Goal: Task Accomplishment & Management: Complete application form

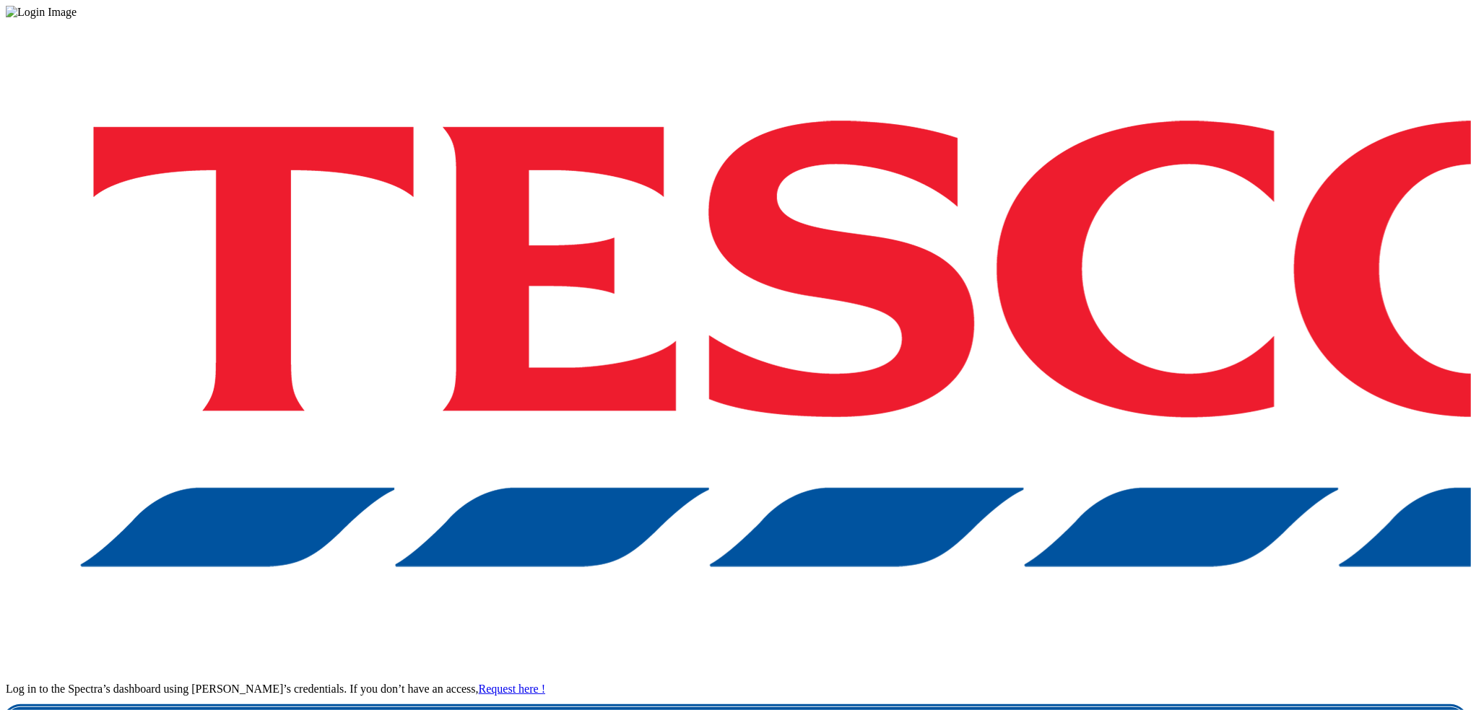
click at [1112, 708] on link "Login" at bounding box center [735, 722] width 1459 height 29
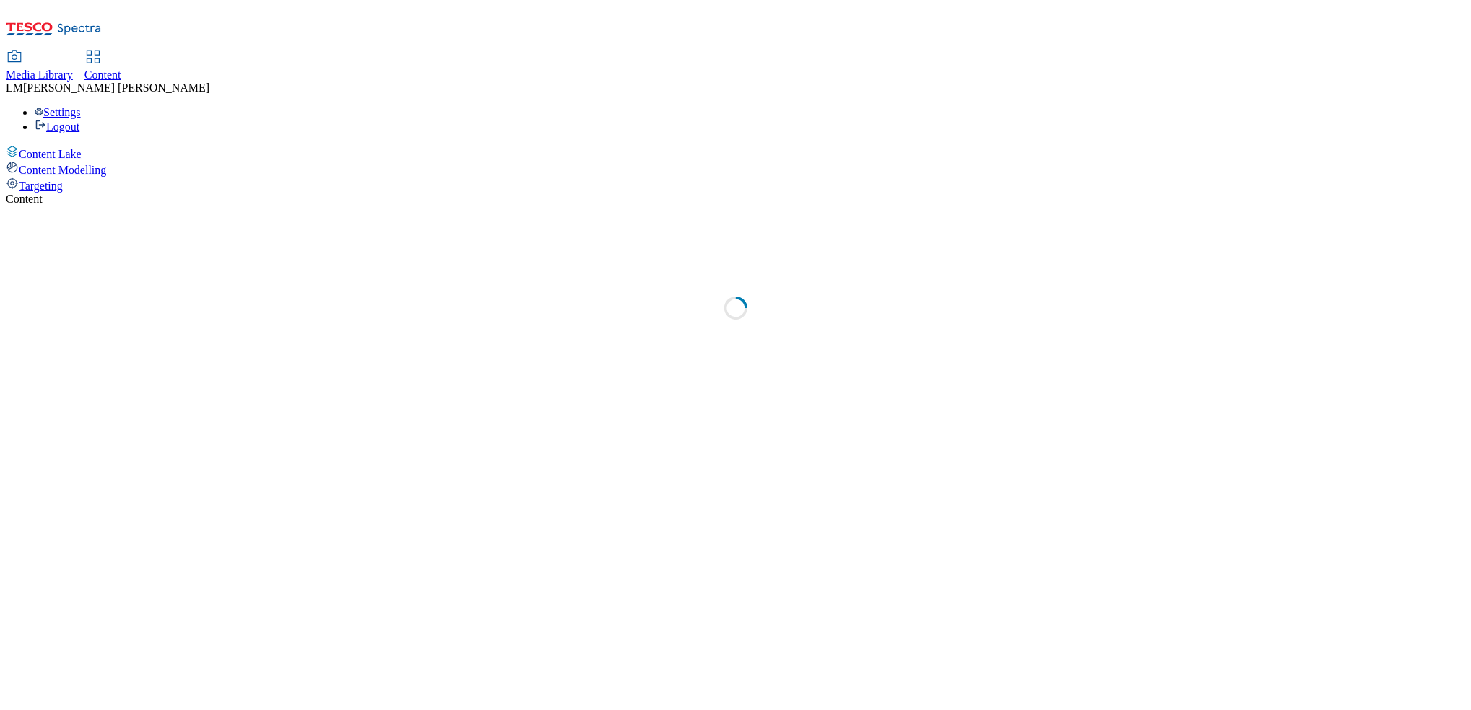
select select "ghs-uk"
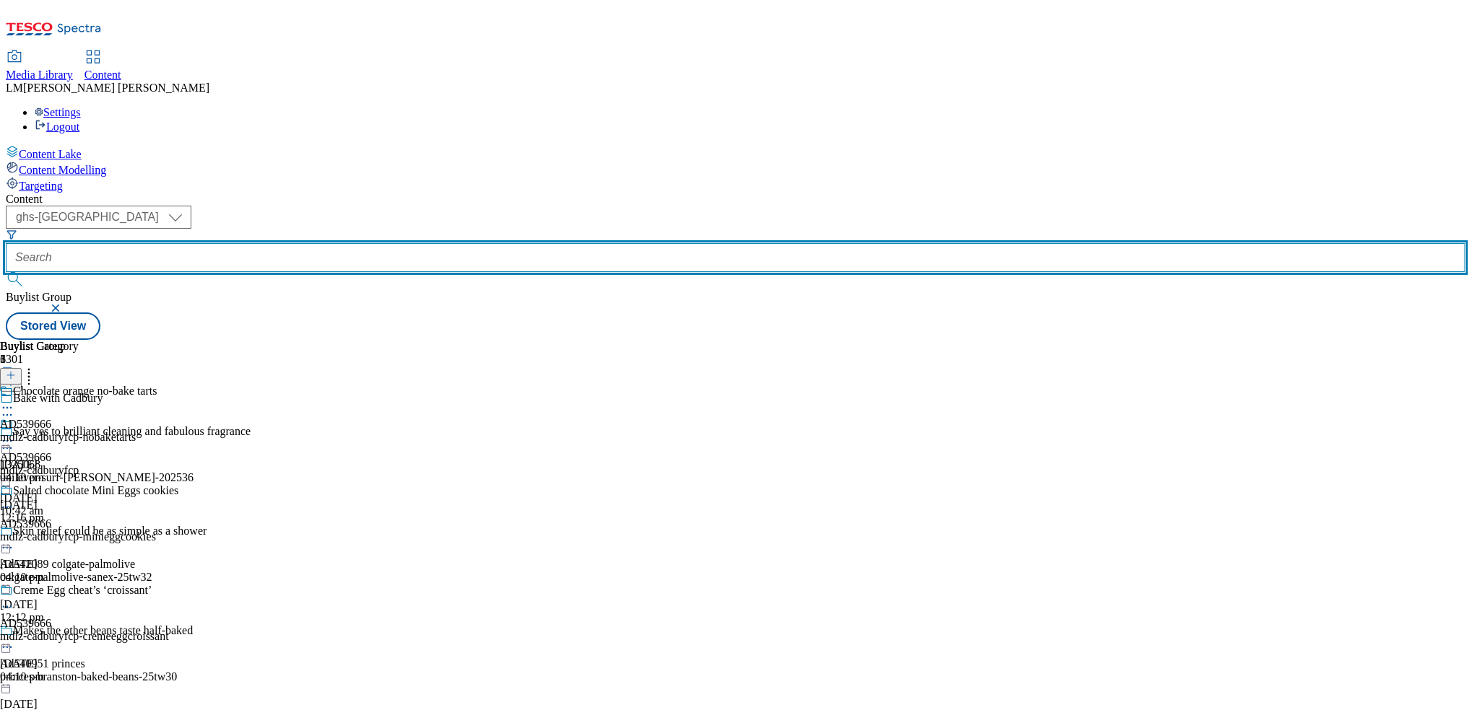
click at [376, 243] on input "text" at bounding box center [735, 257] width 1459 height 29
paste input "https://media.dunnhumby.com/bannermatic/#/tesco/banner/3Ufq5hFEAez0yxY9xNVy"
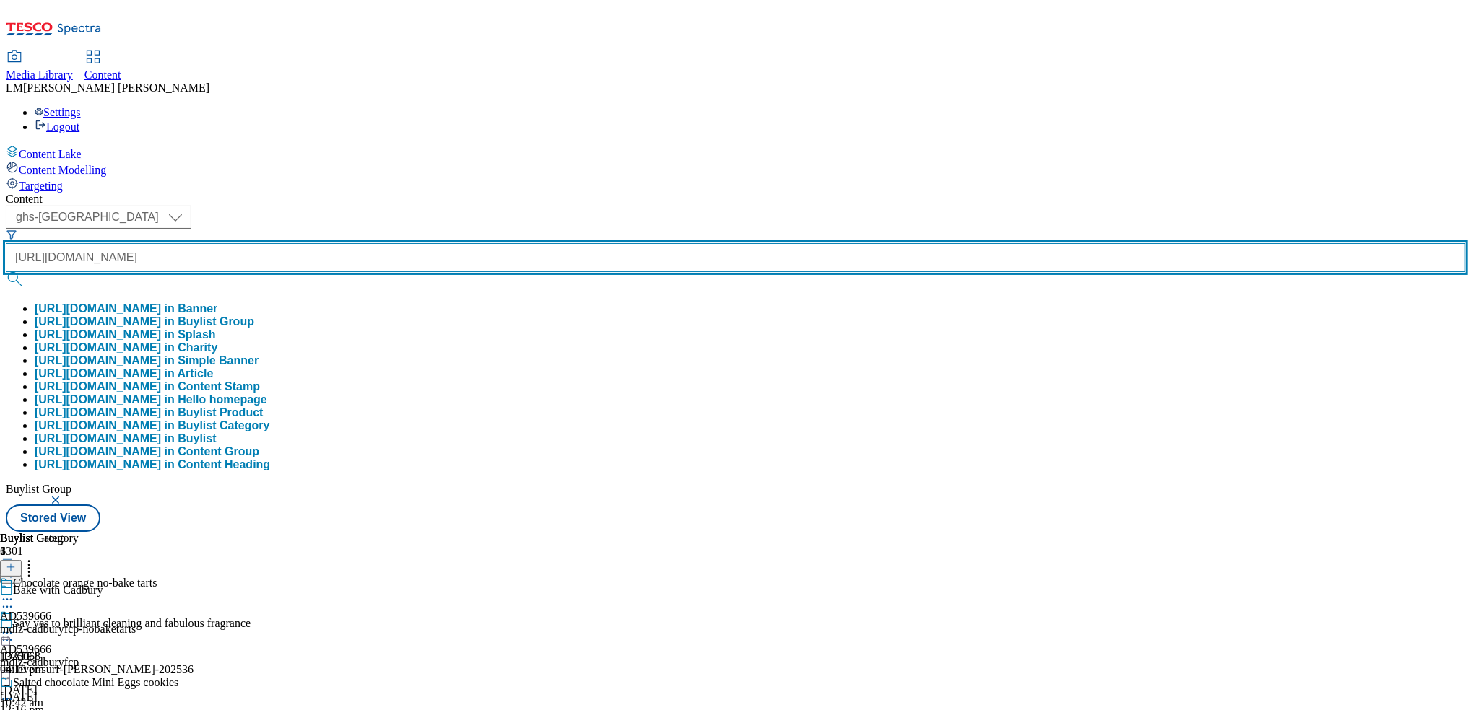
scroll to position [0, 274]
type input "https://media.dunnhumby.com/bannermatic/#/tesco/banner/3Ufq5hFEAez0yxY9xNVy"
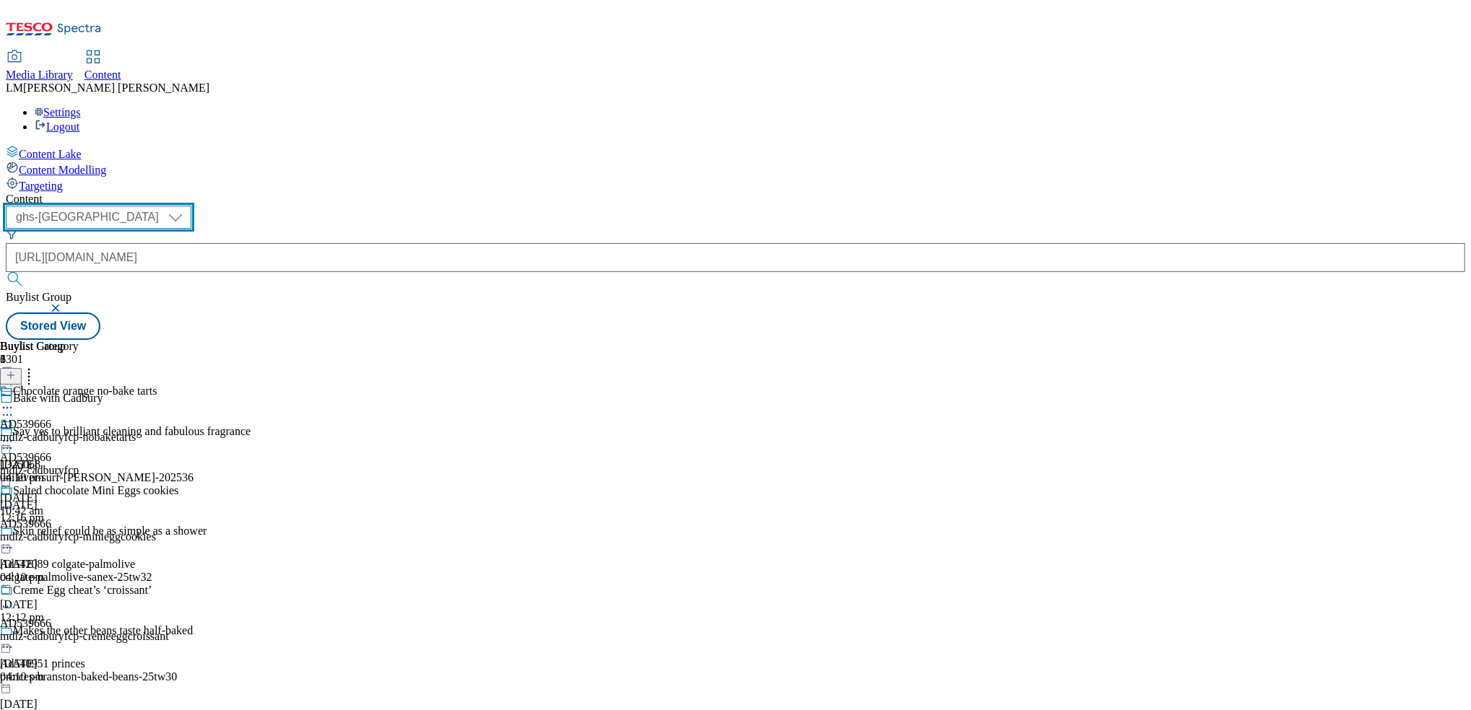
click at [191, 206] on select "ghs-roi ghs-uk" at bounding box center [99, 217] width 186 height 23
click at [188, 206] on select "ghs-roi ghs-uk" at bounding box center [99, 217] width 186 height 23
click at [15, 366] on button "button" at bounding box center [7, 369] width 15 height 7
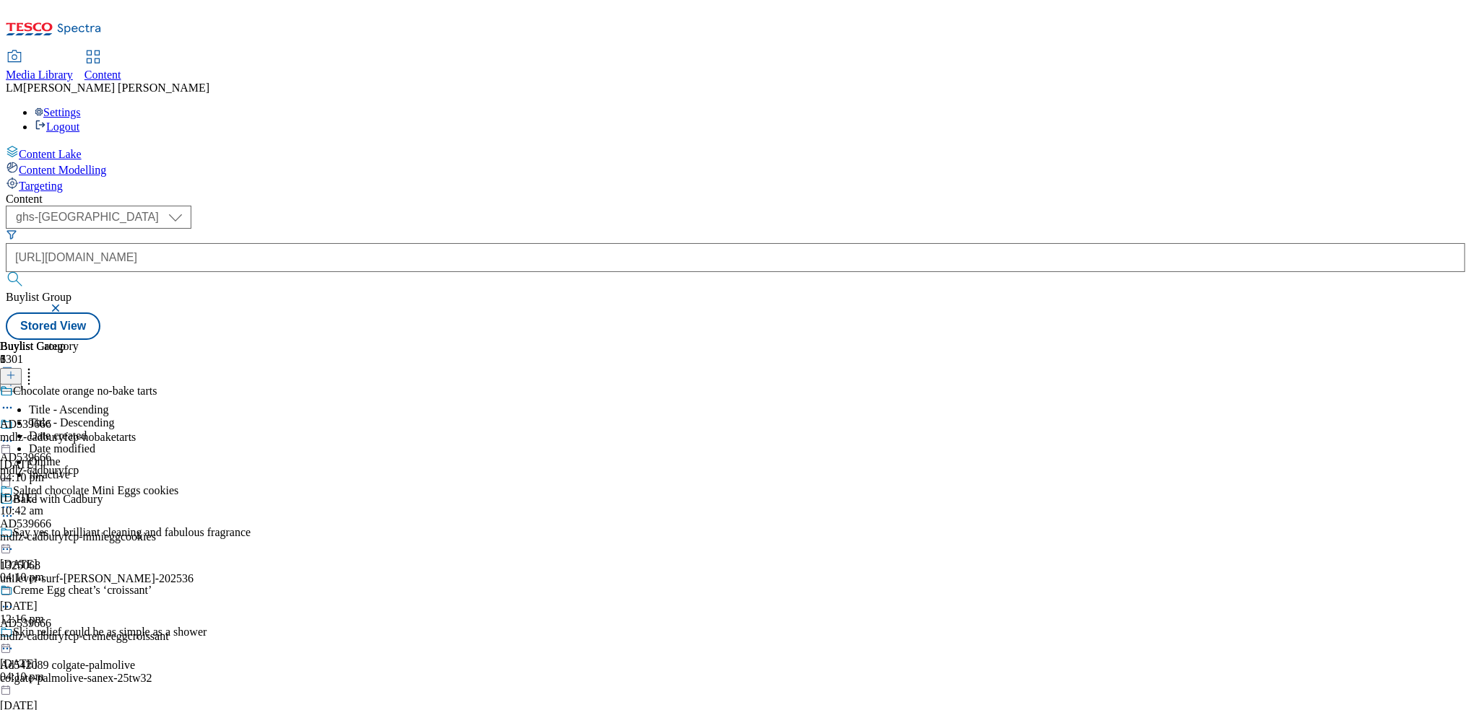
click at [494, 340] on div "Buylist 1 AD539666 mdlz-cadburyfcp 18 Feb 2025 10:42 am" at bounding box center [735, 340] width 1459 height 0
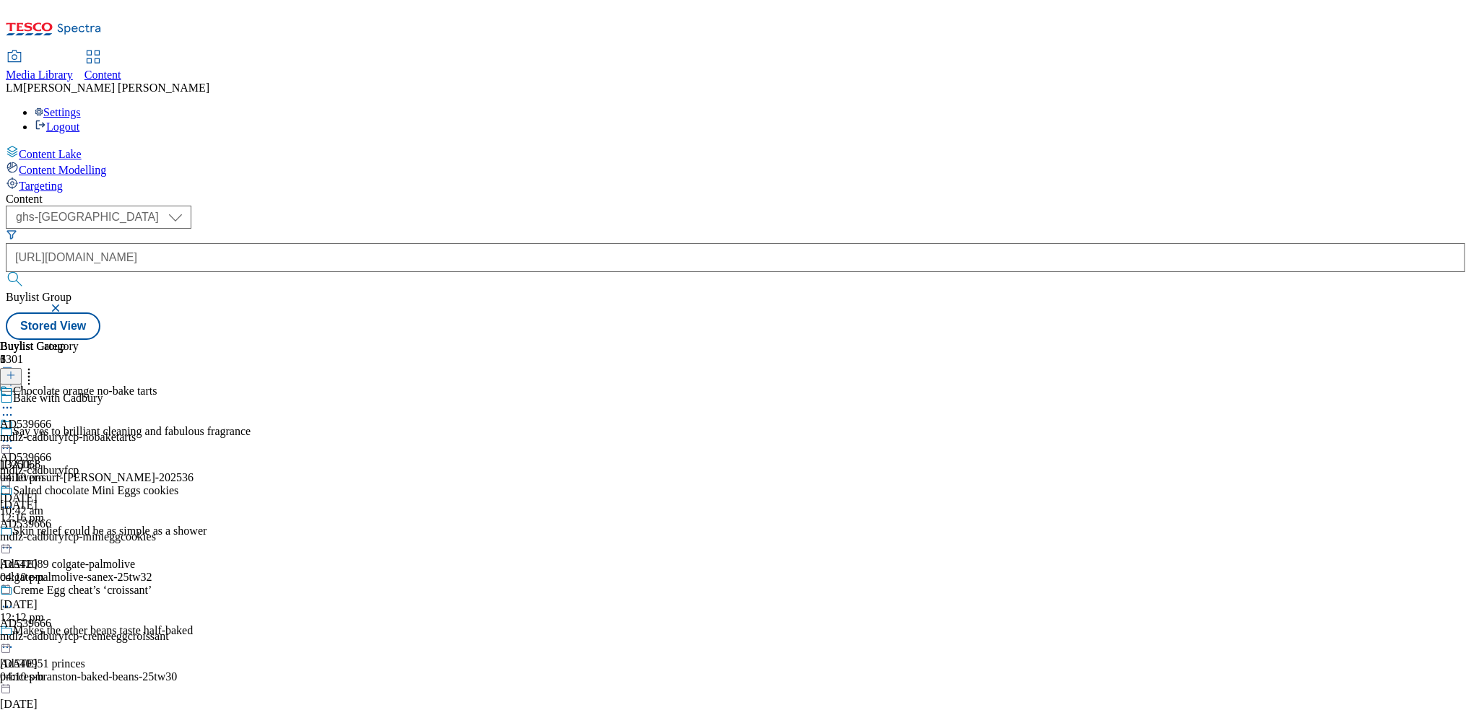
click at [16, 378] on icon at bounding box center [11, 383] width 10 height 10
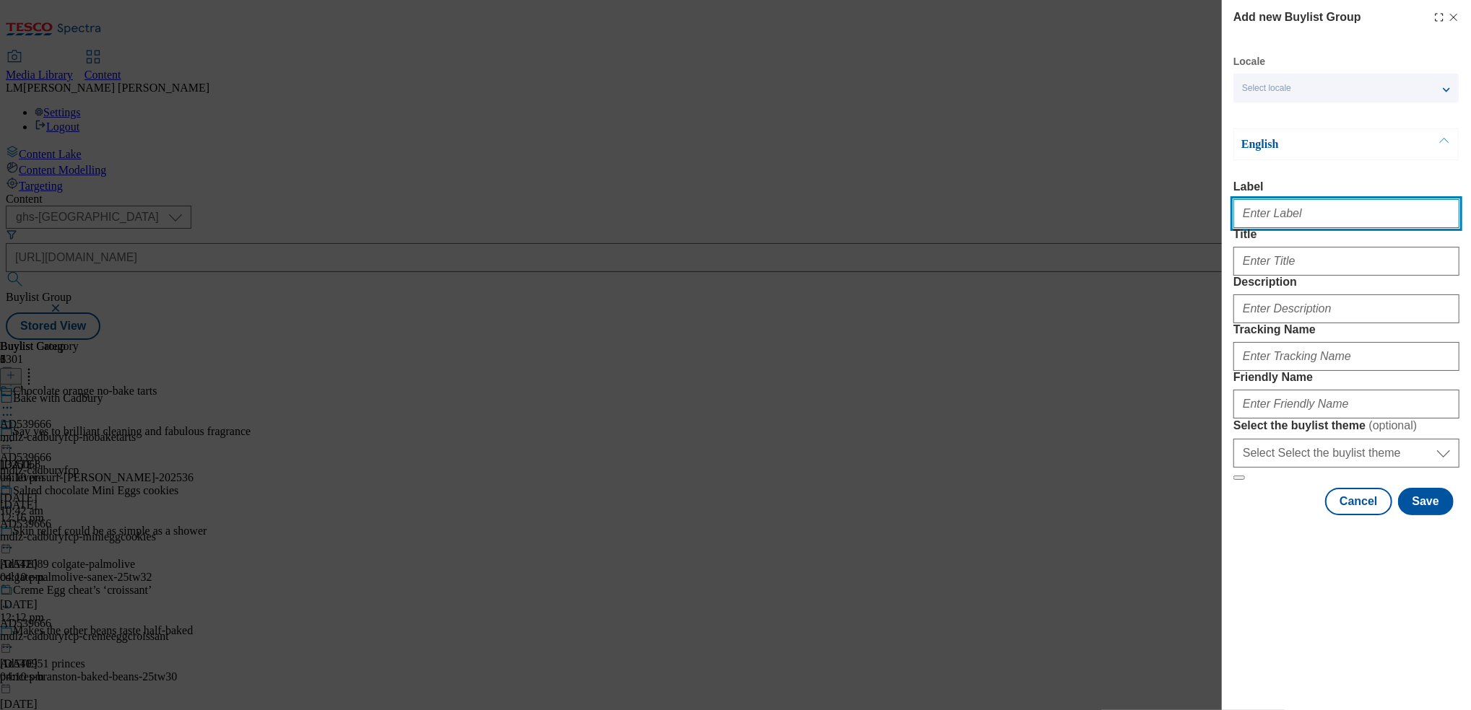
click at [1276, 214] on input "Label" at bounding box center [1346, 213] width 226 height 29
paste input "https://media.dunnhumby.com/bannermatic/#/tesco/banner/3Ufq5hFEAez0yxY9xNVy"
type input "ADhttps://media.dunnhumby.com/bannermatic/#/tesco/banner/3Ufq5hFEAez0yxY9xNVy"
paste input "542273"
type input "AD542273"
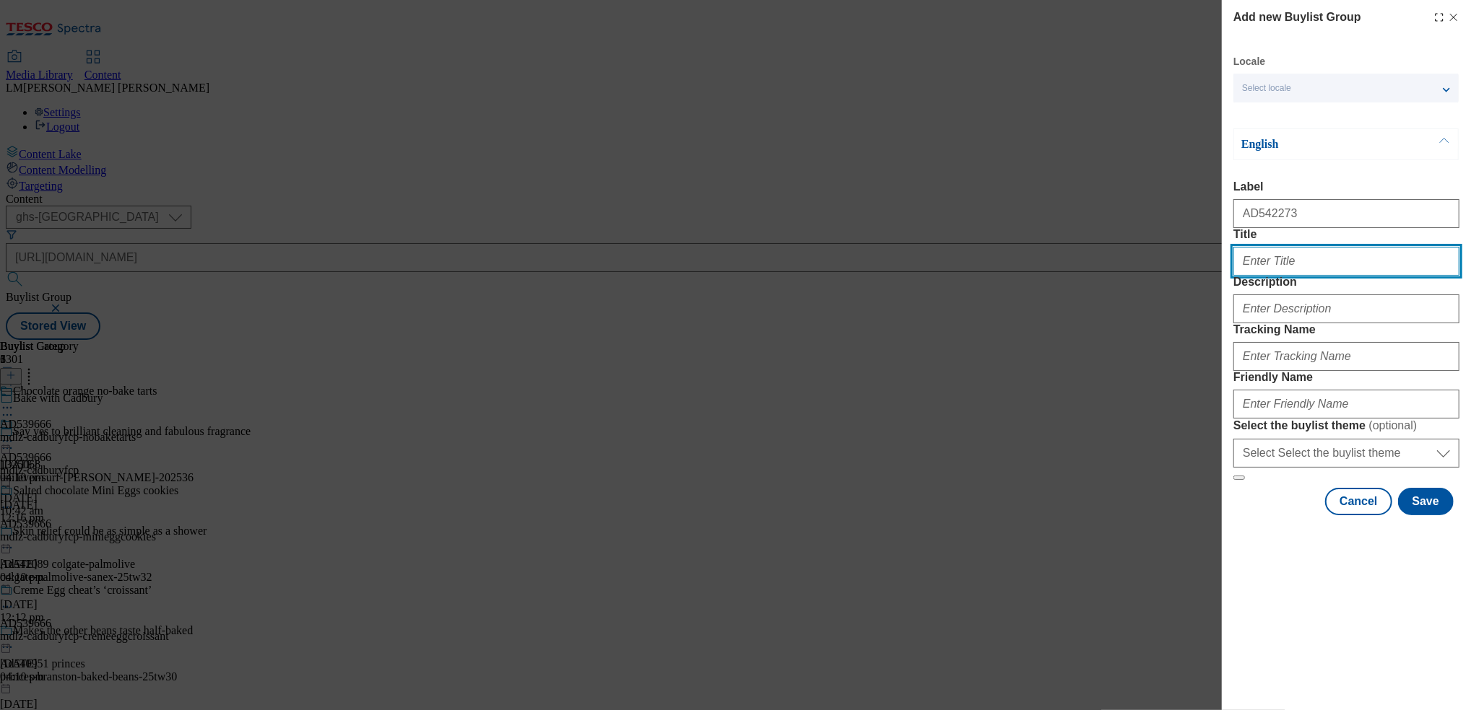
click at [1283, 276] on input "Title" at bounding box center [1346, 261] width 226 height 29
paste input "Take them to purradise"
type input "Take them to purradise"
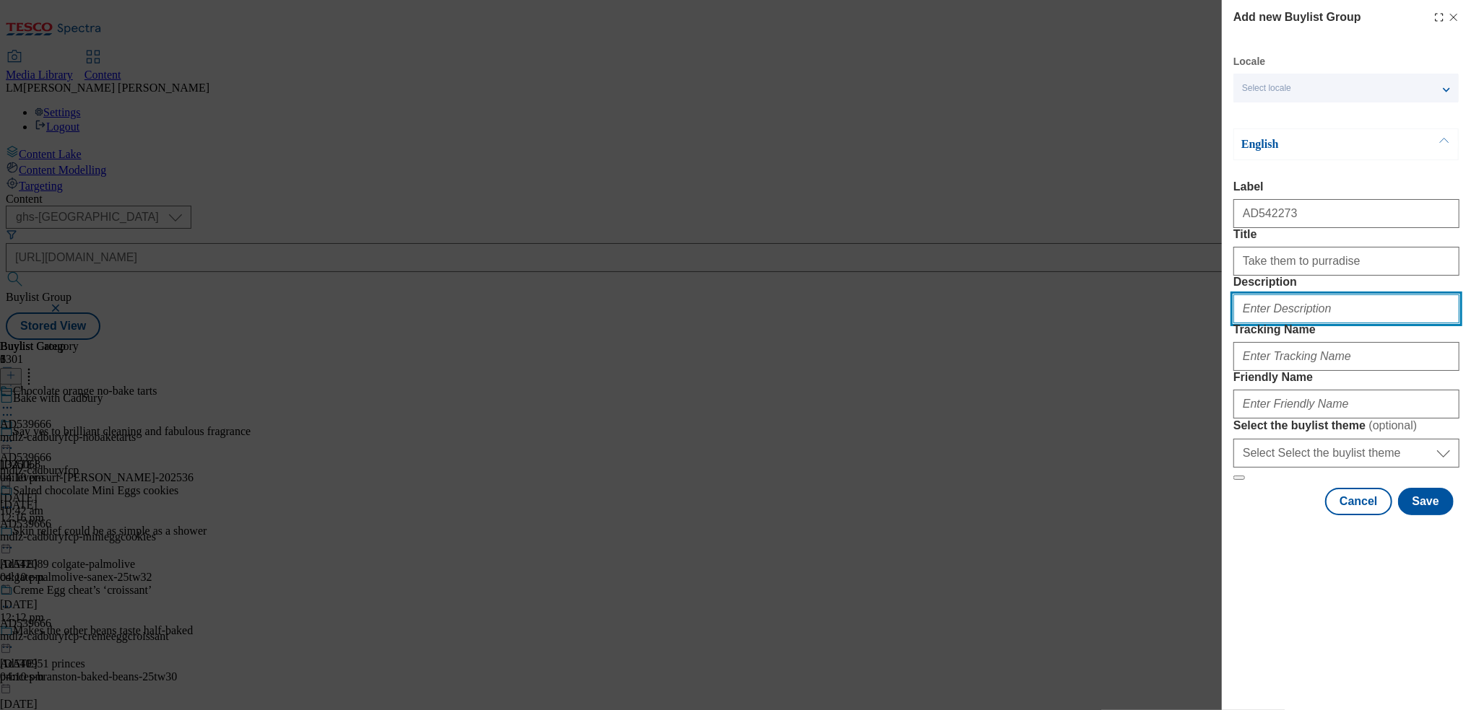
click at [1289, 323] on input "Description" at bounding box center [1346, 309] width 226 height 29
type input "A"
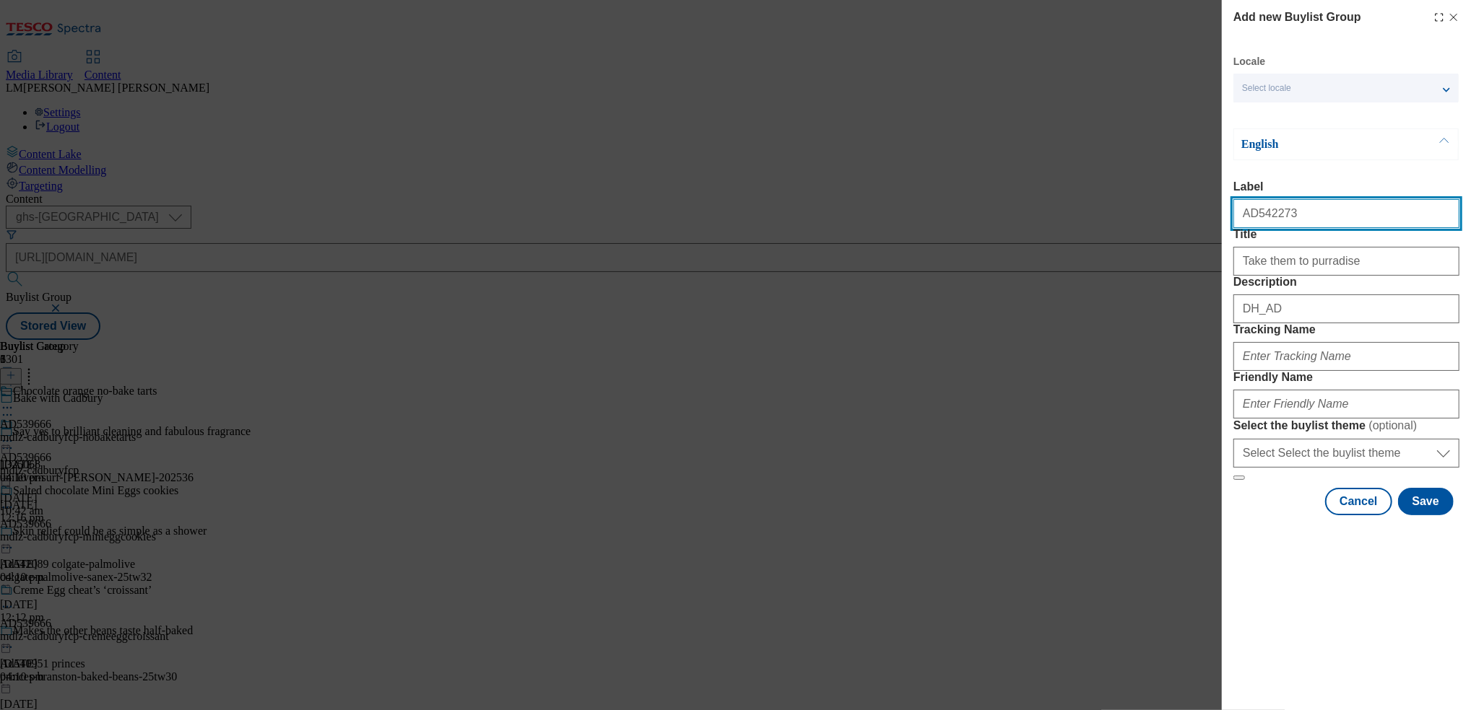
drag, startPoint x: 1245, startPoint y: 217, endPoint x: 1332, endPoint y: 219, distance: 87.4
click at [1332, 219] on input "AD542273" at bounding box center [1346, 213] width 226 height 29
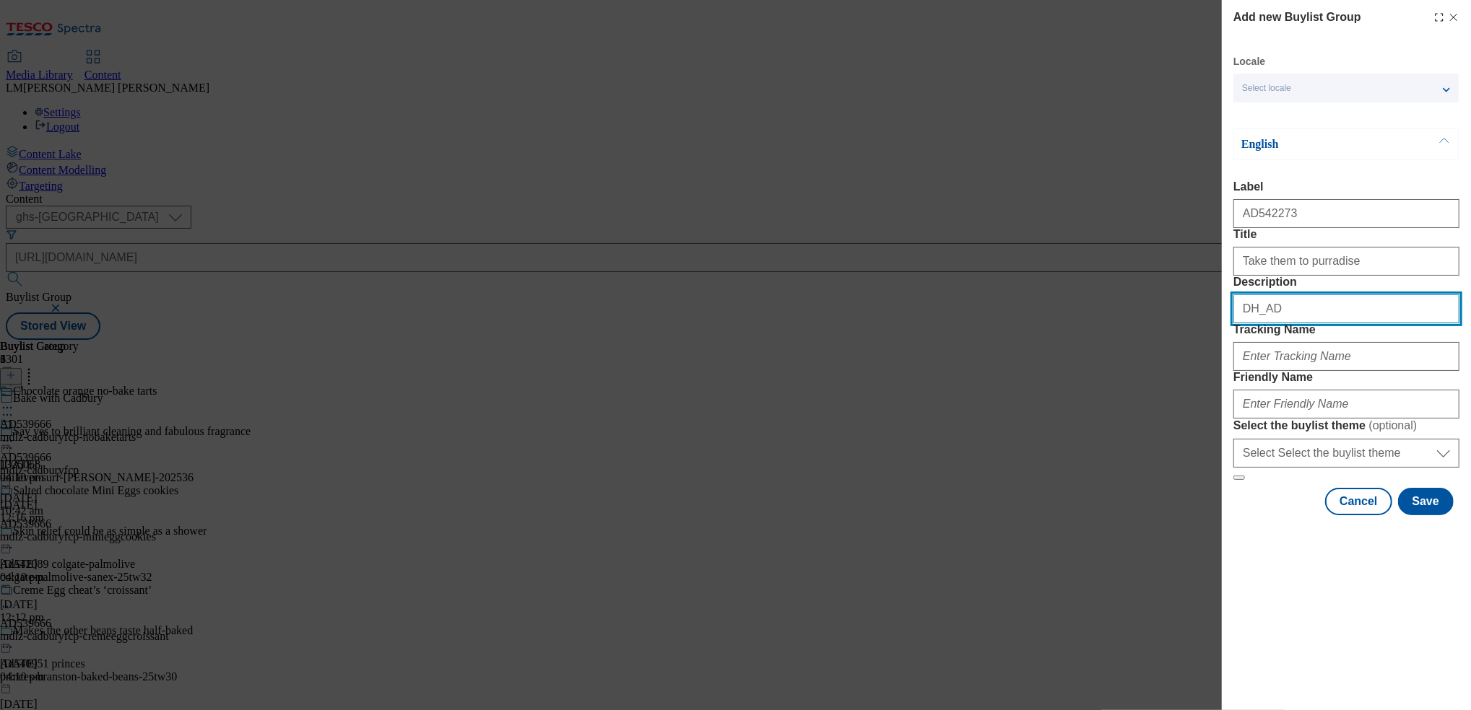
click at [1275, 323] on input "DH_AD" at bounding box center [1346, 309] width 226 height 29
paste input "D542273"
type input "DH_AD542273"
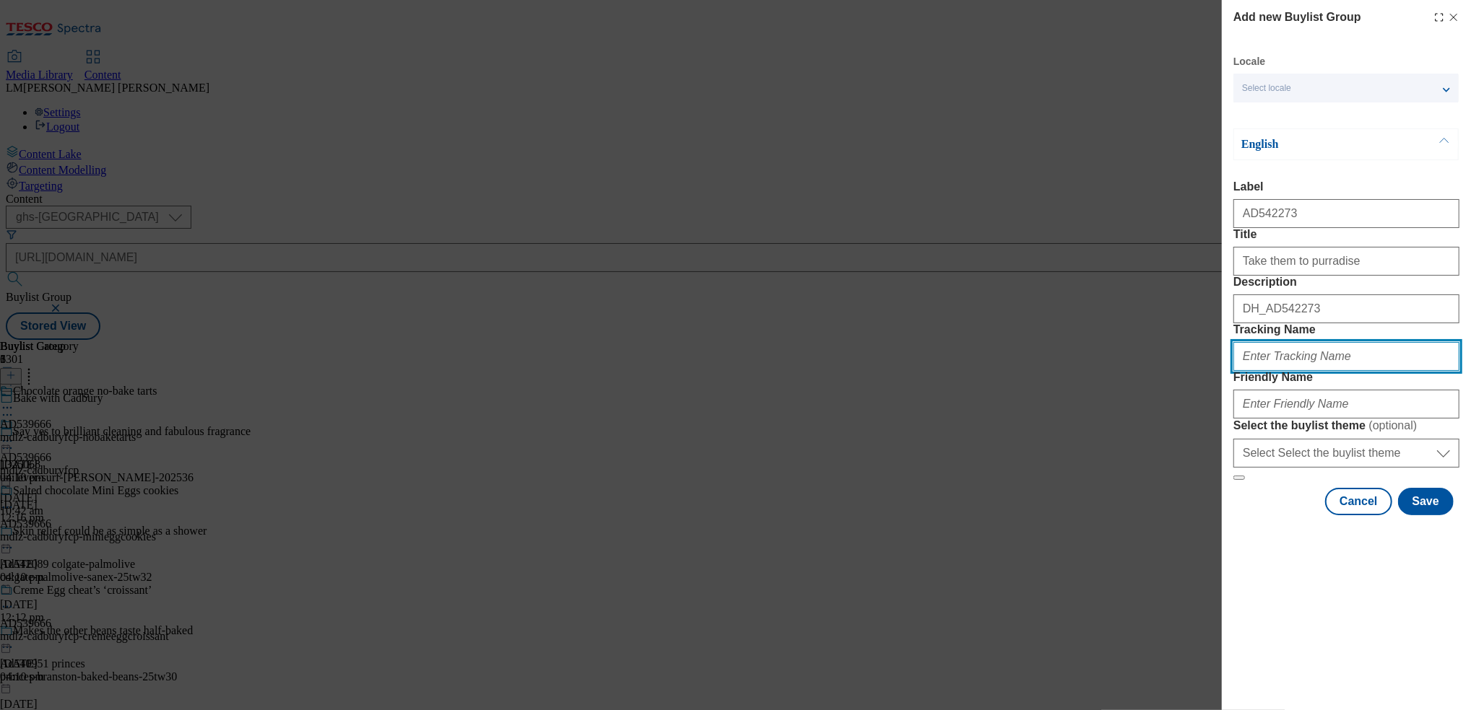
click at [1300, 371] on input "Tracking Name" at bounding box center [1346, 356] width 226 height 29
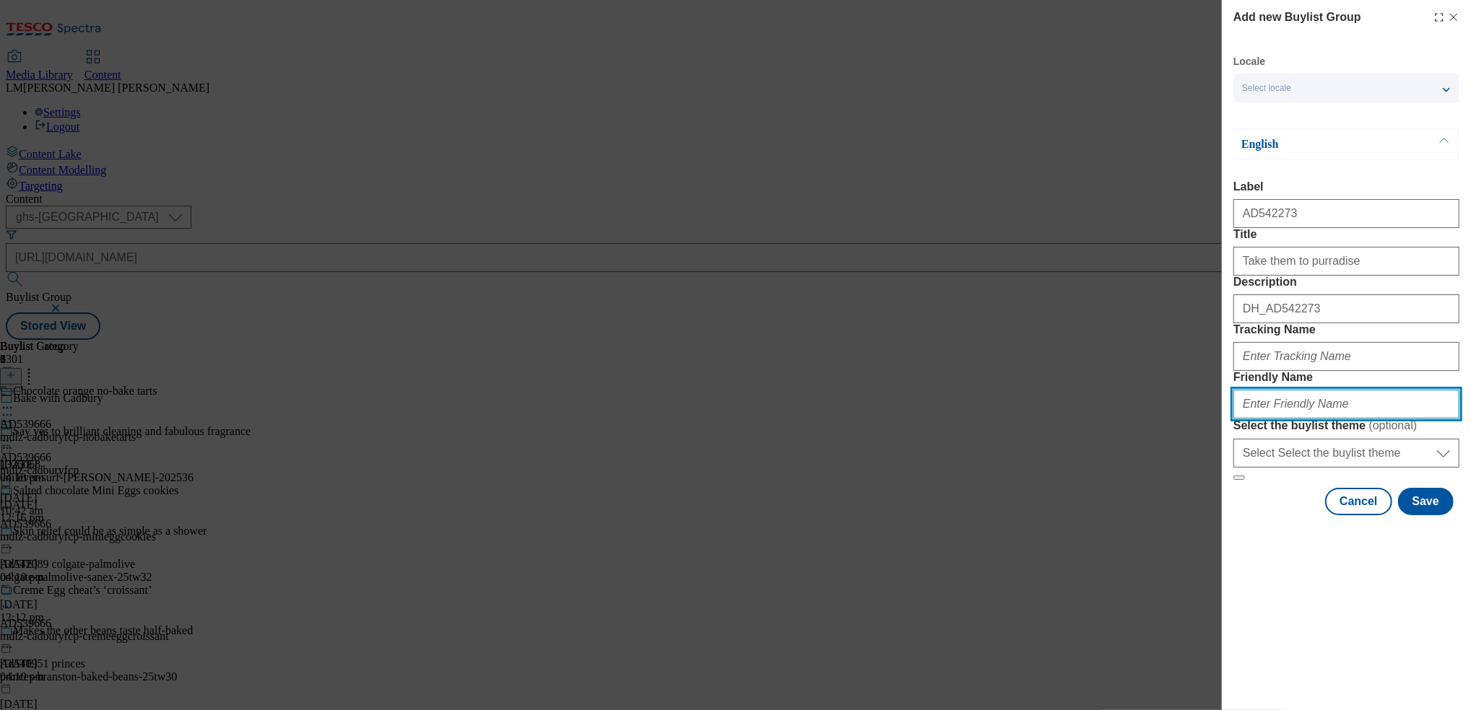
click at [1331, 419] on input "Friendly Name" at bounding box center [1346, 404] width 226 height 29
paste input "mars-pet-whiskas-25tw30/mars-pet"
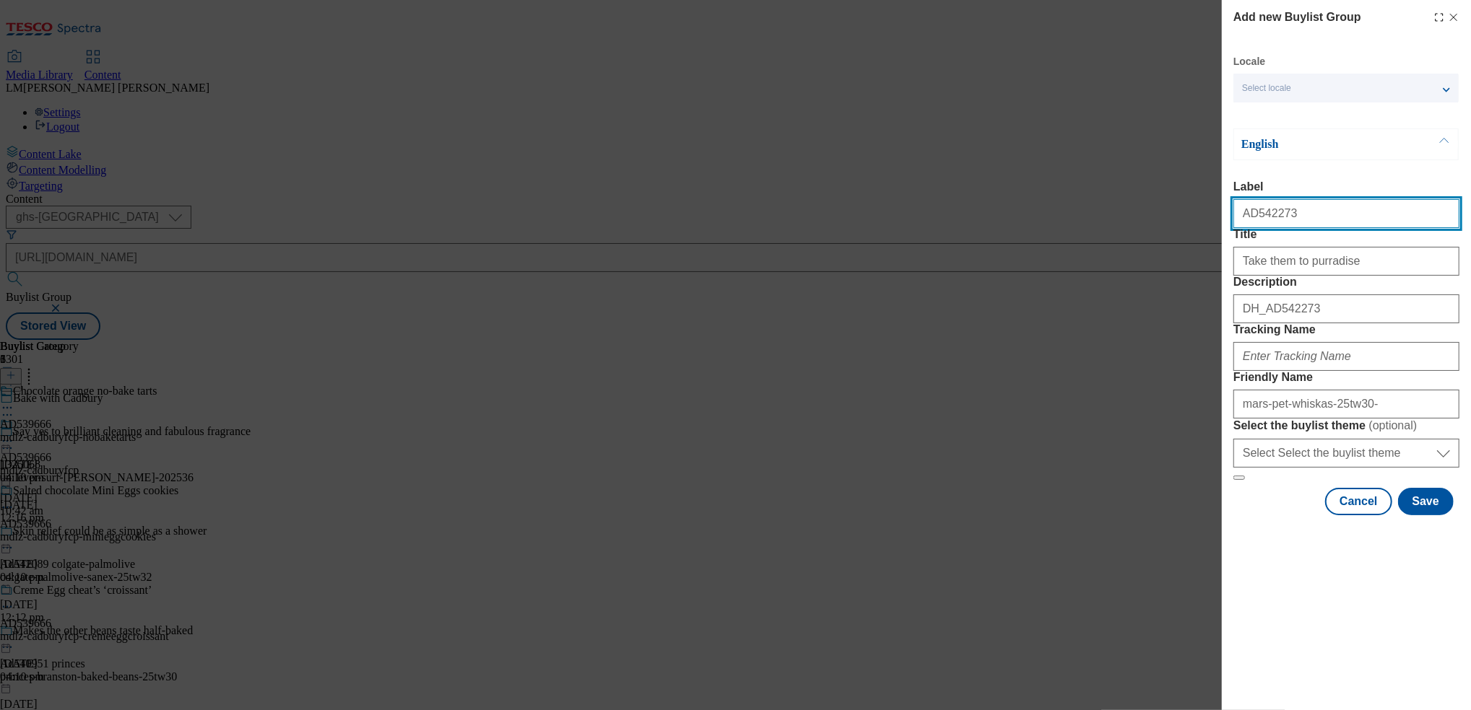
drag, startPoint x: 1252, startPoint y: 222, endPoint x: 1347, endPoint y: 219, distance: 95.3
click at [1347, 219] on input "AD542273" at bounding box center [1346, 213] width 226 height 29
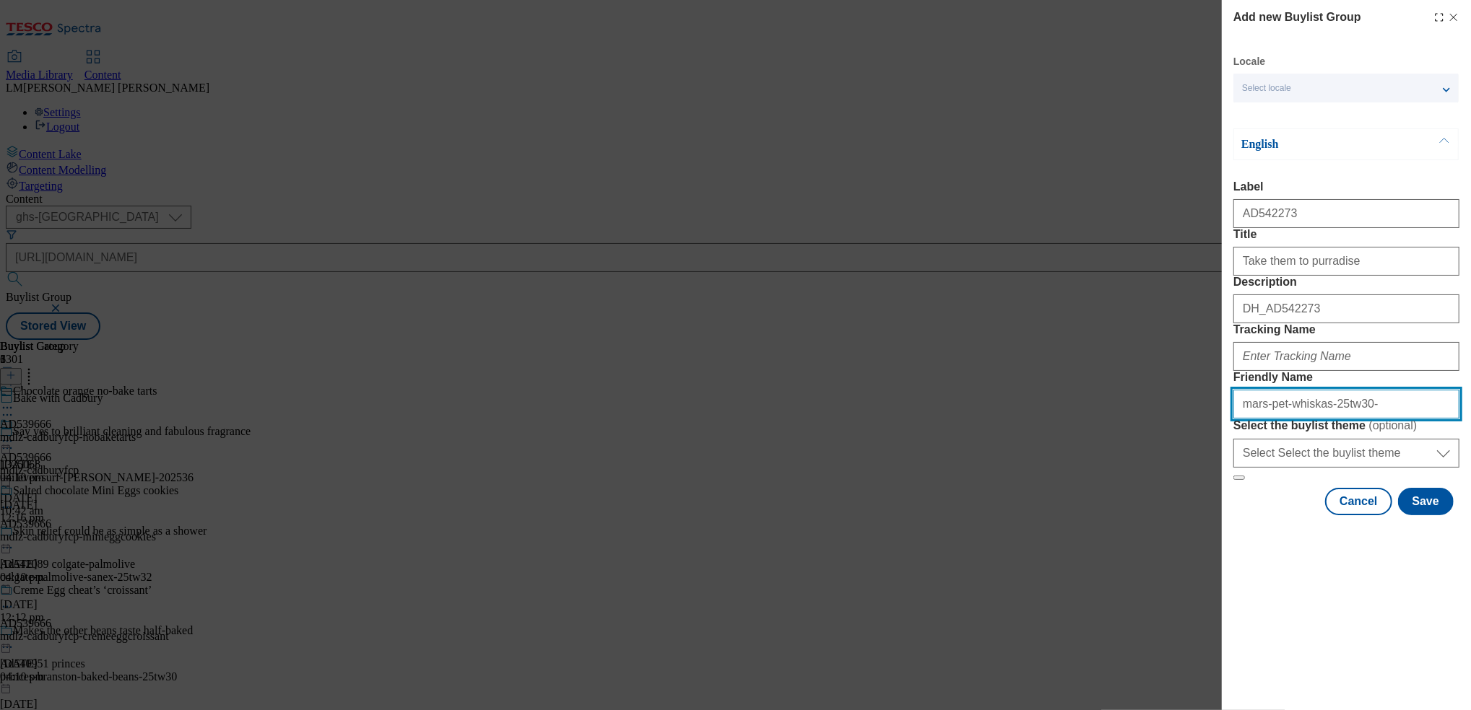
click at [1359, 419] on input "mars-pet-whiskas-25tw30-" at bounding box center [1346, 404] width 226 height 29
paste input "542273"
type input "mars-pet-whiskas-25tw30-542273"
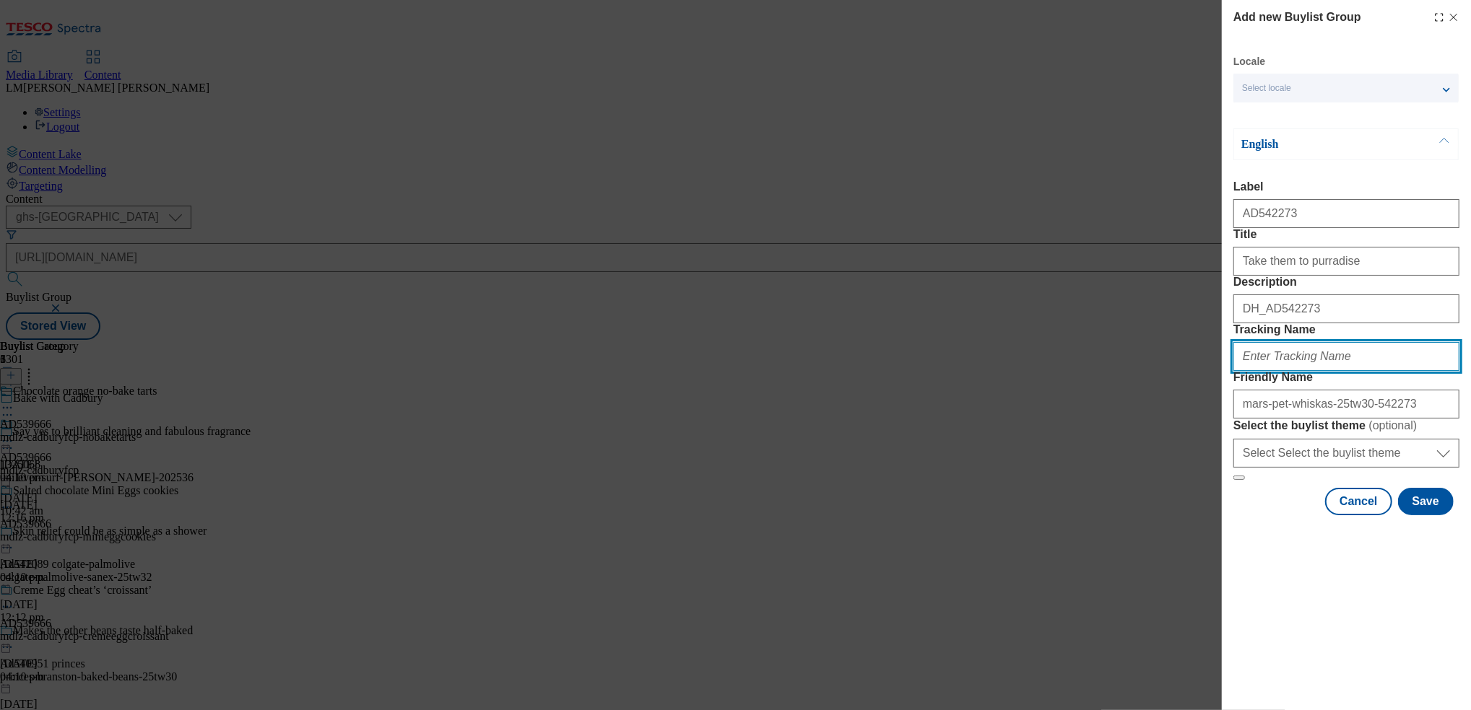
click at [1290, 371] on input "Tracking Name" at bounding box center [1346, 356] width 226 height 29
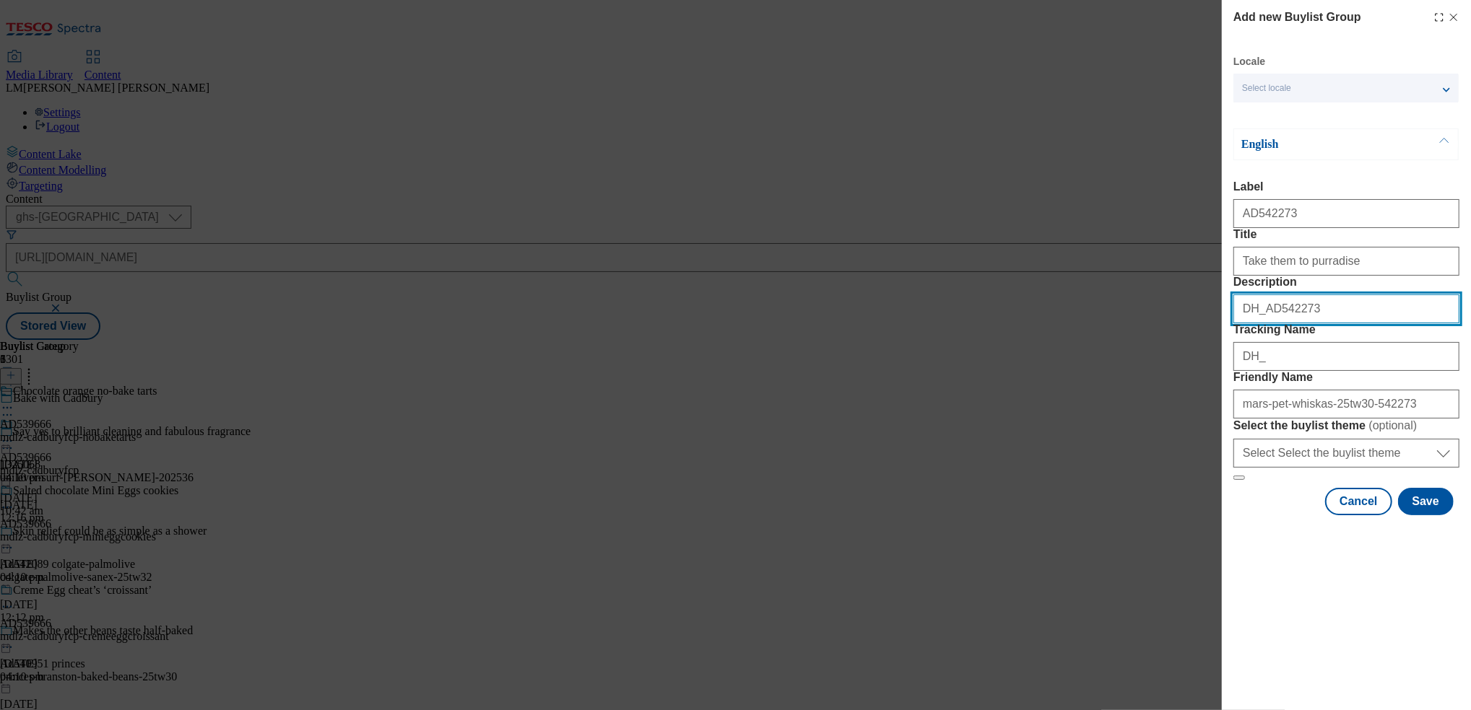
drag, startPoint x: 1240, startPoint y: 360, endPoint x: 1372, endPoint y: 373, distance: 132.8
click at [1372, 323] on input "DH_AD542273" at bounding box center [1346, 309] width 226 height 29
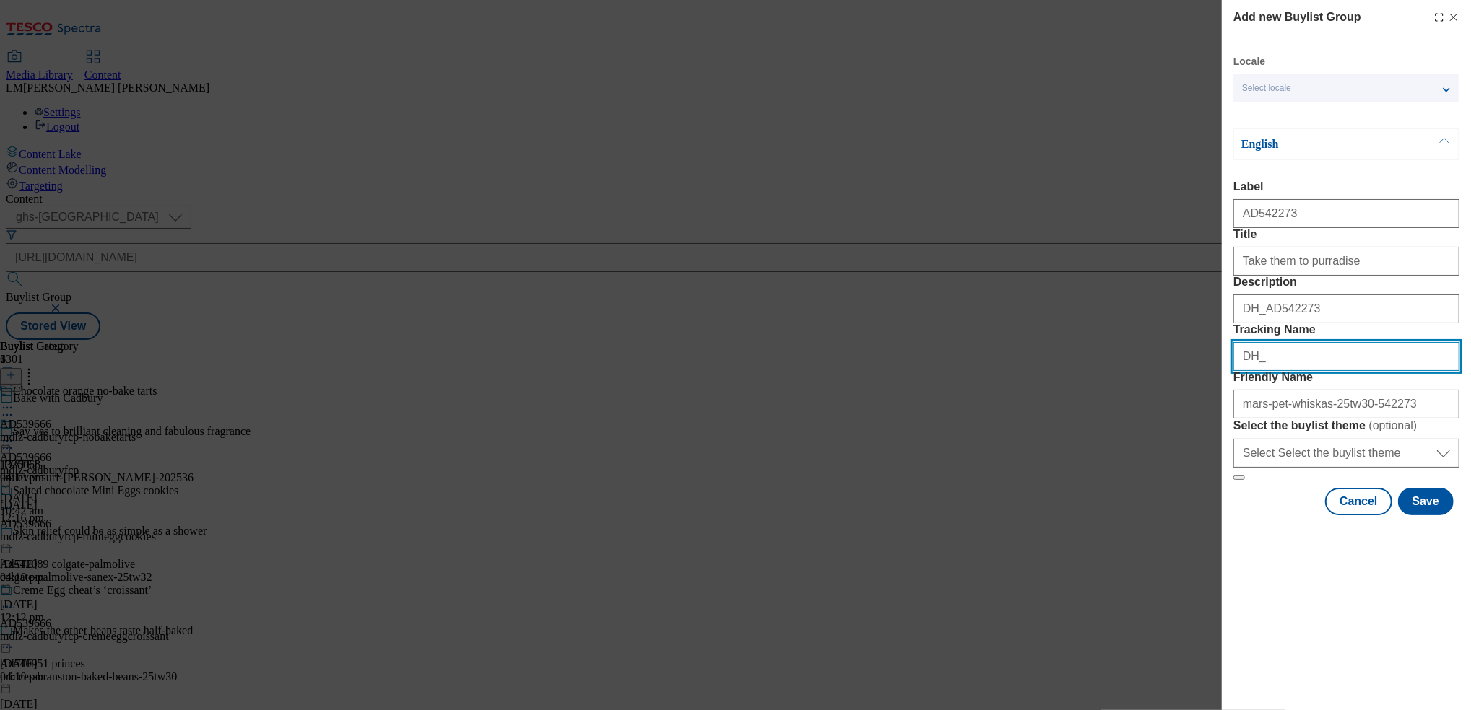
drag, startPoint x: 1274, startPoint y: 439, endPoint x: 1223, endPoint y: 438, distance: 51.3
click at [1223, 438] on div "Add new Buylist Group Locale Select locale English Welsh English Label AD542273…" at bounding box center [1346, 259] width 249 height 518
paste input "AD542273"
type input "DH_AD542273"
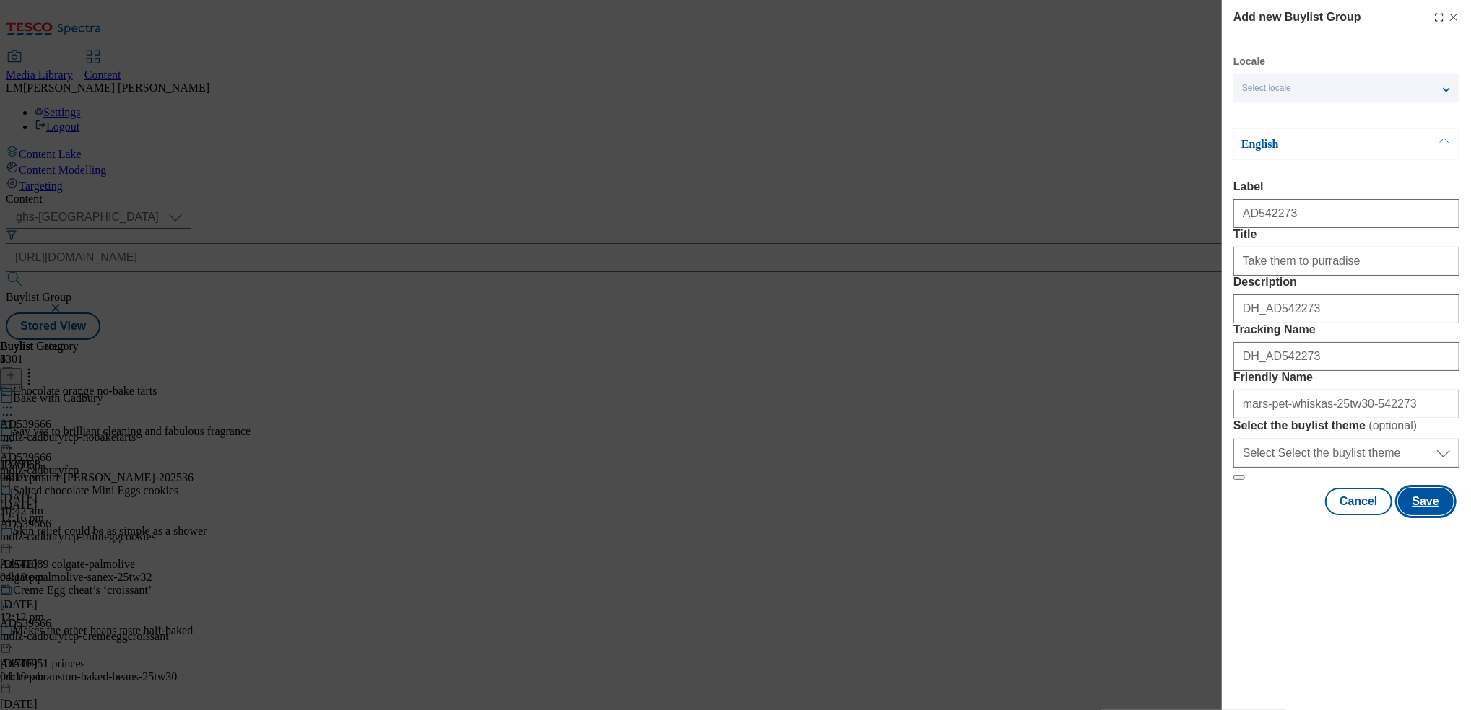
click at [1414, 515] on button "Save" at bounding box center [1426, 501] width 56 height 27
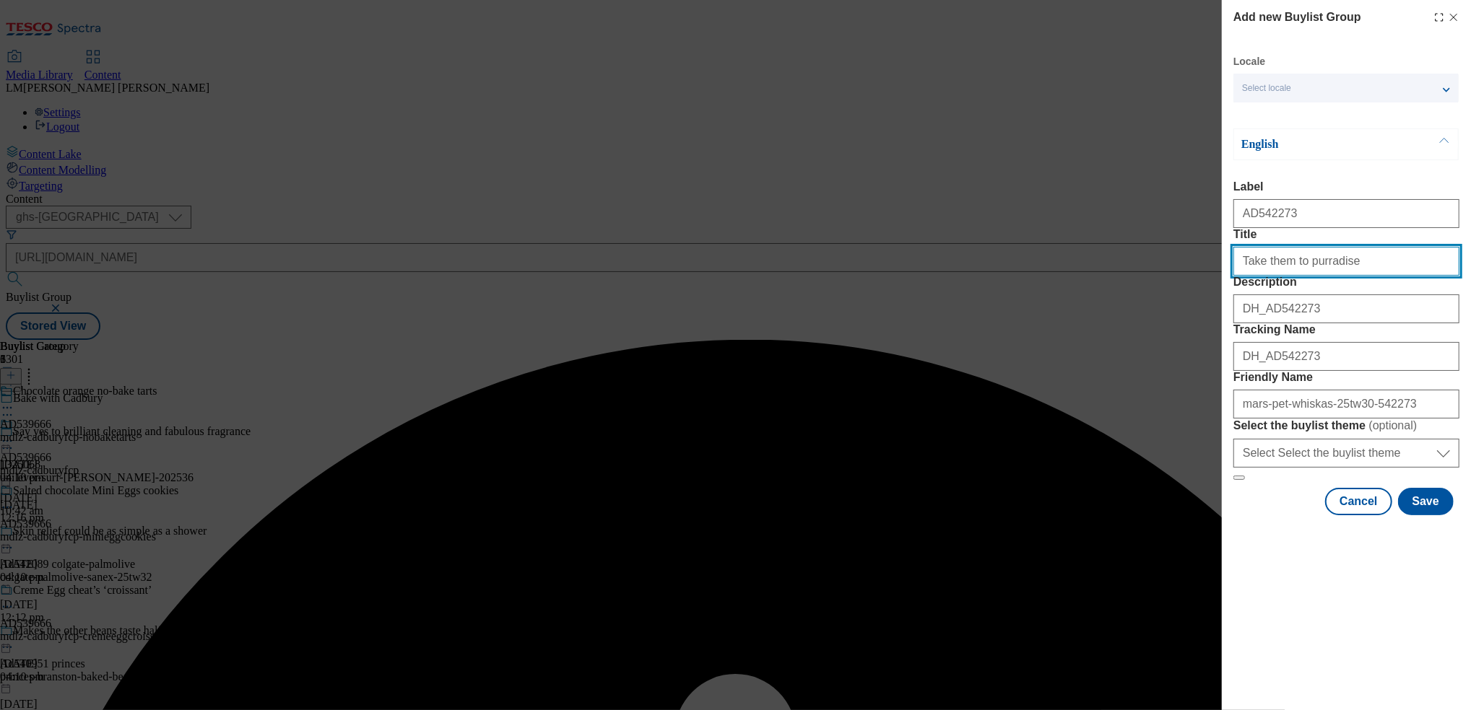
click at [1357, 276] on input "Take them to purradise" at bounding box center [1346, 261] width 226 height 29
type input "Take them to purradise"
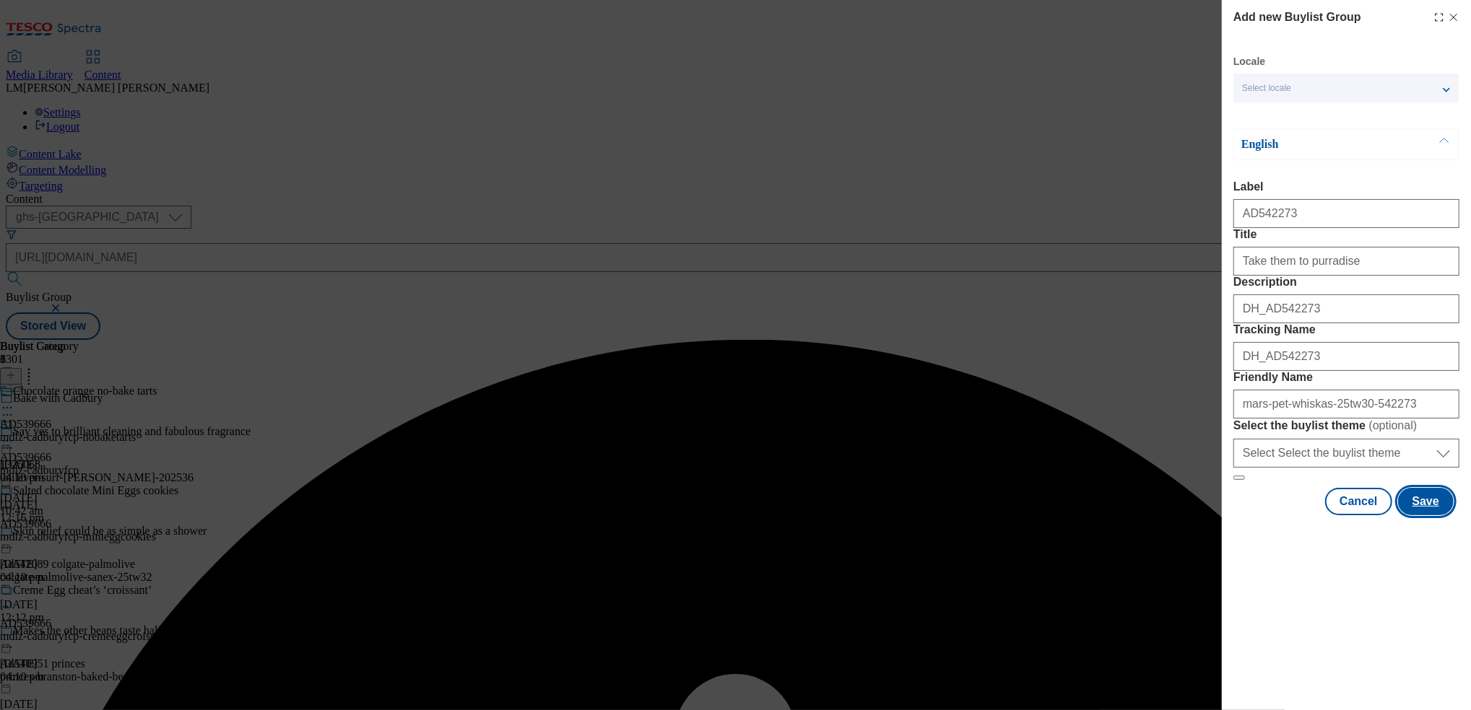
click at [1421, 515] on button "Save" at bounding box center [1426, 501] width 56 height 27
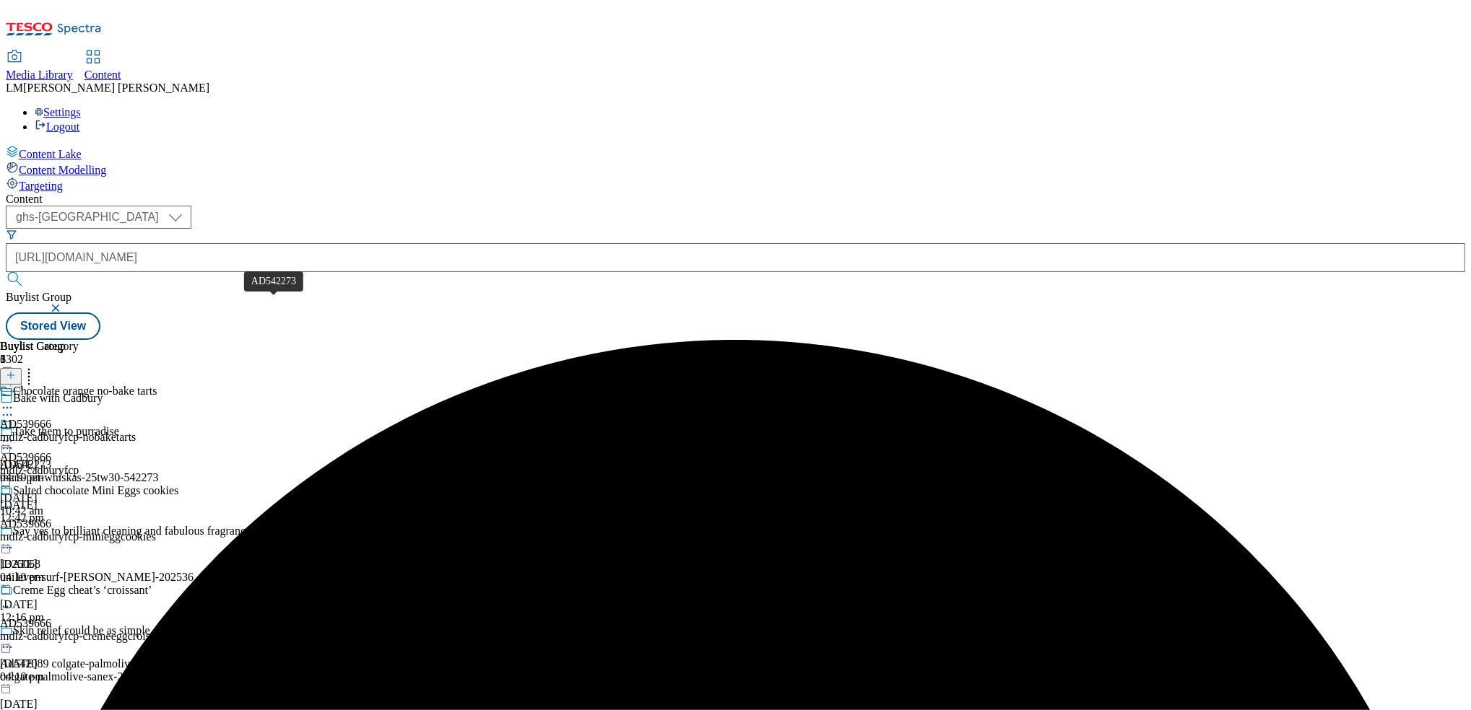
click at [51, 458] on div "AD542273" at bounding box center [25, 464] width 51 height 13
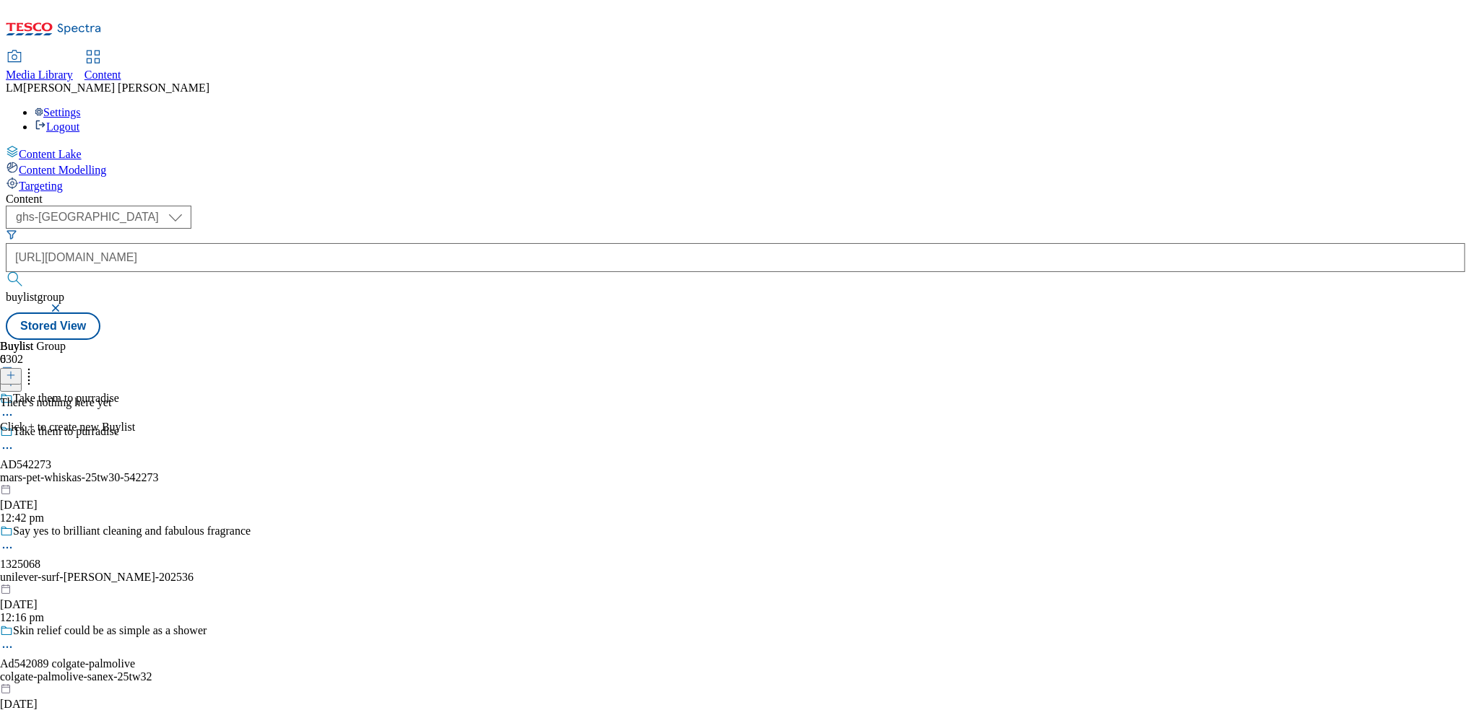
click at [11, 372] on line at bounding box center [11, 375] width 0 height 7
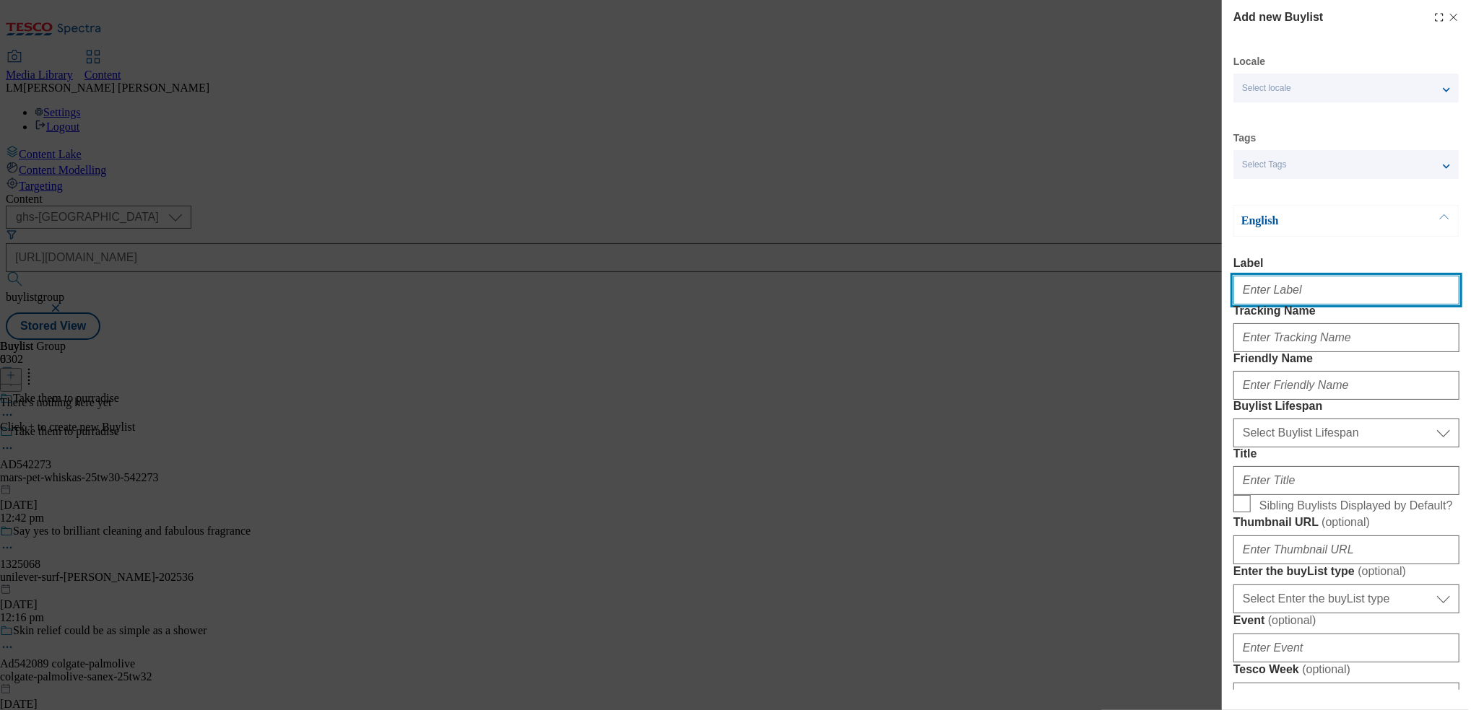
click at [1289, 298] on input "Label" at bounding box center [1346, 290] width 226 height 29
type input "A"
paste input "DH_AD542273"
drag, startPoint x: 1263, startPoint y: 296, endPoint x: 1214, endPoint y: 295, distance: 49.1
click at [1214, 295] on div "Add new Buylist Locale Select locale English Welsh Tags Select Tags fnf marketp…" at bounding box center [735, 355] width 1471 height 710
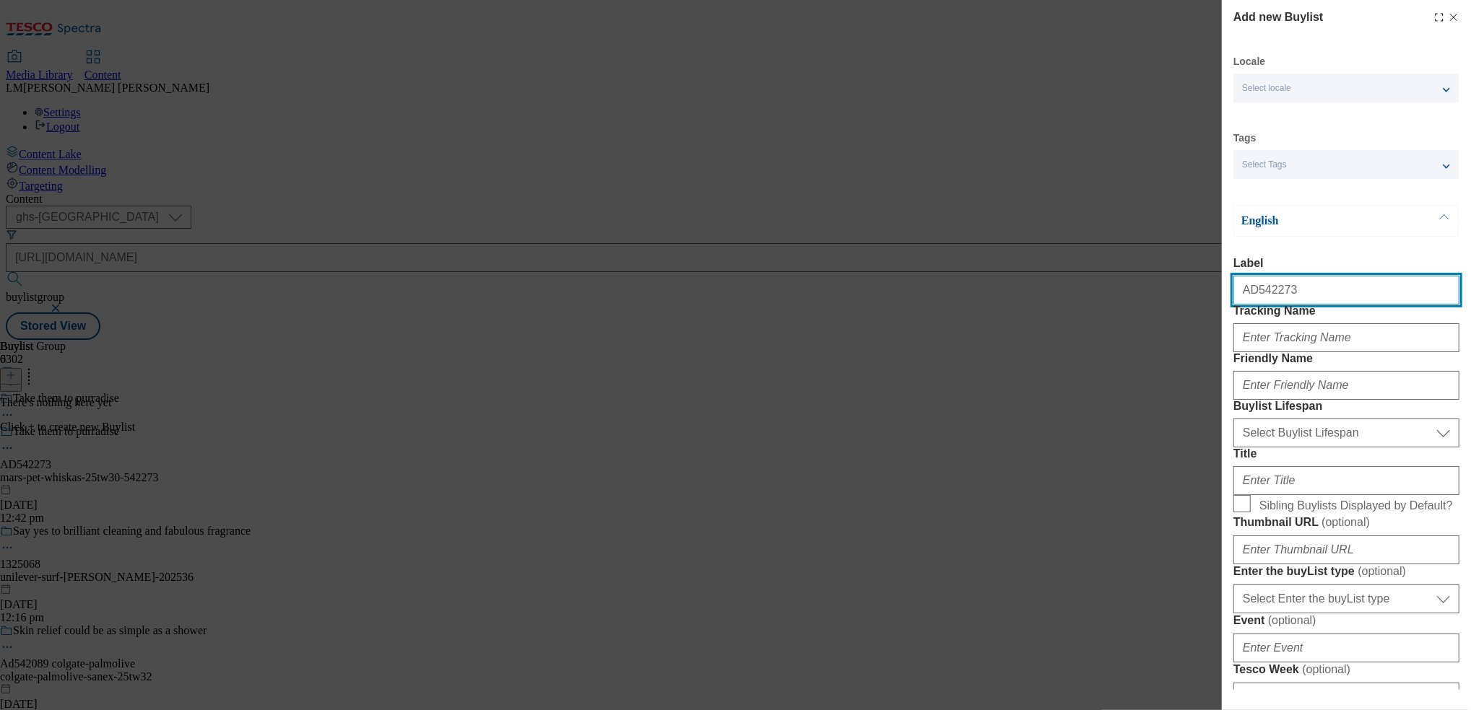
type input "AD542273"
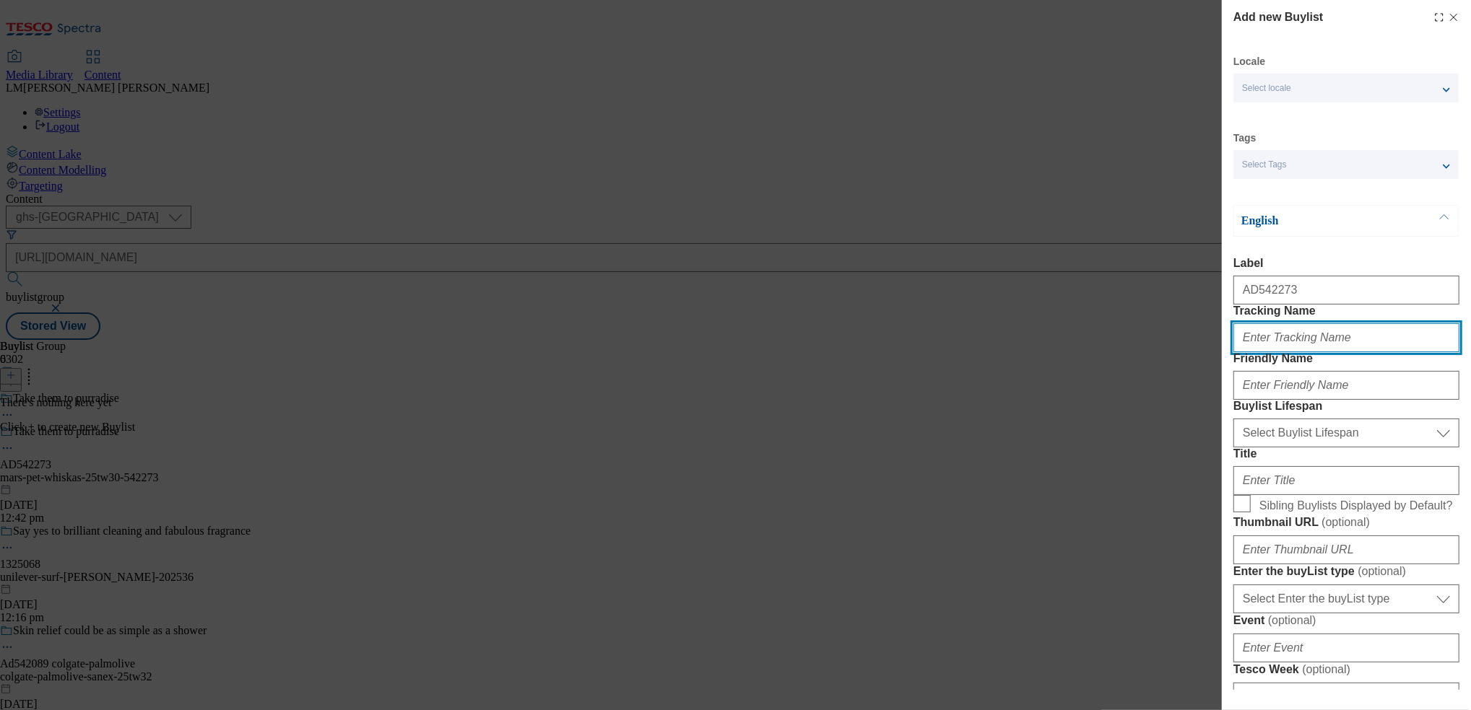
click at [1289, 352] on input "Tracking Name" at bounding box center [1346, 337] width 226 height 29
paste input "DH_AD542273"
drag, startPoint x: 1266, startPoint y: 369, endPoint x: 1217, endPoint y: 369, distance: 49.1
click at [1217, 369] on div "Add new Buylist Locale Select locale English Welsh Tags Select Tags fnf marketp…" at bounding box center [735, 355] width 1471 height 710
type input "DH_AD542273"
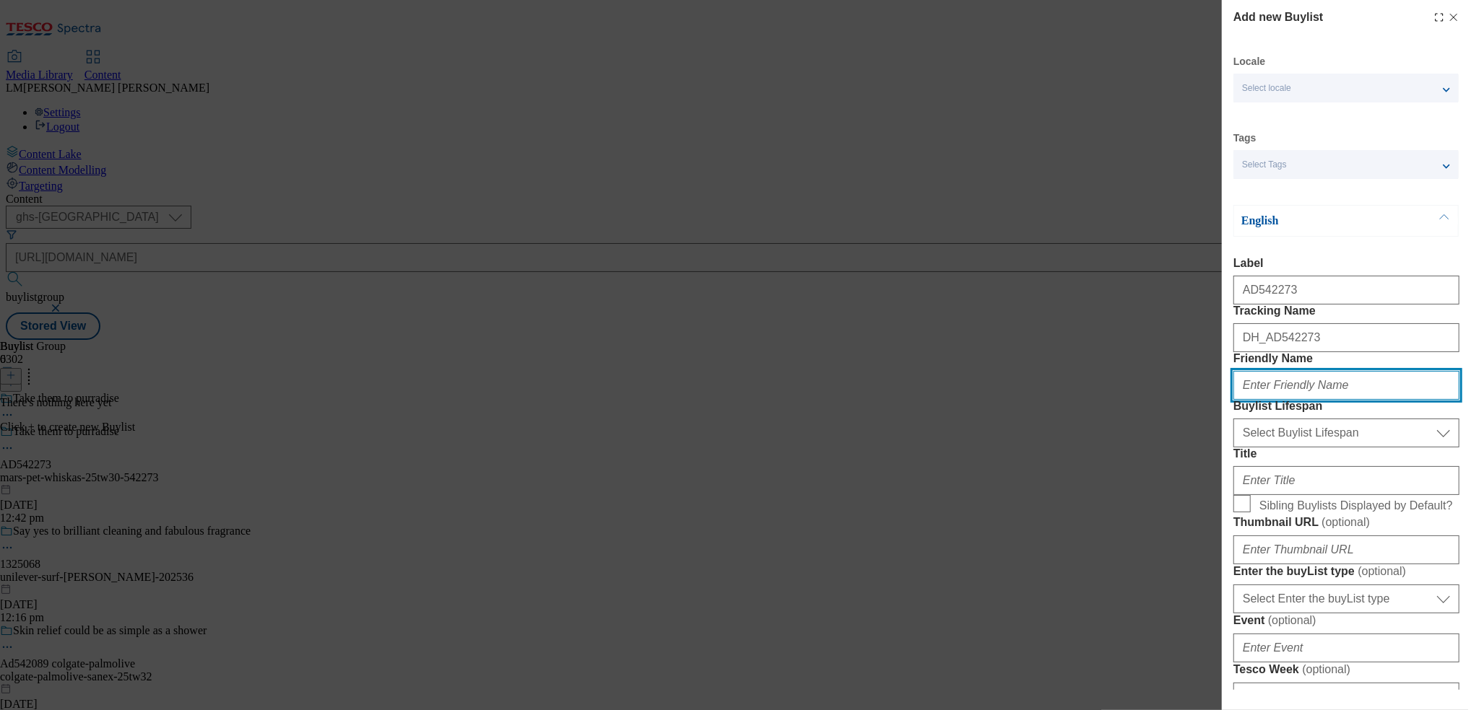
click at [1287, 400] on input "Friendly Name" at bounding box center [1346, 385] width 226 height 29
paste input "mars-pet-whiskas-25tw30/mars-pet"
drag, startPoint x: 1348, startPoint y: 441, endPoint x: 1469, endPoint y: 457, distance: 121.6
click at [1469, 457] on div "Add new Buylist Locale Select locale English Welsh Tags Select Tags fnf marketp…" at bounding box center [1346, 345] width 249 height 690
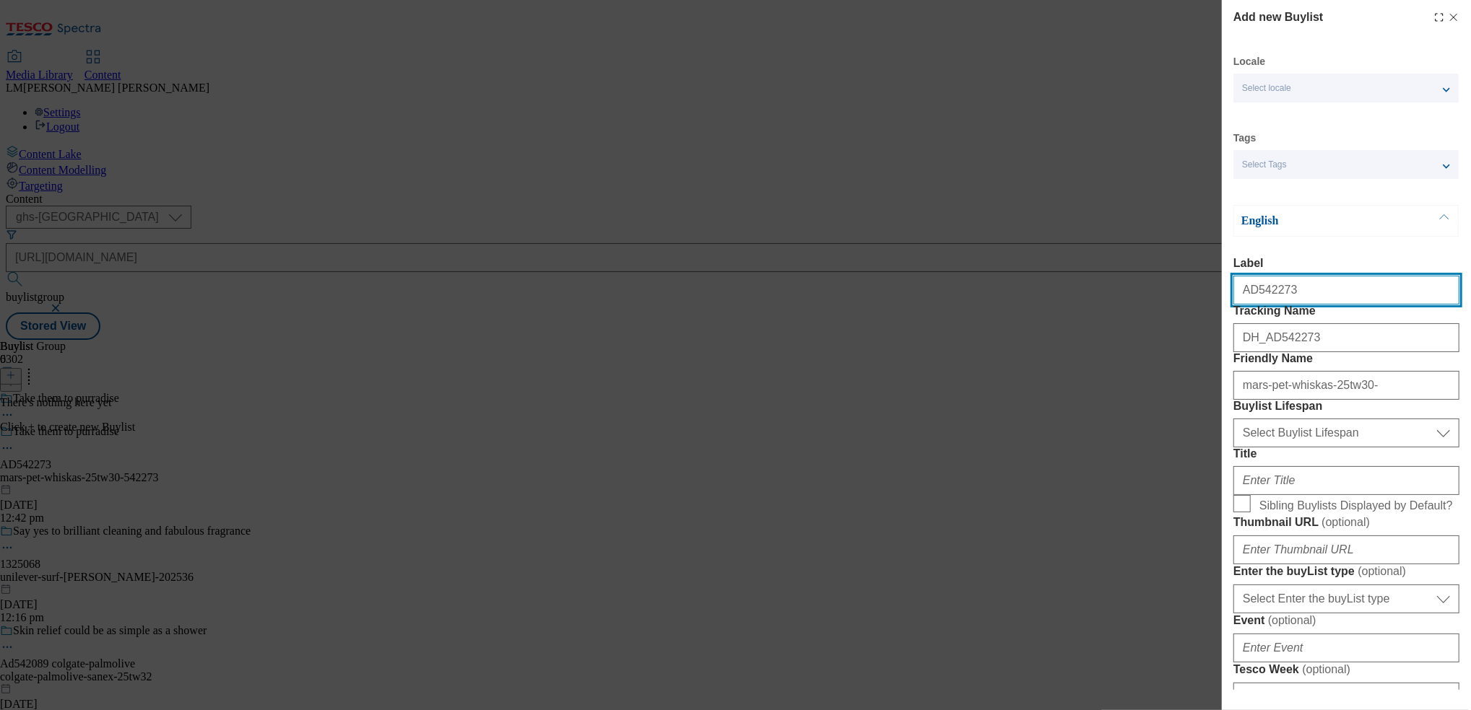
drag, startPoint x: 1248, startPoint y: 296, endPoint x: 1302, endPoint y: 304, distance: 54.0
click at [1302, 304] on input "AD542273" at bounding box center [1346, 290] width 226 height 29
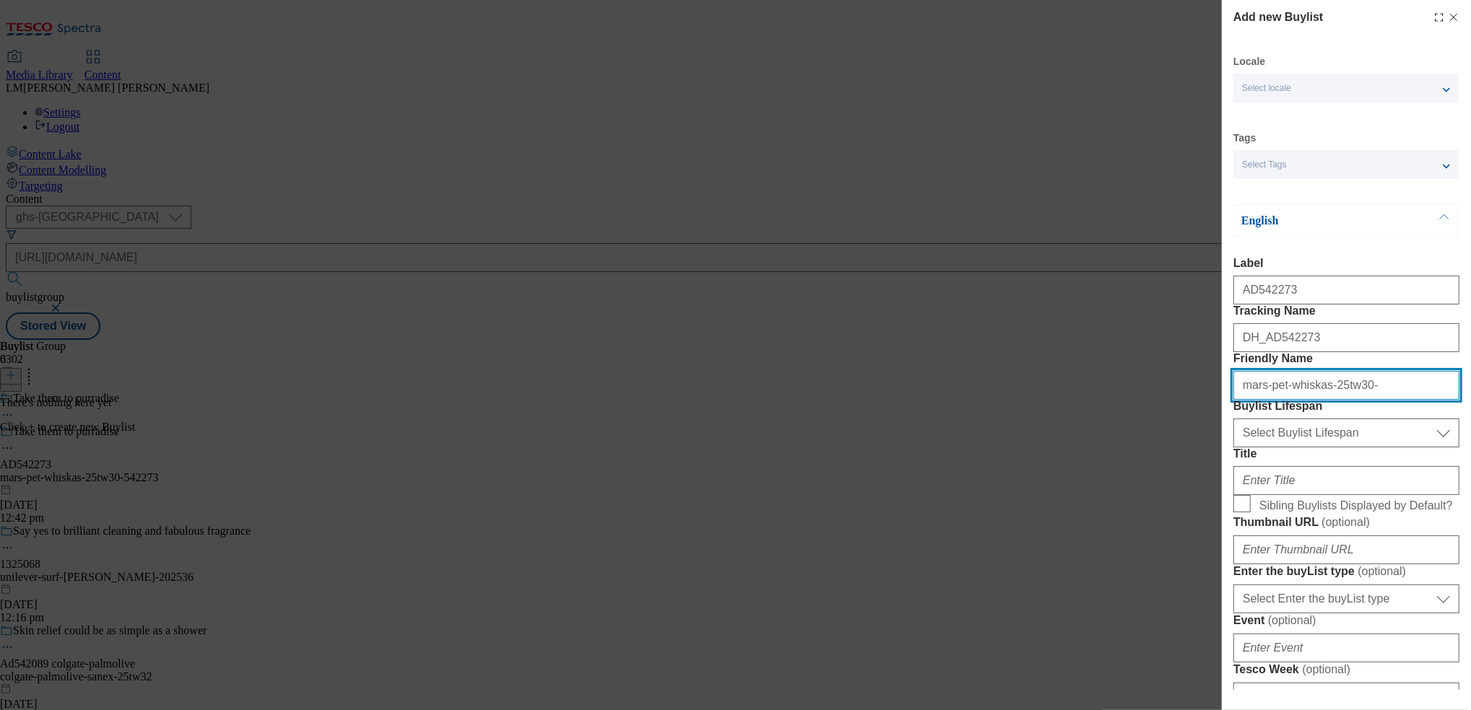
click at [1352, 400] on input "mars-pet-whiskas-25tw30-" at bounding box center [1346, 385] width 226 height 29
paste input "542273"
type input "mars-pet-whiskas-25tw30-542273"
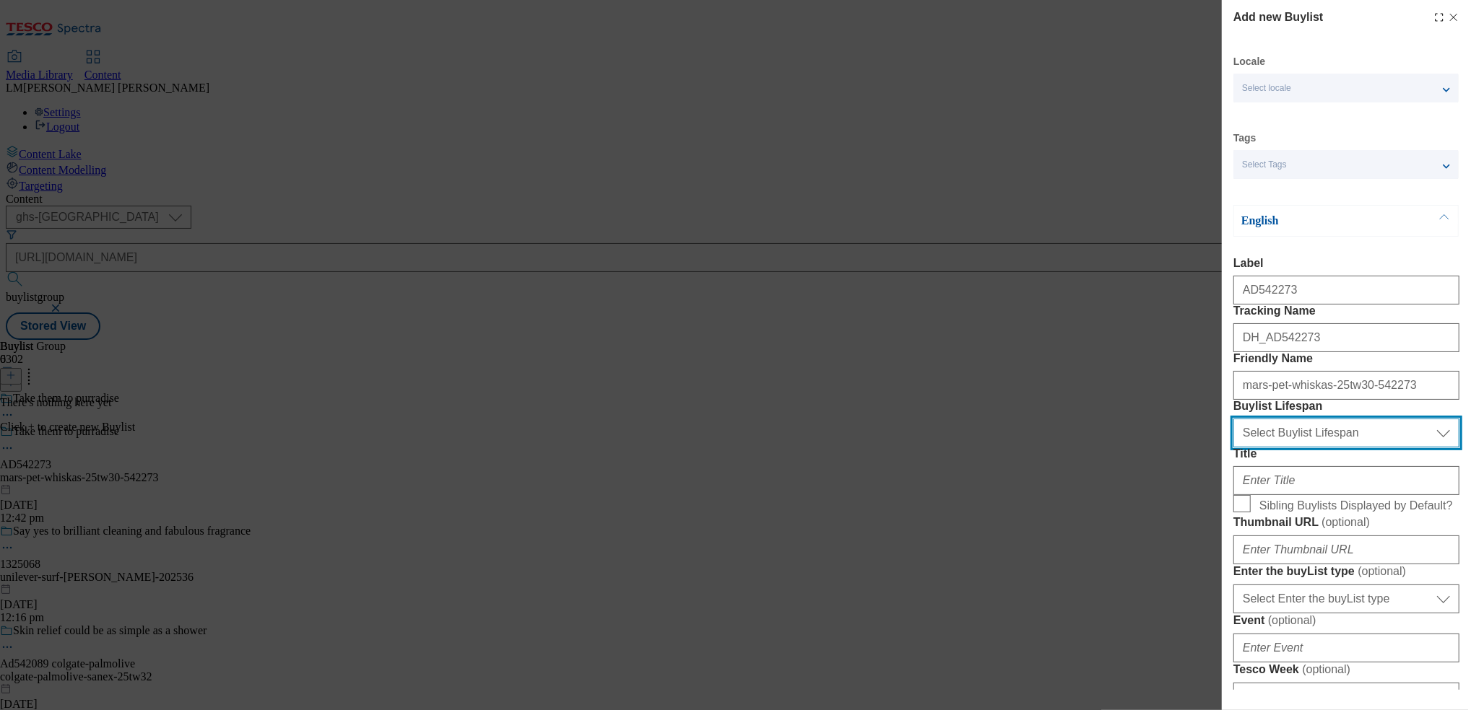
click at [1308, 448] on select "Select Buylist Lifespan evergreen seasonal tactical" at bounding box center [1346, 433] width 226 height 29
click at [1295, 413] on label "Buylist Lifespan" at bounding box center [1346, 406] width 226 height 13
click at [1295, 448] on select "Select Buylist Lifespan evergreen seasonal tactical" at bounding box center [1346, 433] width 226 height 29
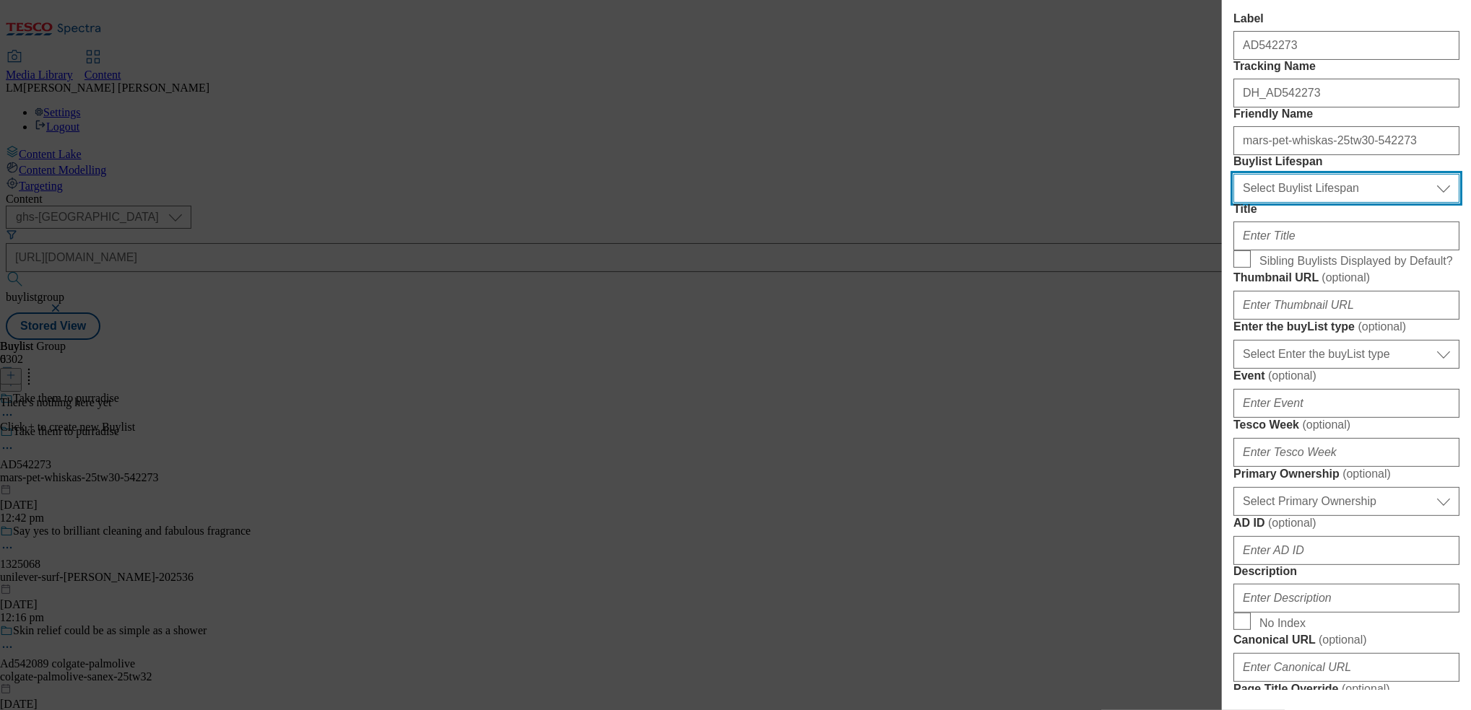
scroll to position [257, 4]
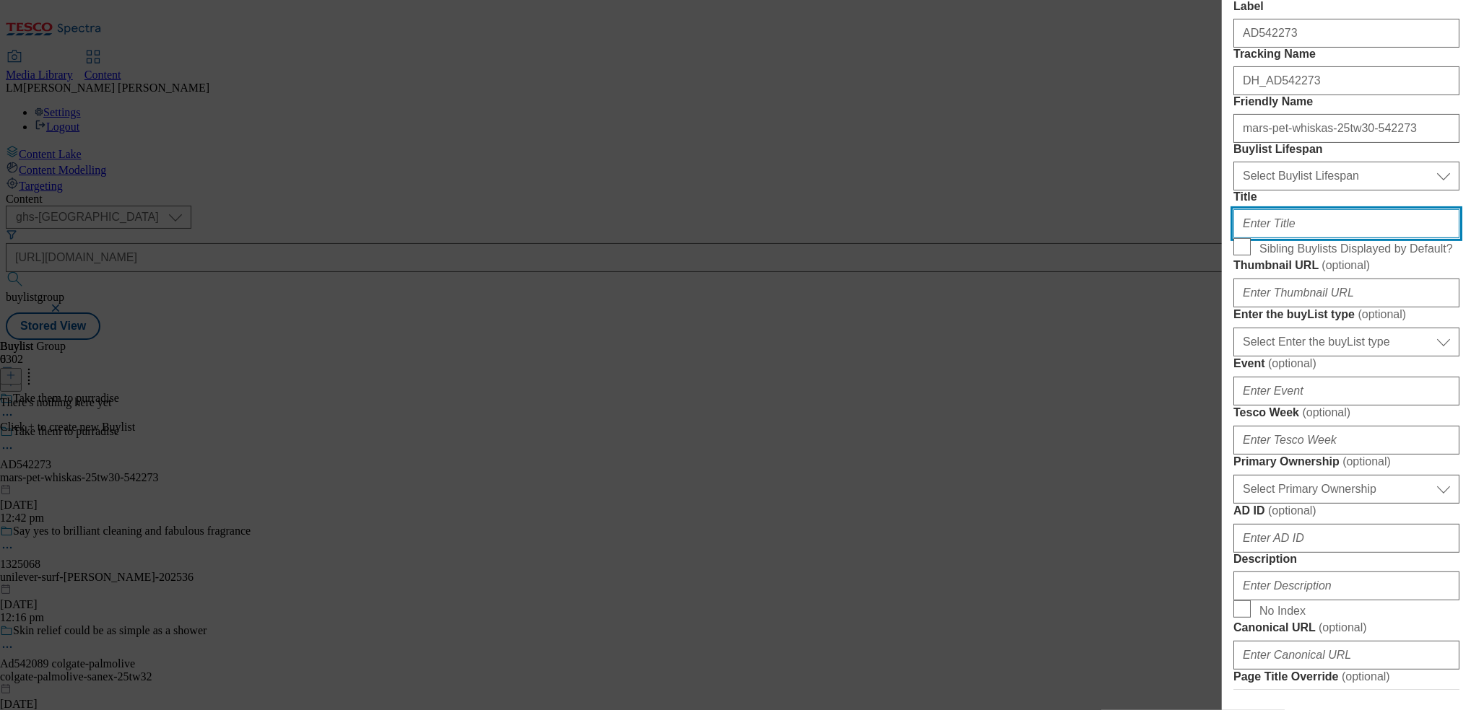
click at [1282, 238] on input "Title" at bounding box center [1346, 223] width 226 height 29
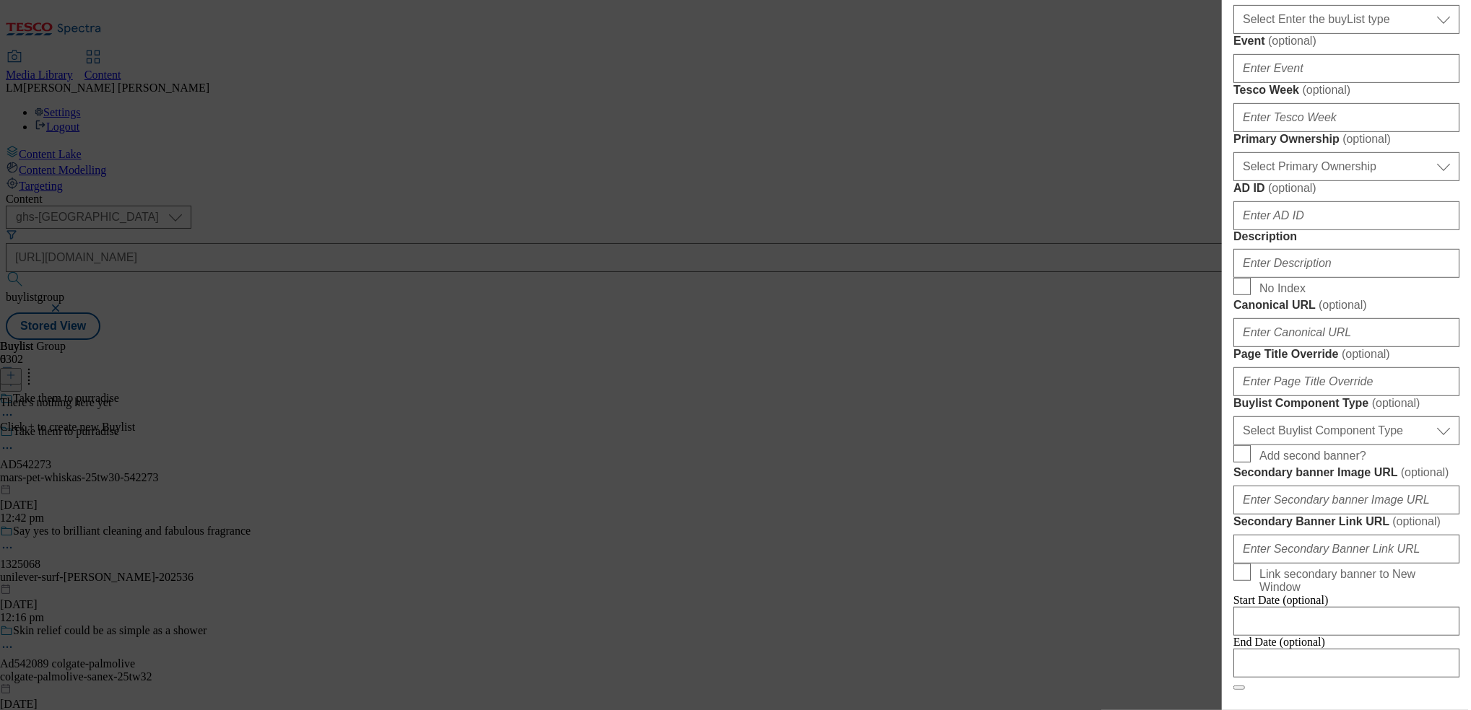
scroll to position [595, 4]
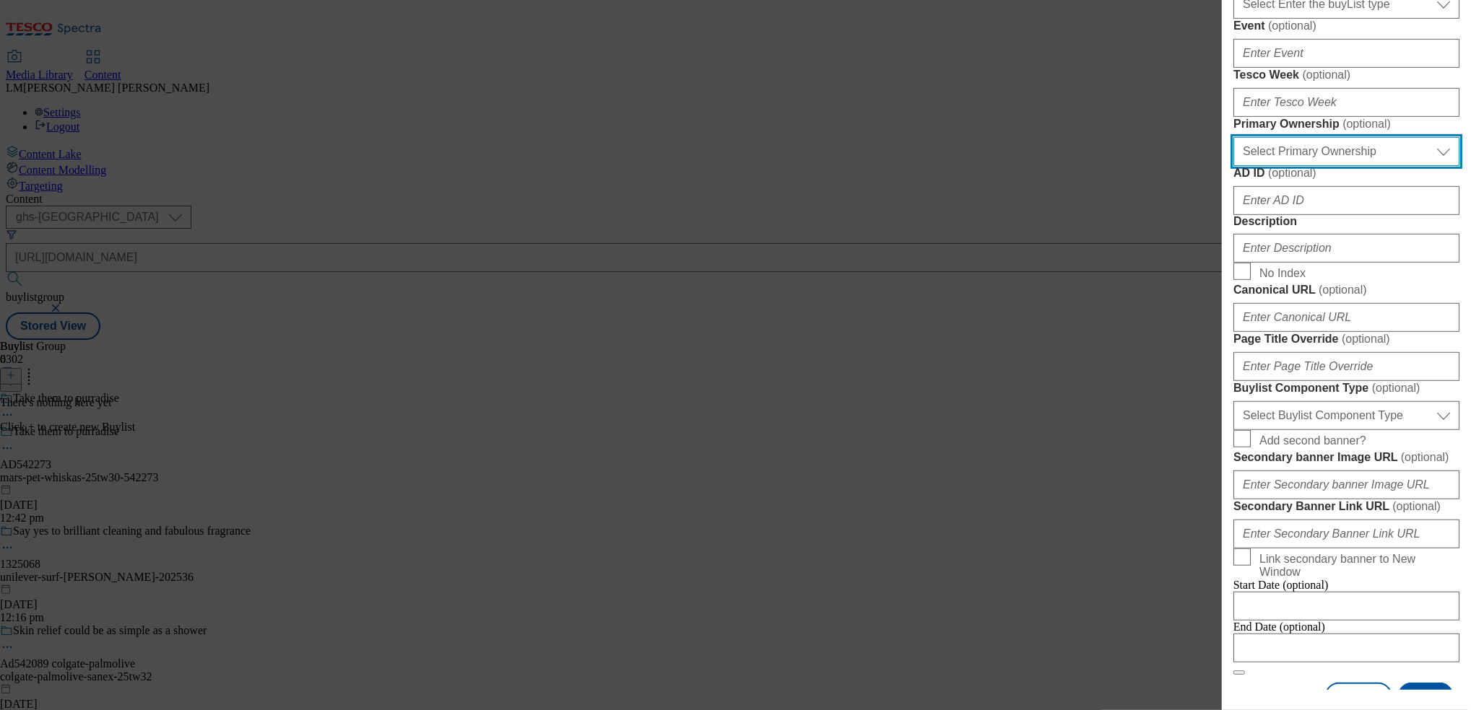
click at [1334, 166] on select "Select Primary Ownership tesco dunnhumby" at bounding box center [1346, 151] width 226 height 29
select select "dunnhumby"
click at [1233, 166] on select "Select Primary Ownership tesco dunnhumby" at bounding box center [1346, 151] width 226 height 29
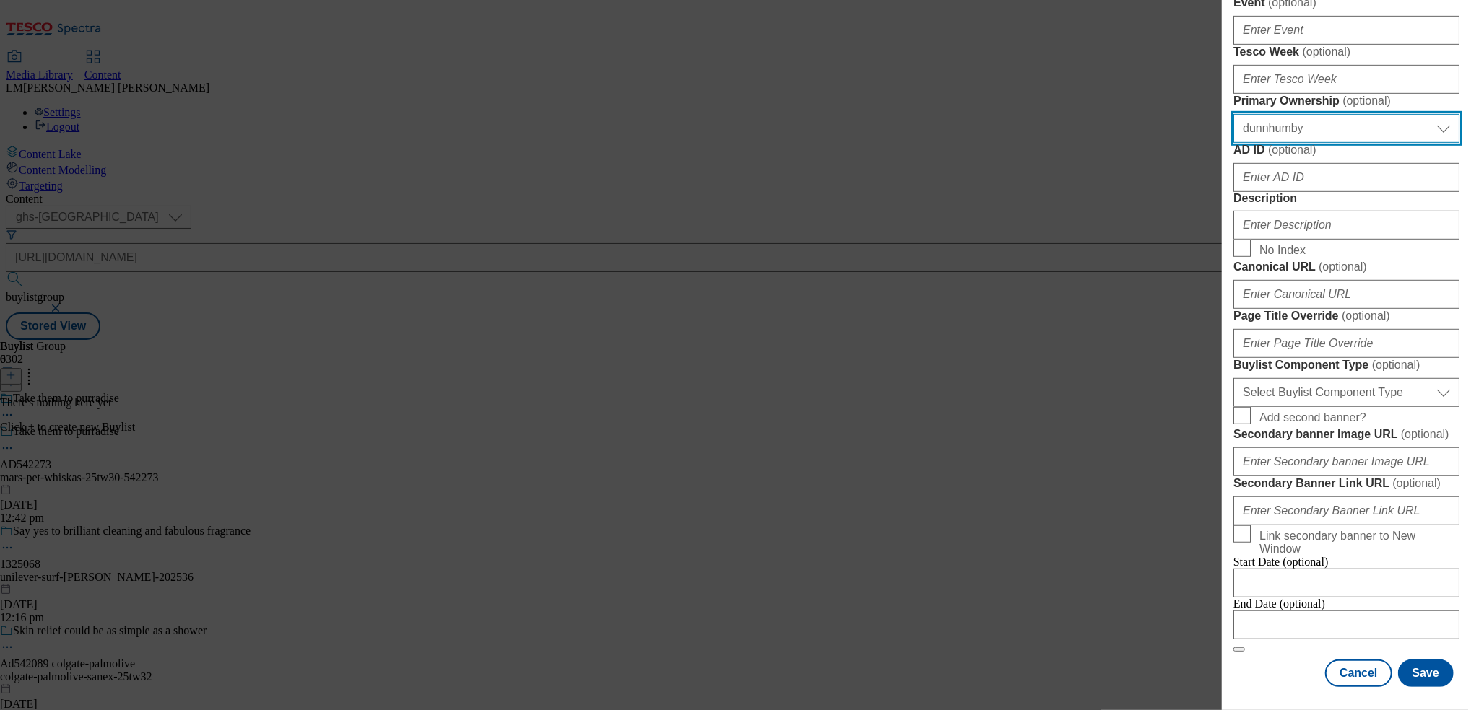
scroll to position [666, 4]
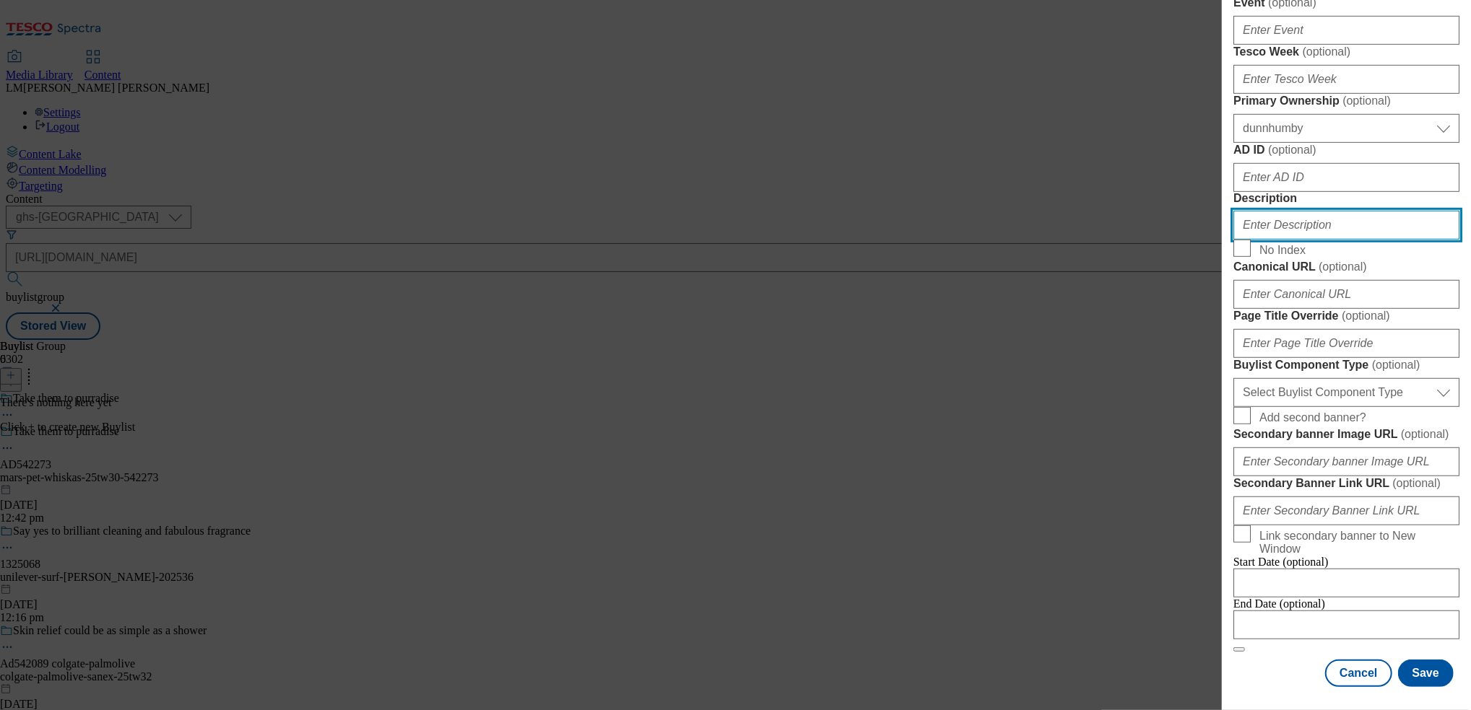
click at [1290, 240] on input "Description" at bounding box center [1346, 225] width 226 height 29
click at [1289, 240] on input "Description" at bounding box center [1346, 225] width 226 height 29
type input "Whiskas 1+ Meaty Meals Adult Wet Cat Food Pouches in Gravy 12 x 85g"
click at [1424, 660] on button "Save" at bounding box center [1426, 673] width 56 height 27
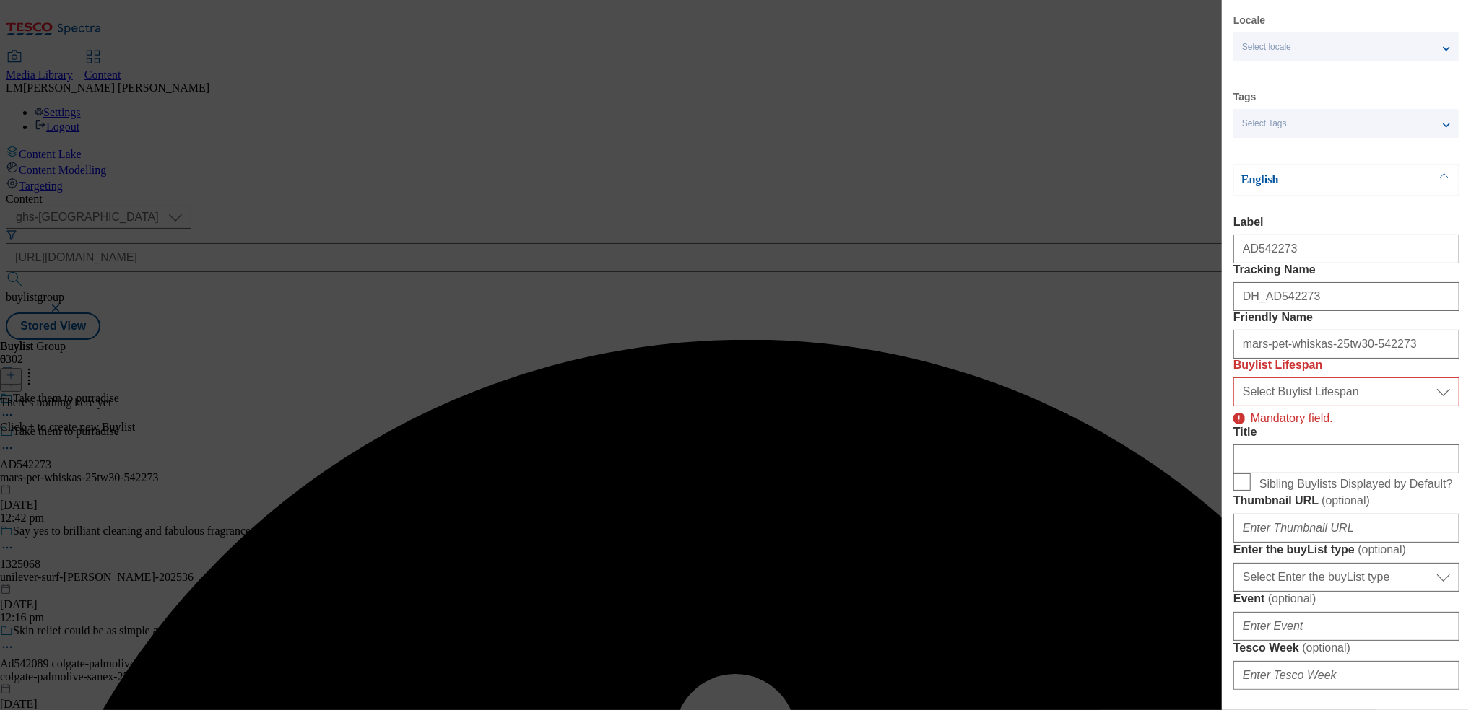
scroll to position [38, 0]
click at [1307, 409] on select "Select Buylist Lifespan evergreen seasonal tactical" at bounding box center [1346, 394] width 226 height 29
select select "seasonal"
click at [1233, 409] on select "Select Buylist Lifespan evergreen seasonal tactical" at bounding box center [1346, 394] width 226 height 29
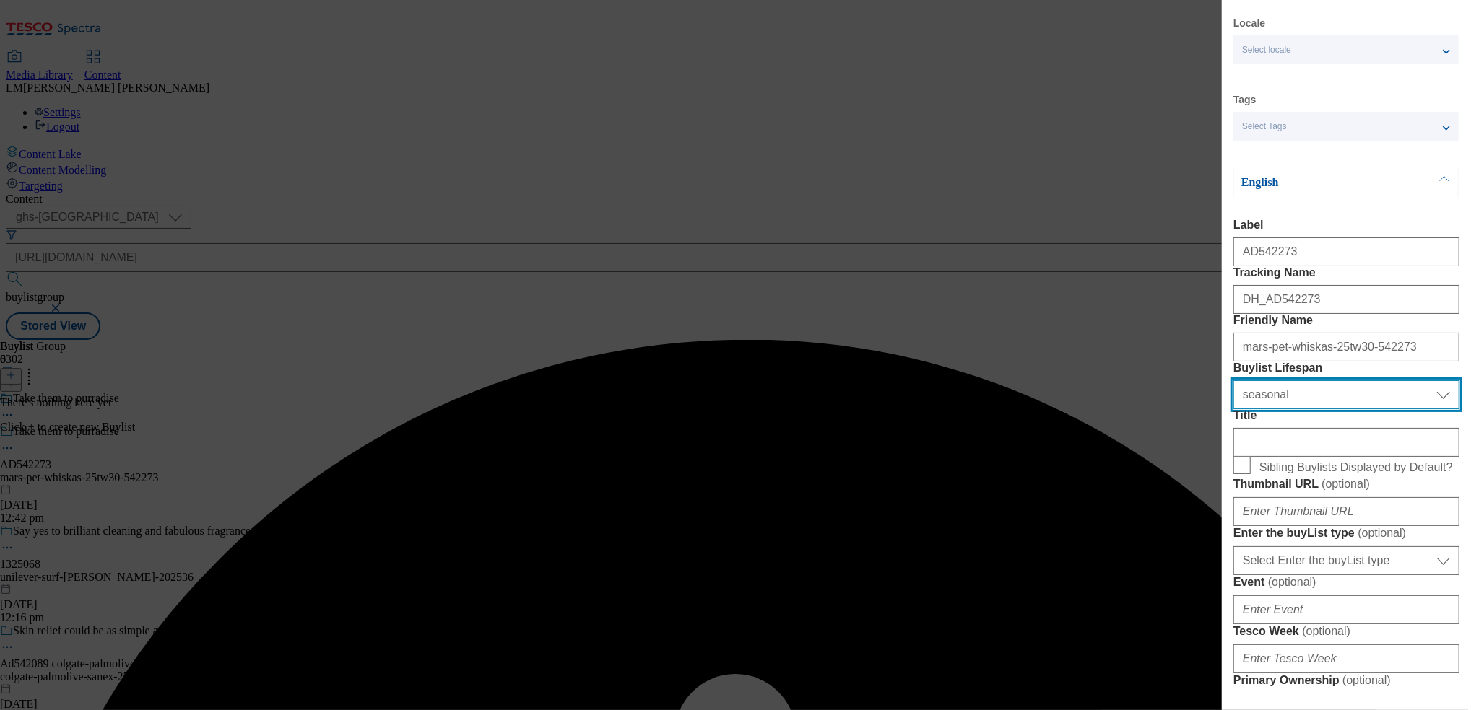
scroll to position [1154, 0]
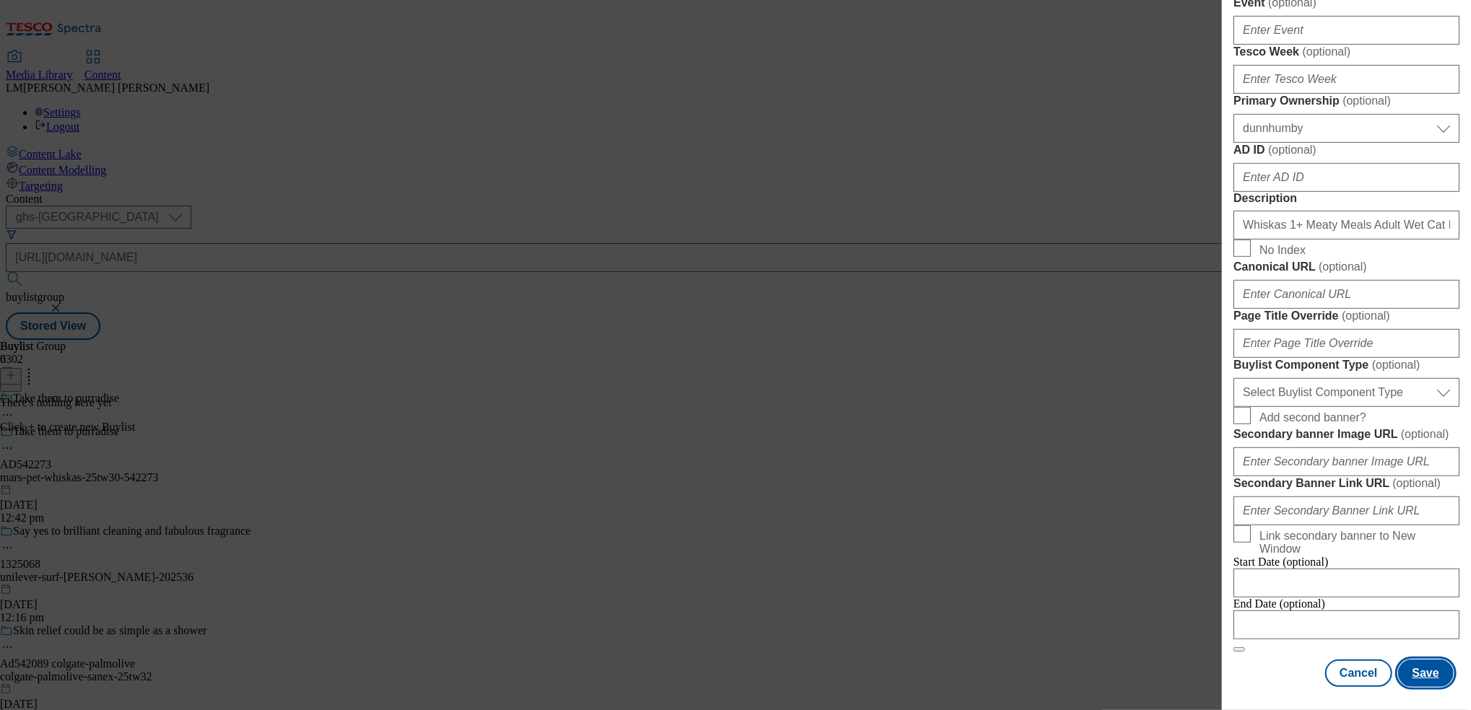
click at [1412, 660] on button "Save" at bounding box center [1426, 673] width 56 height 27
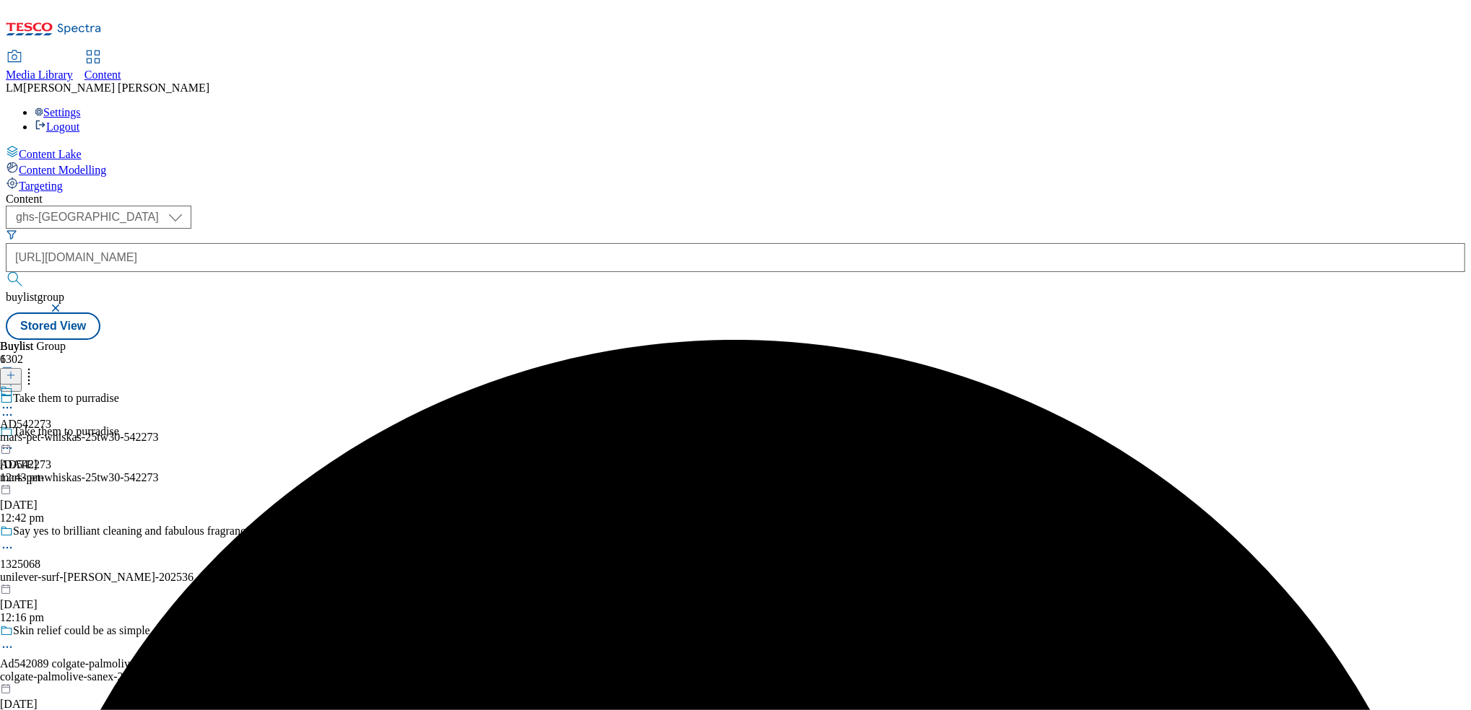
click at [159, 385] on div "AD542273 mars-pet-whiskas-25tw30-542273 19 Sept 2025 12:43 pm" at bounding box center [79, 435] width 159 height 100
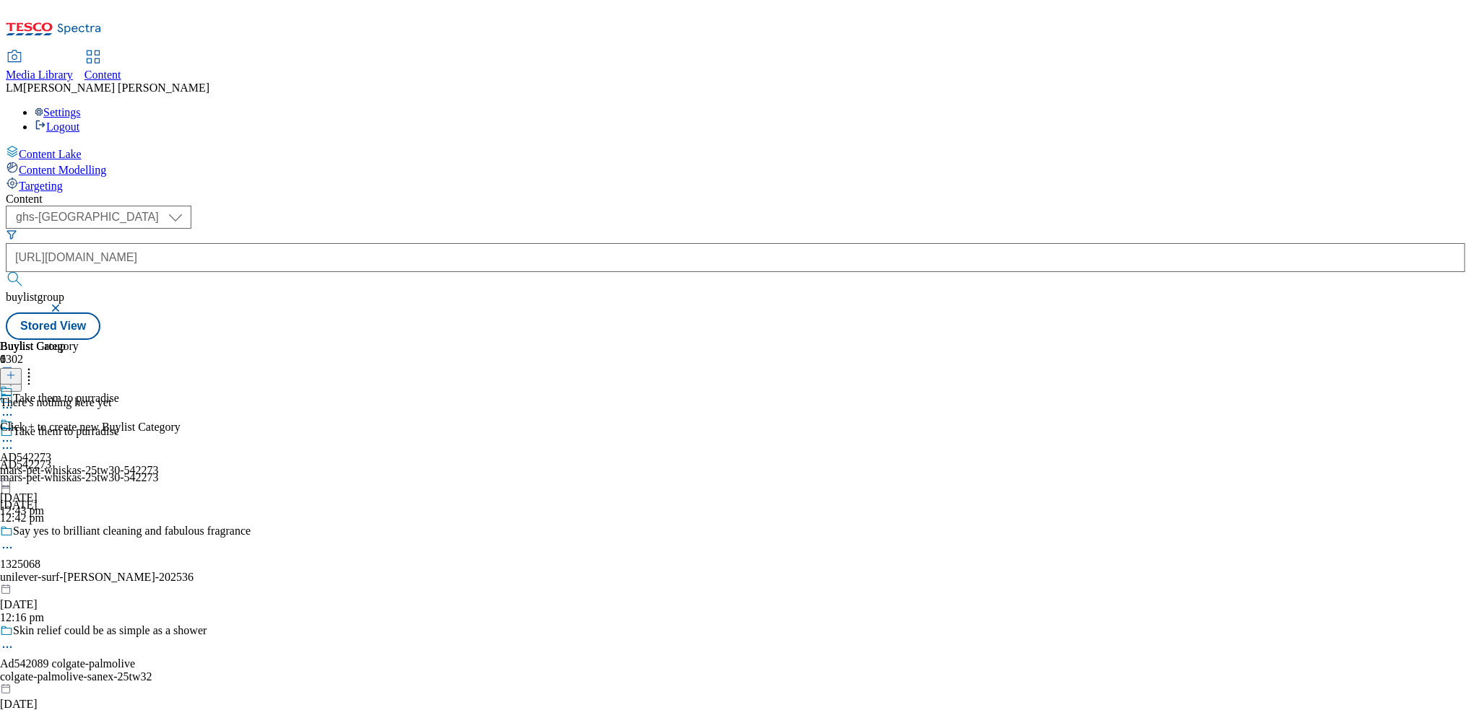
click at [16, 370] on icon at bounding box center [11, 375] width 10 height 10
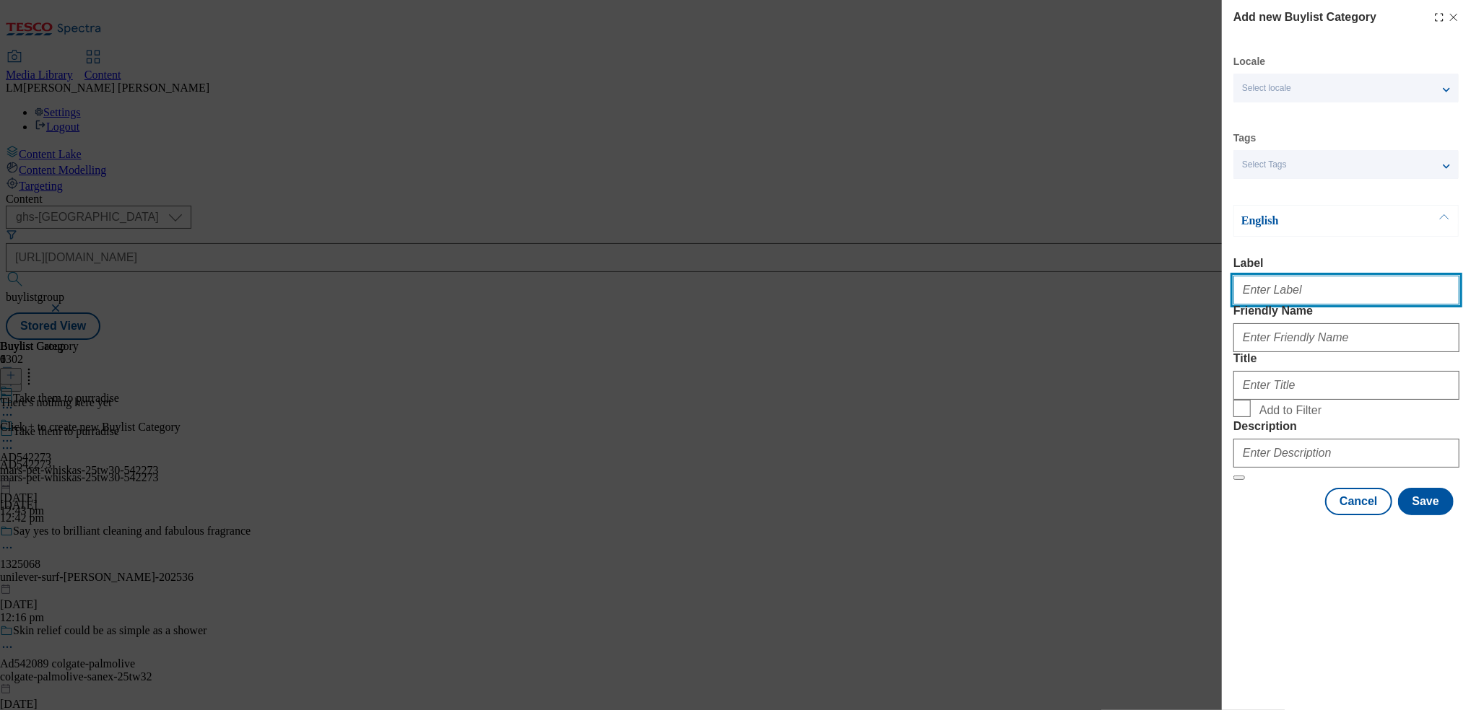
click at [1305, 302] on input "Label" at bounding box center [1346, 290] width 226 height 29
paste input "542273"
click at [1243, 297] on input "542273" at bounding box center [1346, 290] width 226 height 29
type input "DH542273"
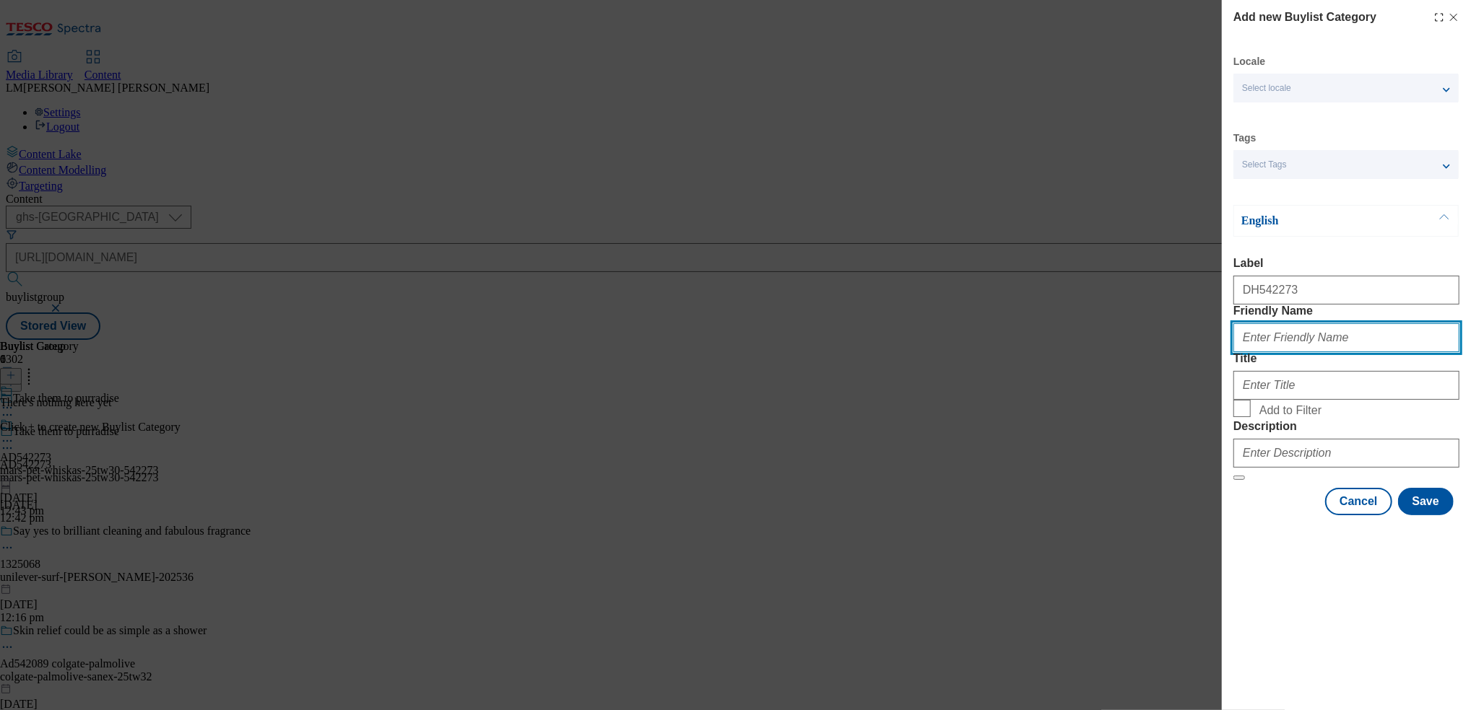
click at [1282, 352] on input "Friendly Name" at bounding box center [1346, 337] width 226 height 29
paste input "542273"
click at [1261, 352] on input "DH_542273" at bounding box center [1346, 337] width 226 height 29
type input "DH_AD542273"
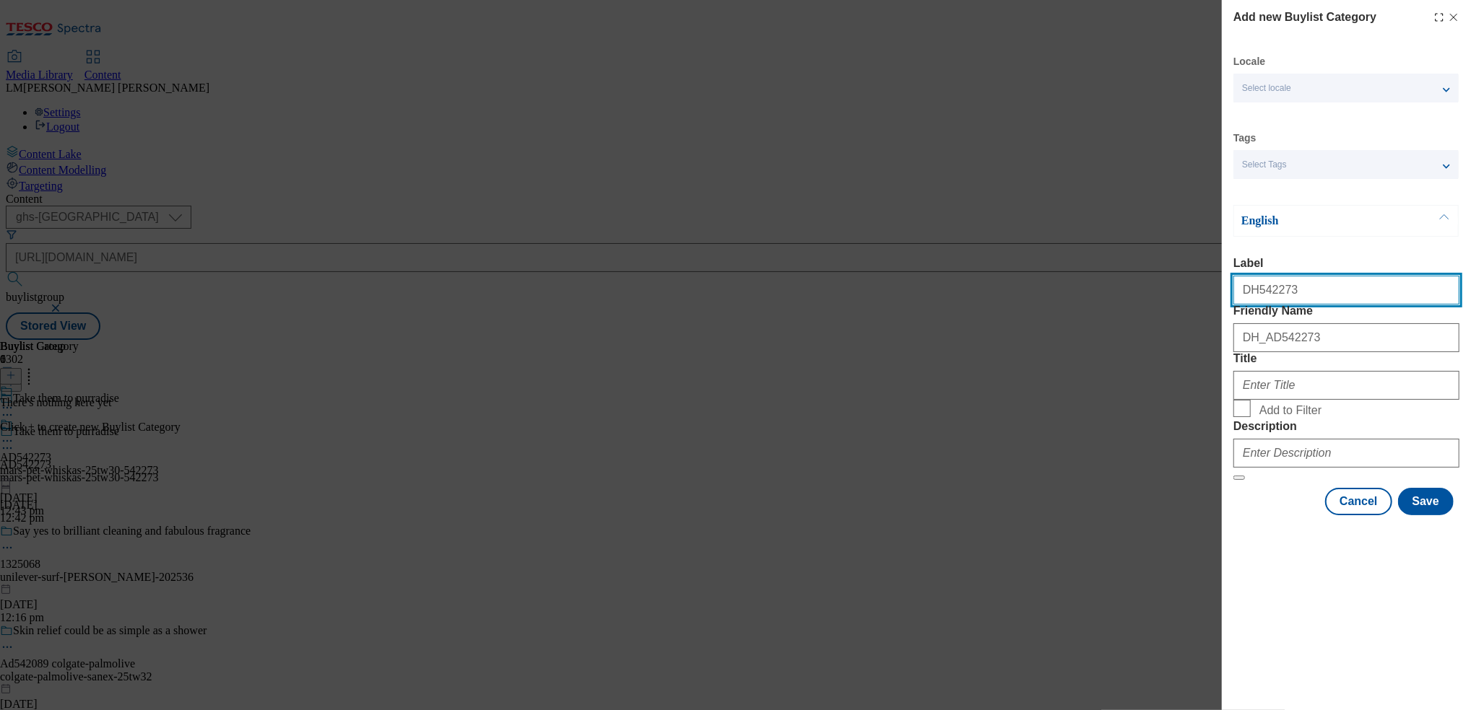
drag, startPoint x: 1251, startPoint y: 303, endPoint x: 1221, endPoint y: 301, distance: 30.4
click at [1222, 301] on div "Add new Buylist Category Locale Select locale English Welsh Tags Select Tags fn…" at bounding box center [1346, 259] width 249 height 518
type input "AD542273"
click at [1311, 458] on form "Label AD542273 Friendly Name DH_AD542273 Title Add to Filter Description" at bounding box center [1346, 369] width 226 height 224
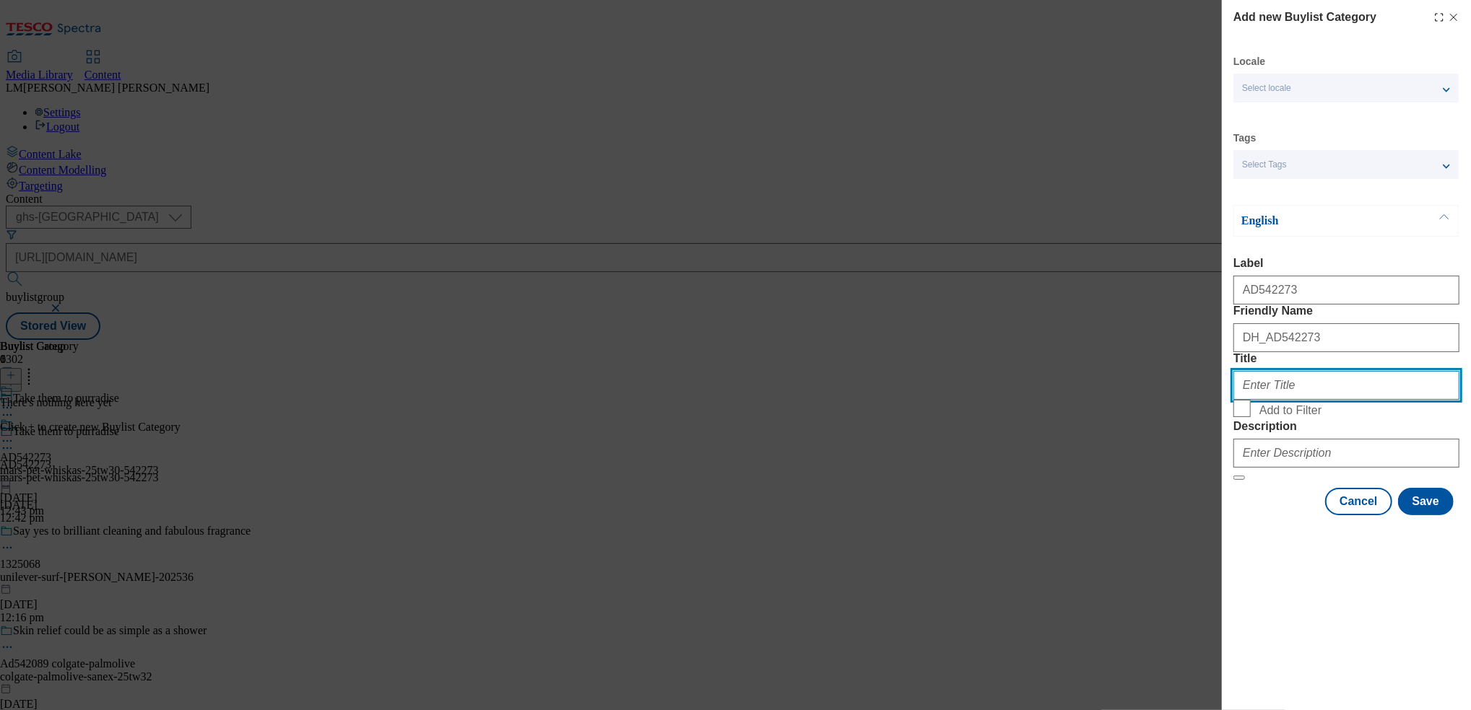
click at [1306, 400] on input "Title" at bounding box center [1346, 385] width 226 height 29
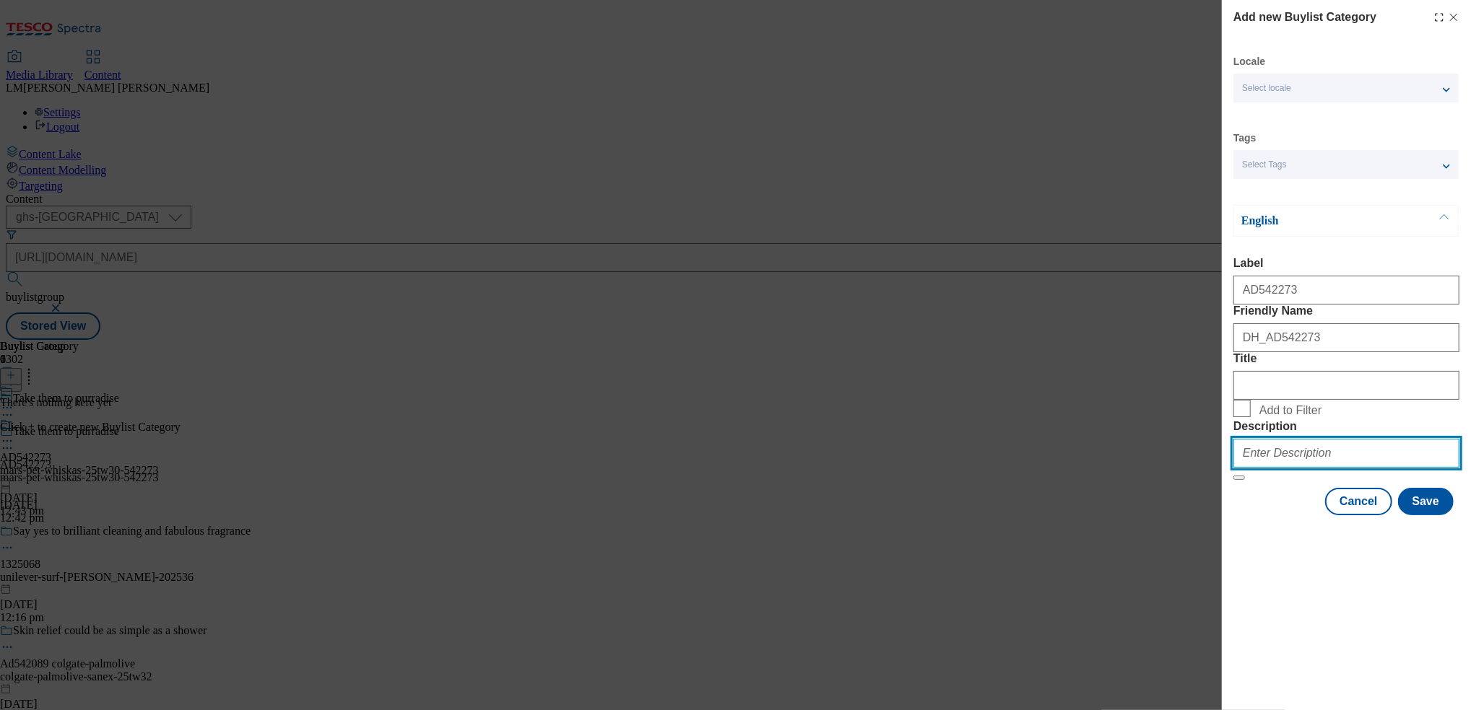
click at [1380, 468] on input "Description" at bounding box center [1346, 453] width 226 height 29
click at [1449, 417] on span "Add to Filter" at bounding box center [1356, 408] width 194 height 17
click at [1250, 417] on input "Add to Filter" at bounding box center [1241, 408] width 17 height 17
checkbox input "true"
click at [1432, 515] on button "Save" at bounding box center [1426, 501] width 56 height 27
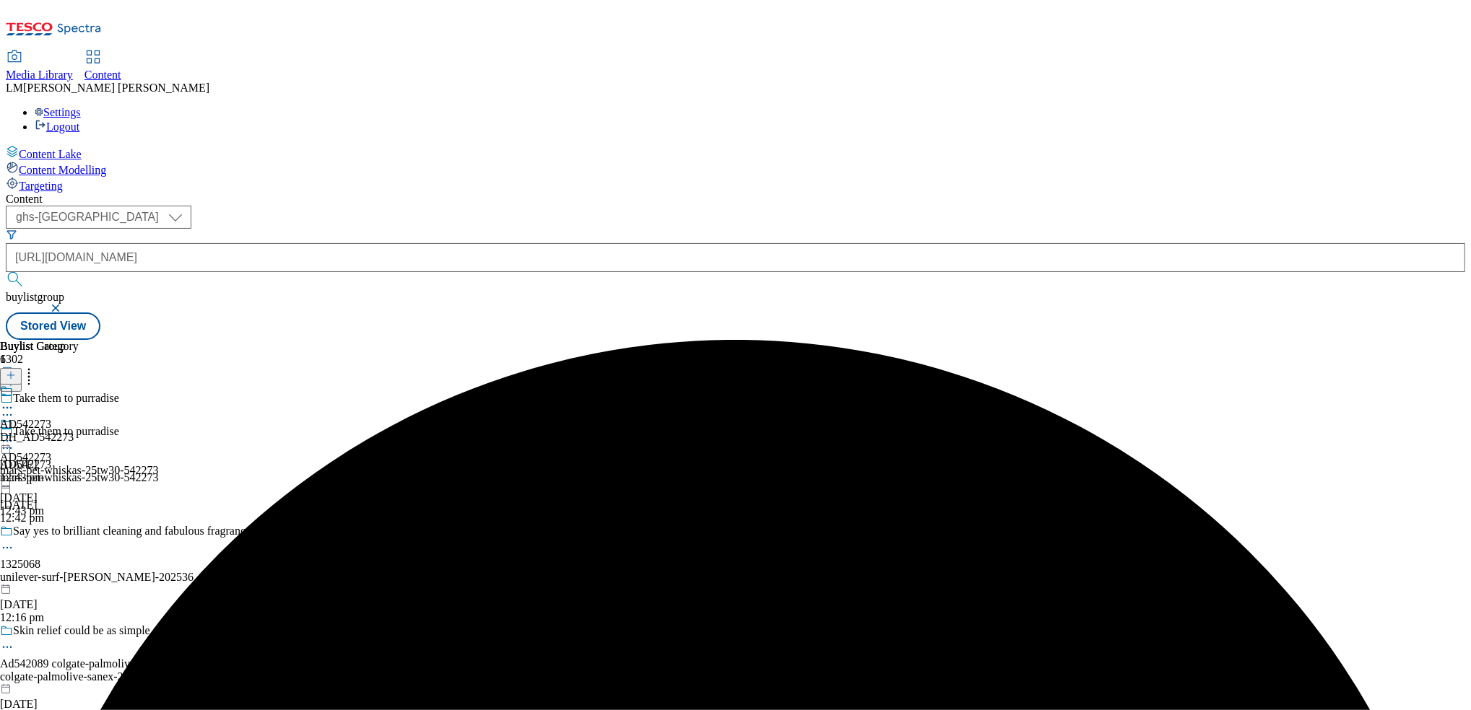
click at [14, 401] on icon at bounding box center [7, 408] width 14 height 14
click at [67, 430] on button "Edit" at bounding box center [48, 438] width 38 height 17
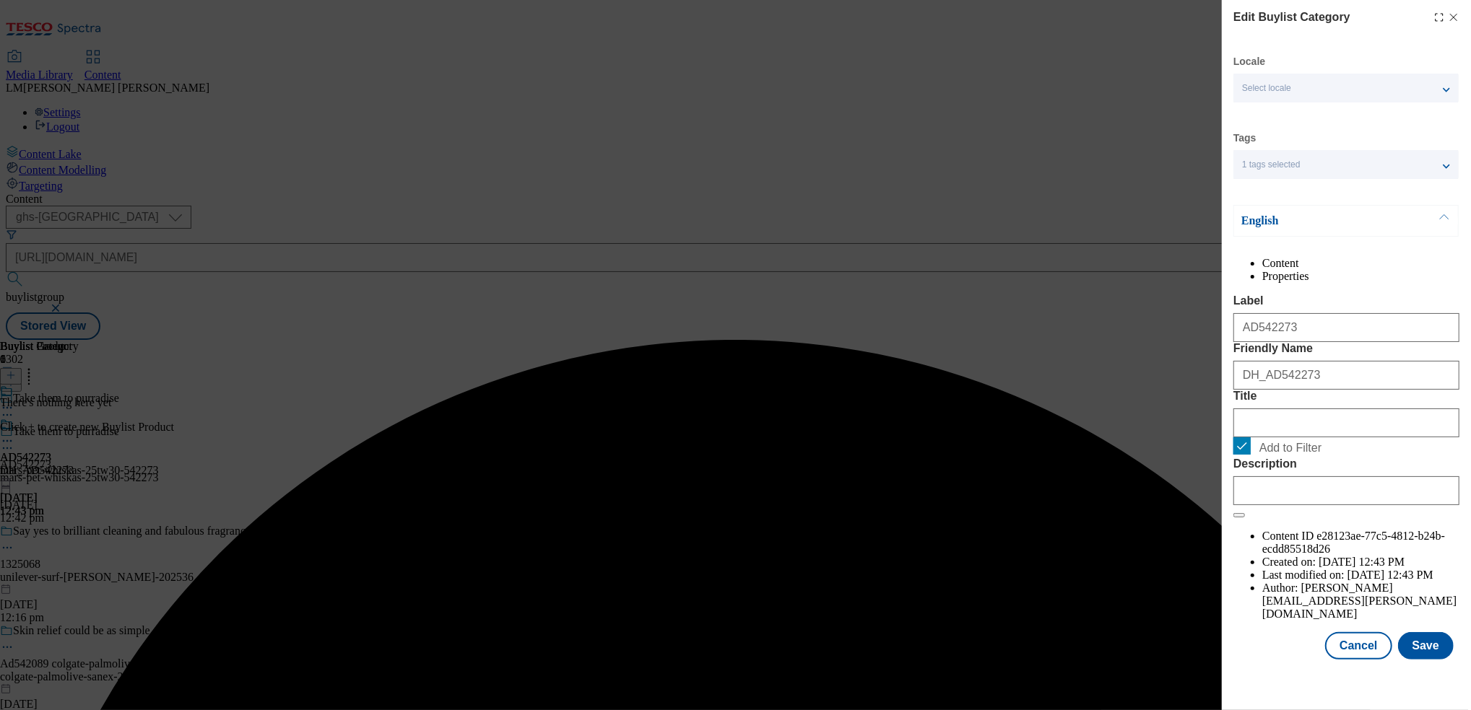
click at [1260, 455] on span "Add to Filter" at bounding box center [1290, 448] width 62 height 13
click at [1250, 455] on input "Add to Filter" at bounding box center [1241, 446] width 17 height 17
checkbox input "false"
click at [1424, 660] on button "Save" at bounding box center [1426, 645] width 56 height 27
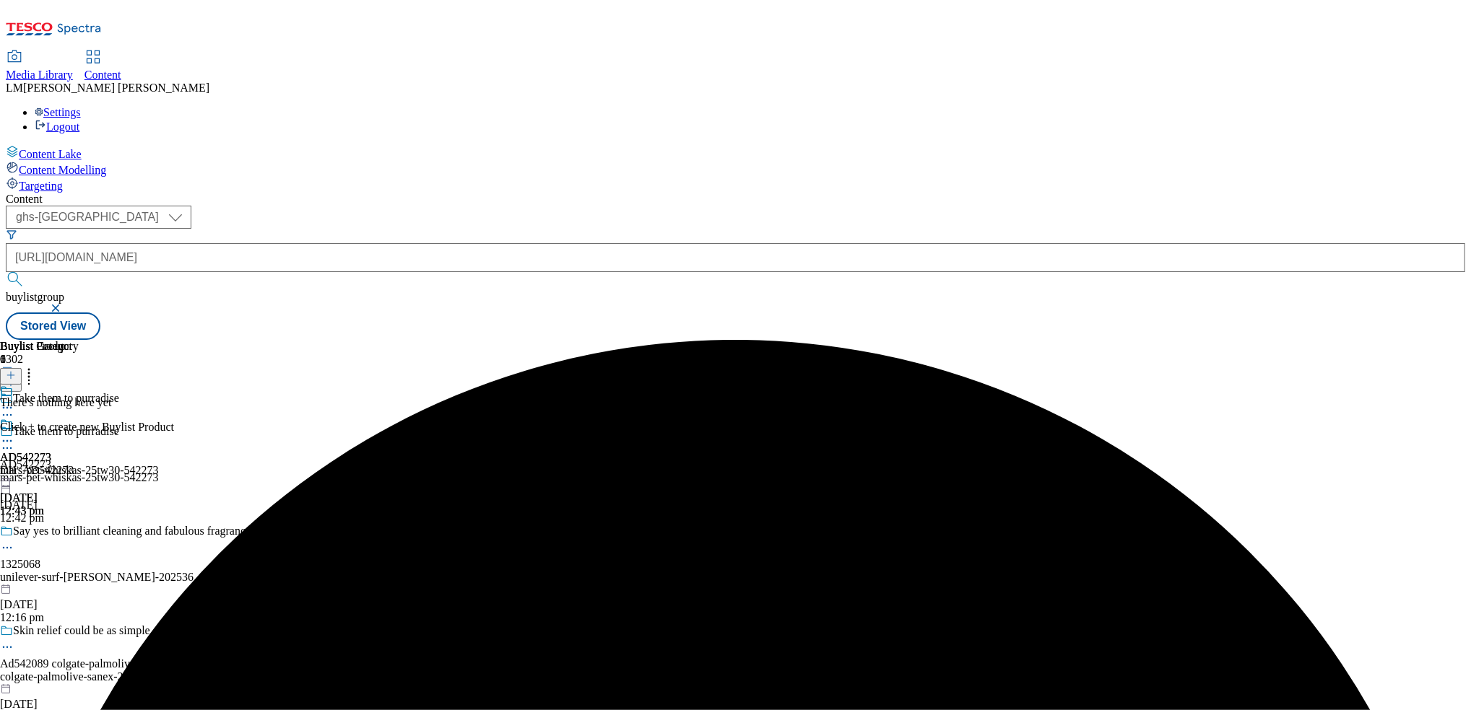
click at [16, 370] on icon at bounding box center [11, 375] width 10 height 10
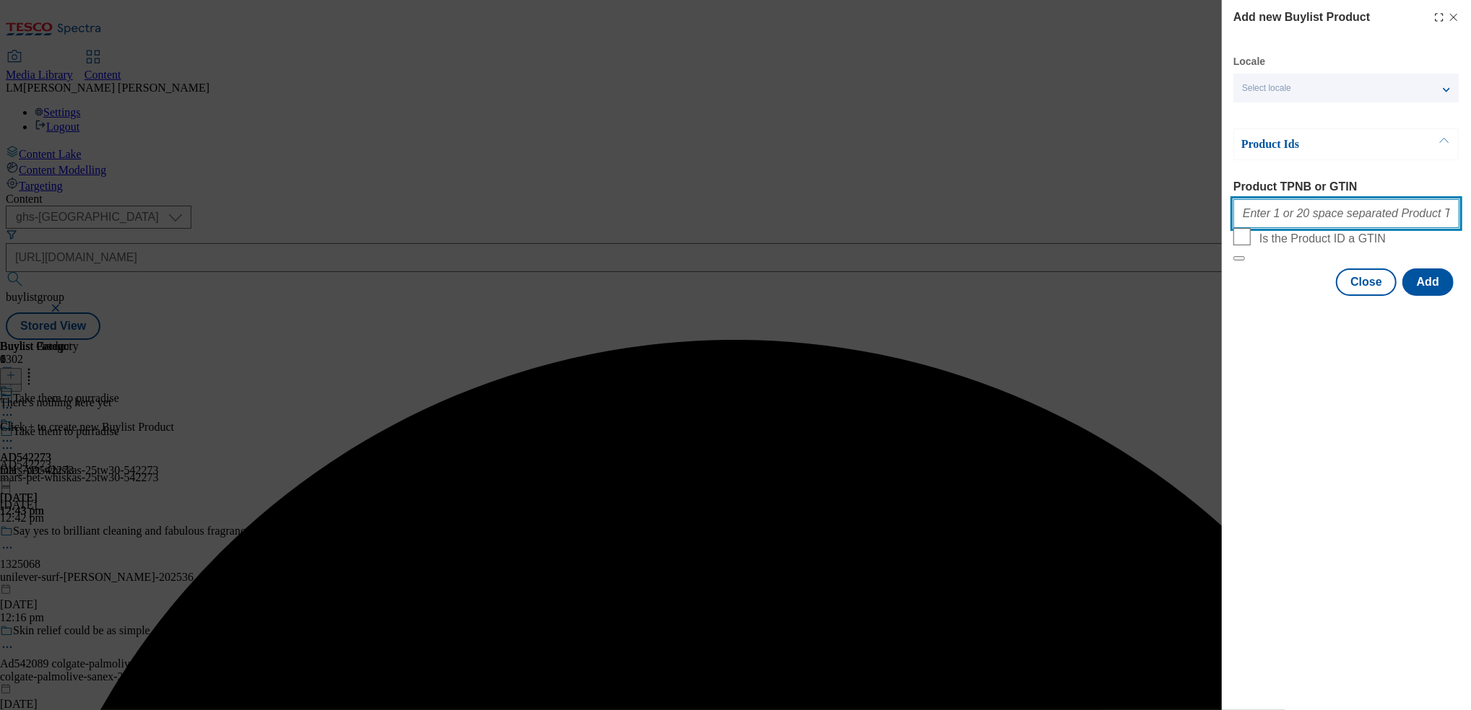
click at [1312, 225] on input "Product TPNB or GTIN" at bounding box center [1346, 213] width 226 height 29
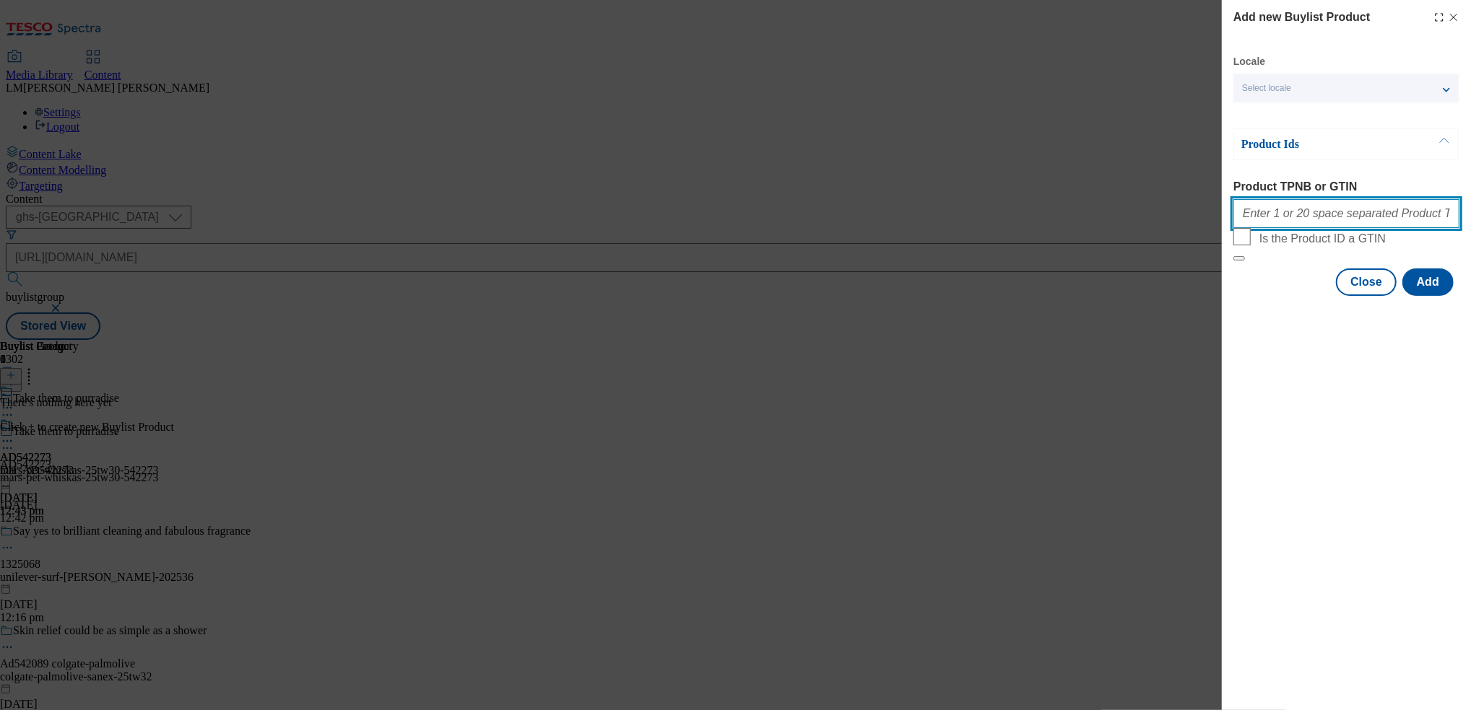
paste input "91640699 93156296 93220519 96178858"
type input "91640699 93156296 93220519 96178858"
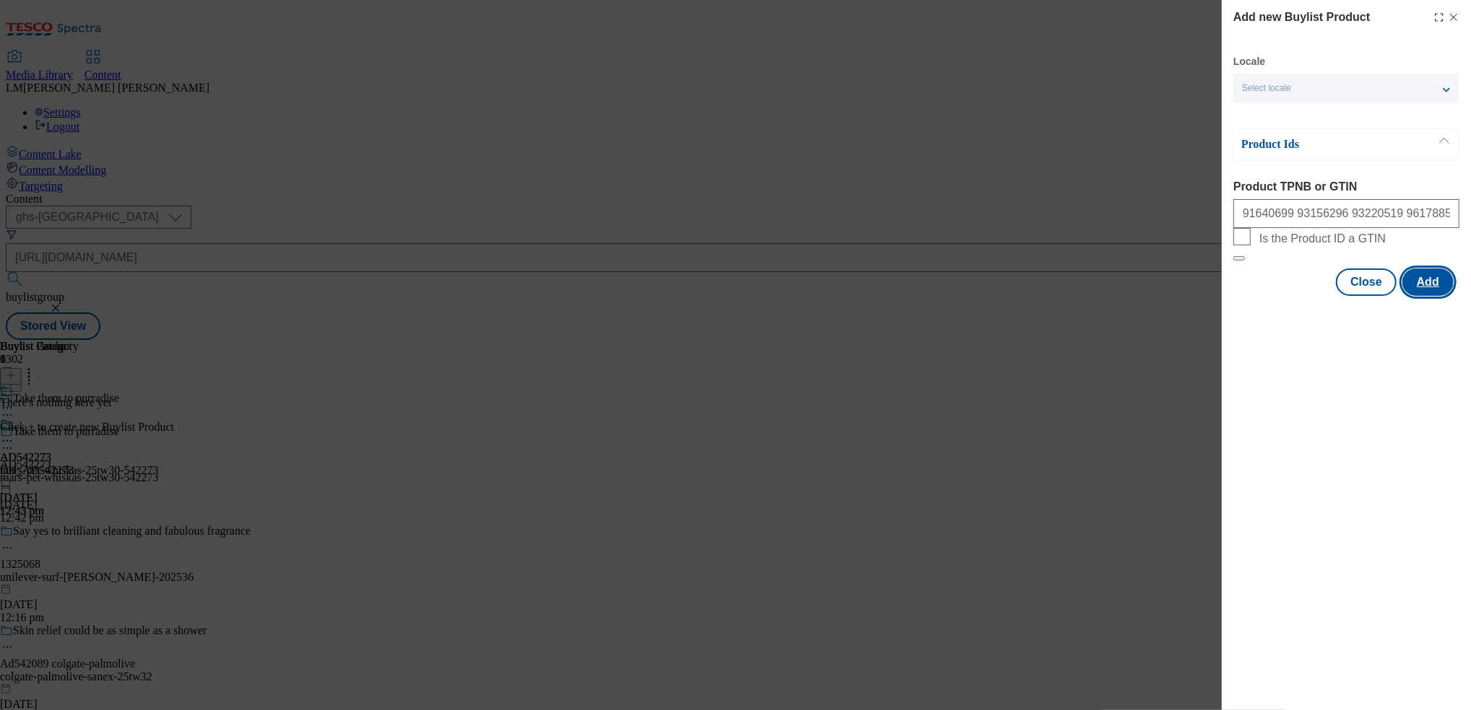
click at [1426, 296] on button "Add" at bounding box center [1427, 282] width 51 height 27
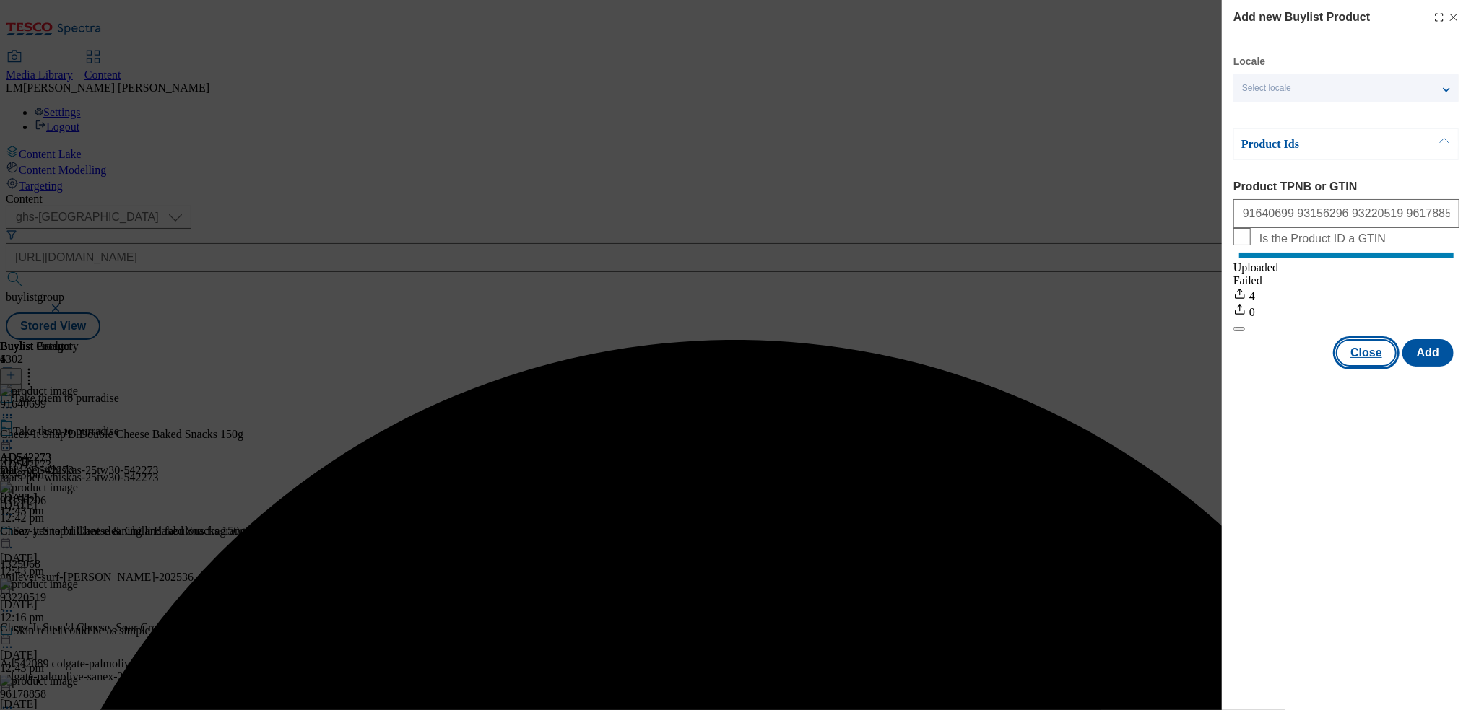
click at [1380, 365] on button "Close" at bounding box center [1366, 352] width 61 height 27
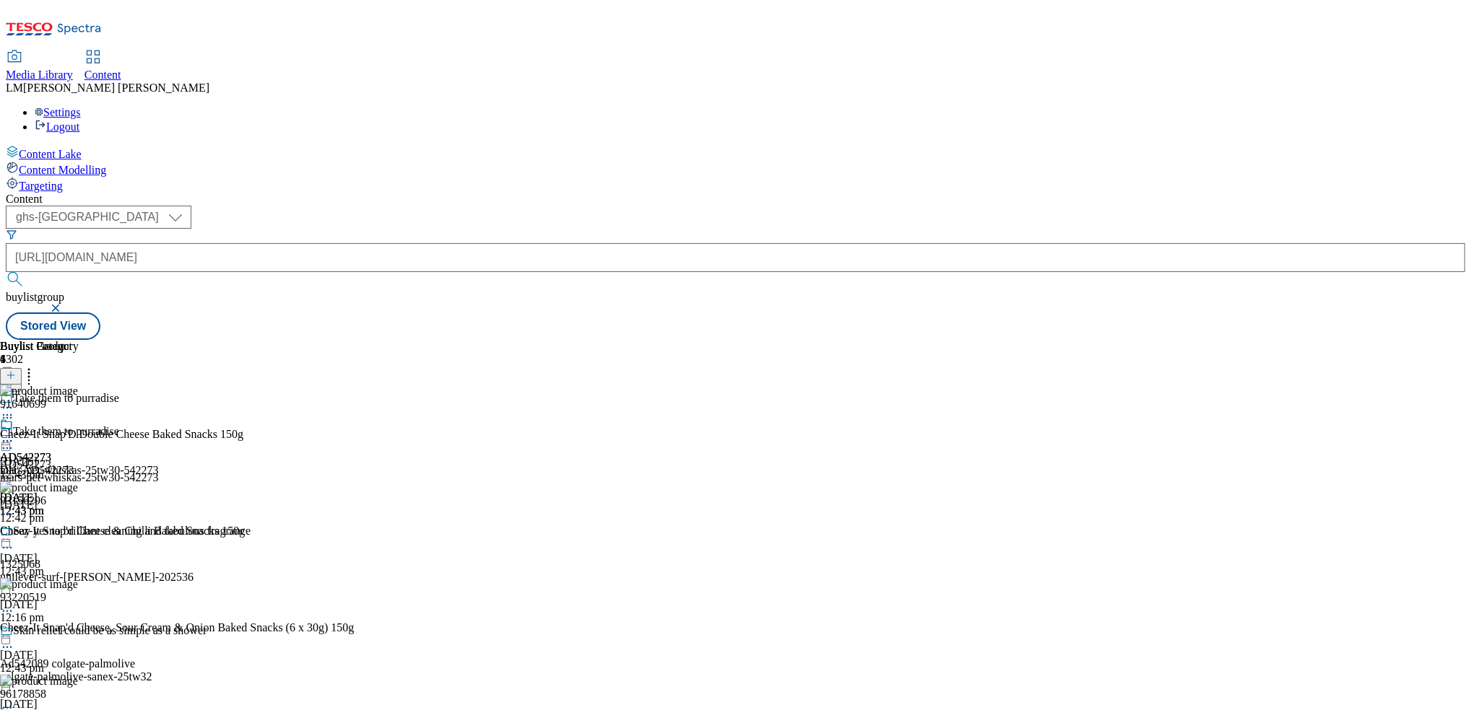
click at [16, 370] on icon at bounding box center [11, 375] width 10 height 10
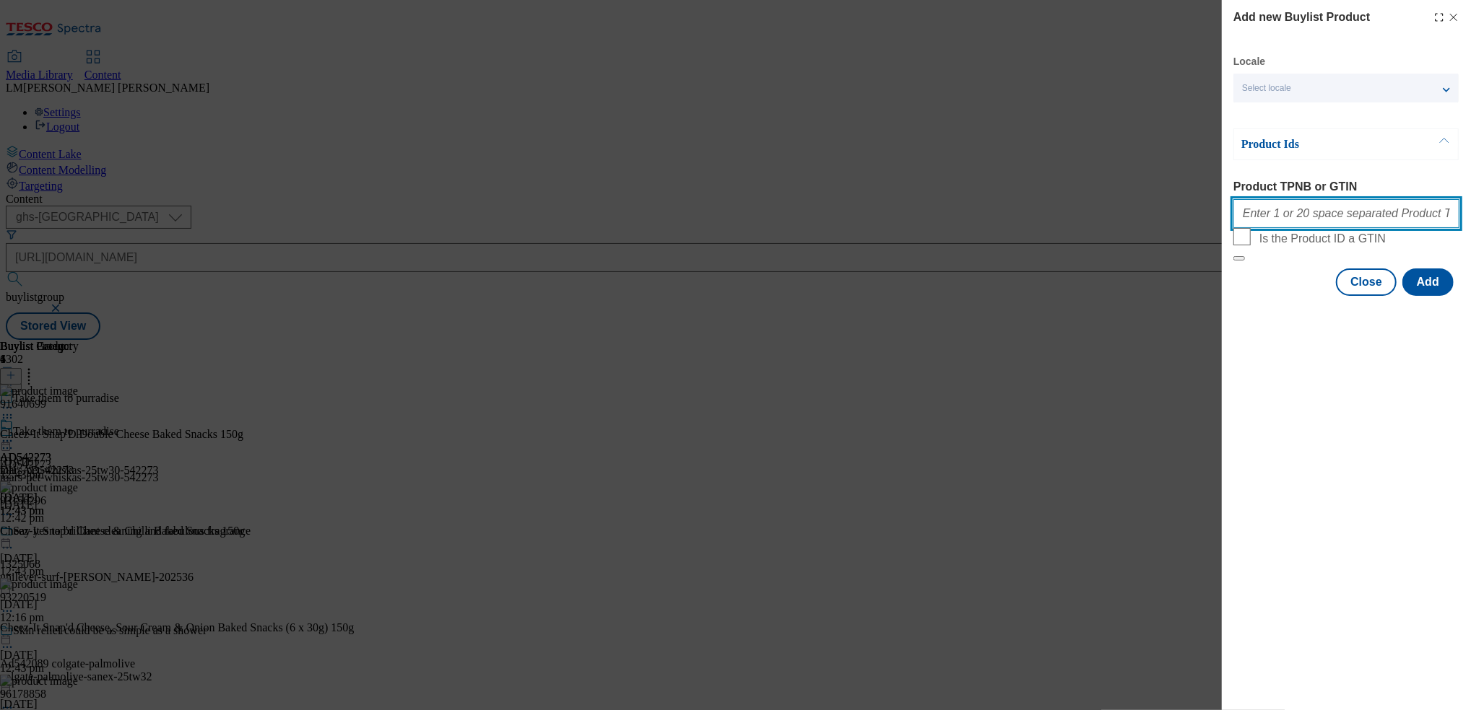
click at [1323, 222] on input "Product TPNB or GTIN" at bounding box center [1346, 213] width 226 height 29
paste input "91640699 93156296 93220519 96178858"
type input "91640699 93156296 93220519 96178858"
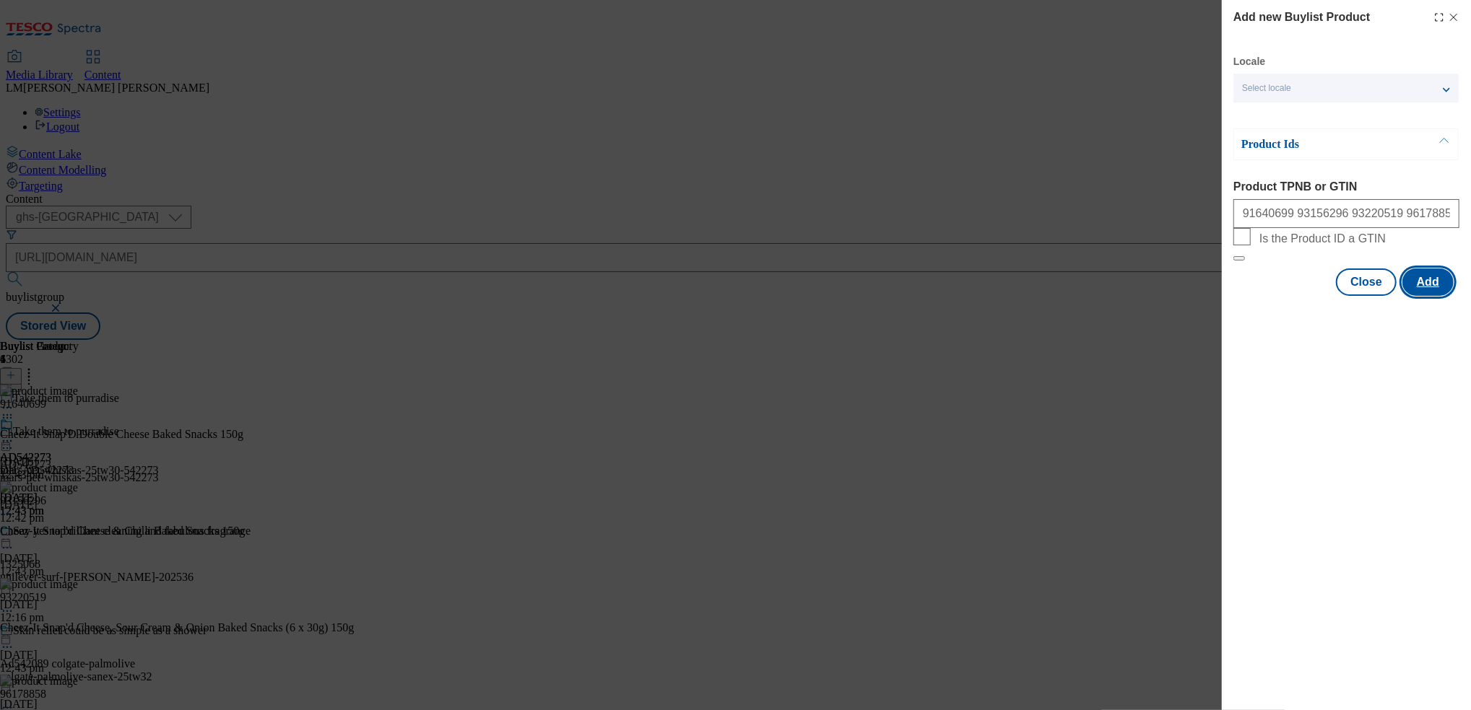
click at [1425, 296] on button "Add" at bounding box center [1427, 282] width 51 height 27
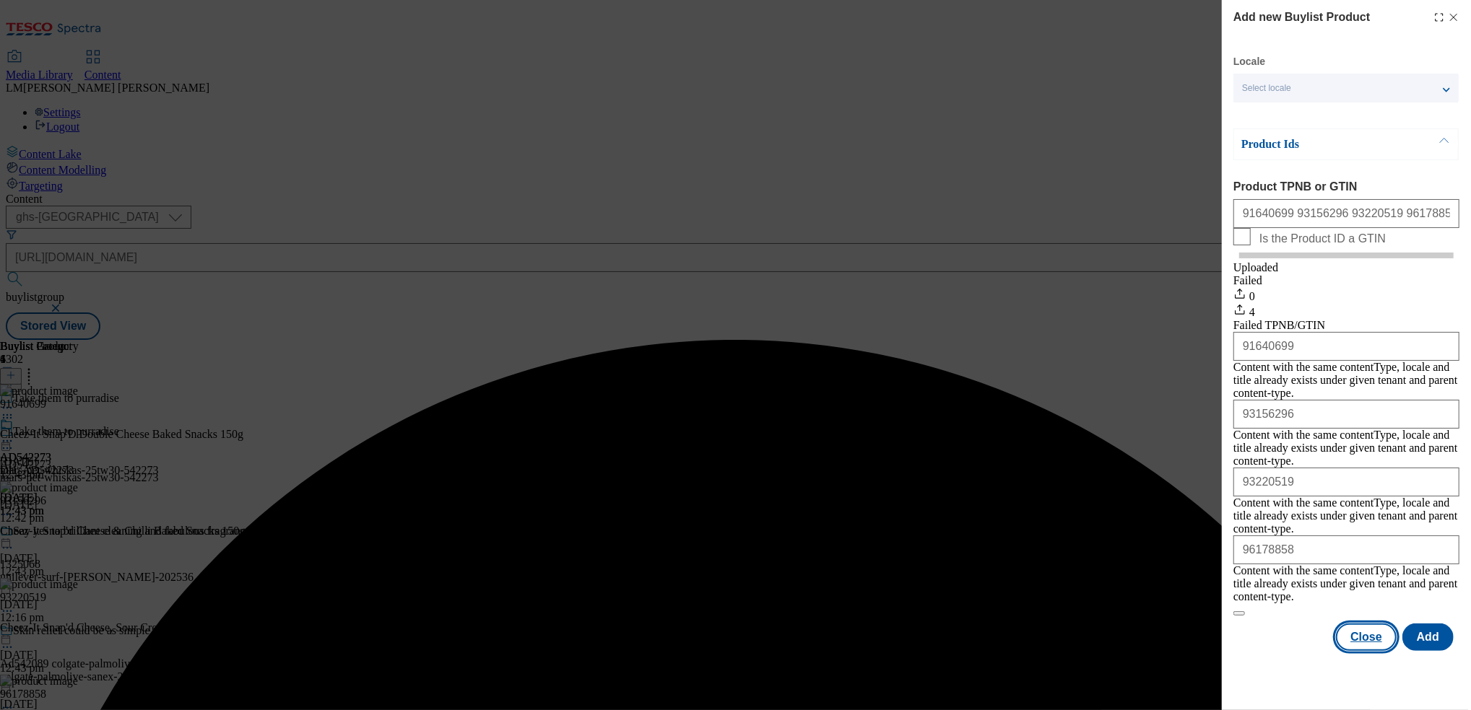
click at [1375, 624] on button "Close" at bounding box center [1366, 637] width 61 height 27
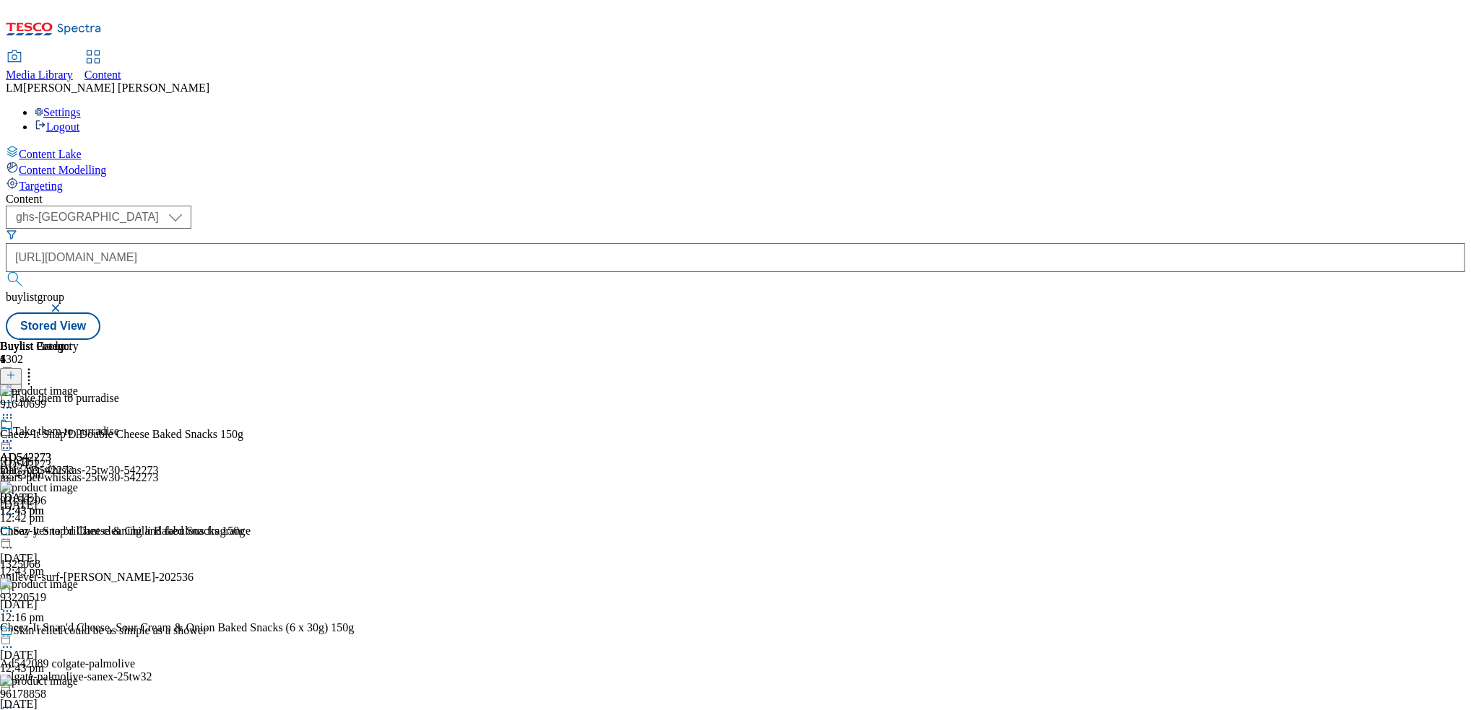
click at [16, 370] on icon at bounding box center [11, 375] width 10 height 10
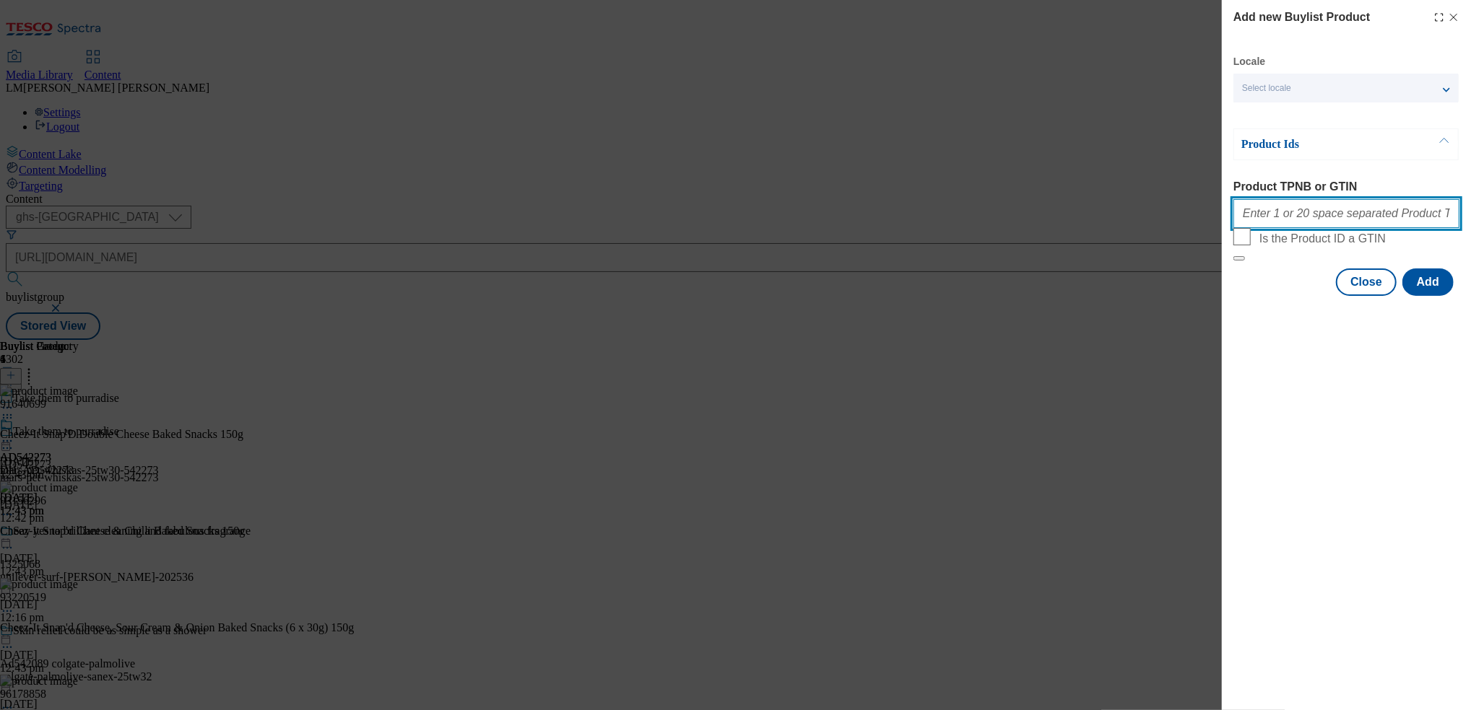
click at [1307, 212] on input "Product TPNB or GTIN" at bounding box center [1346, 213] width 226 height 29
paste input "91640699"
type input "91640699"
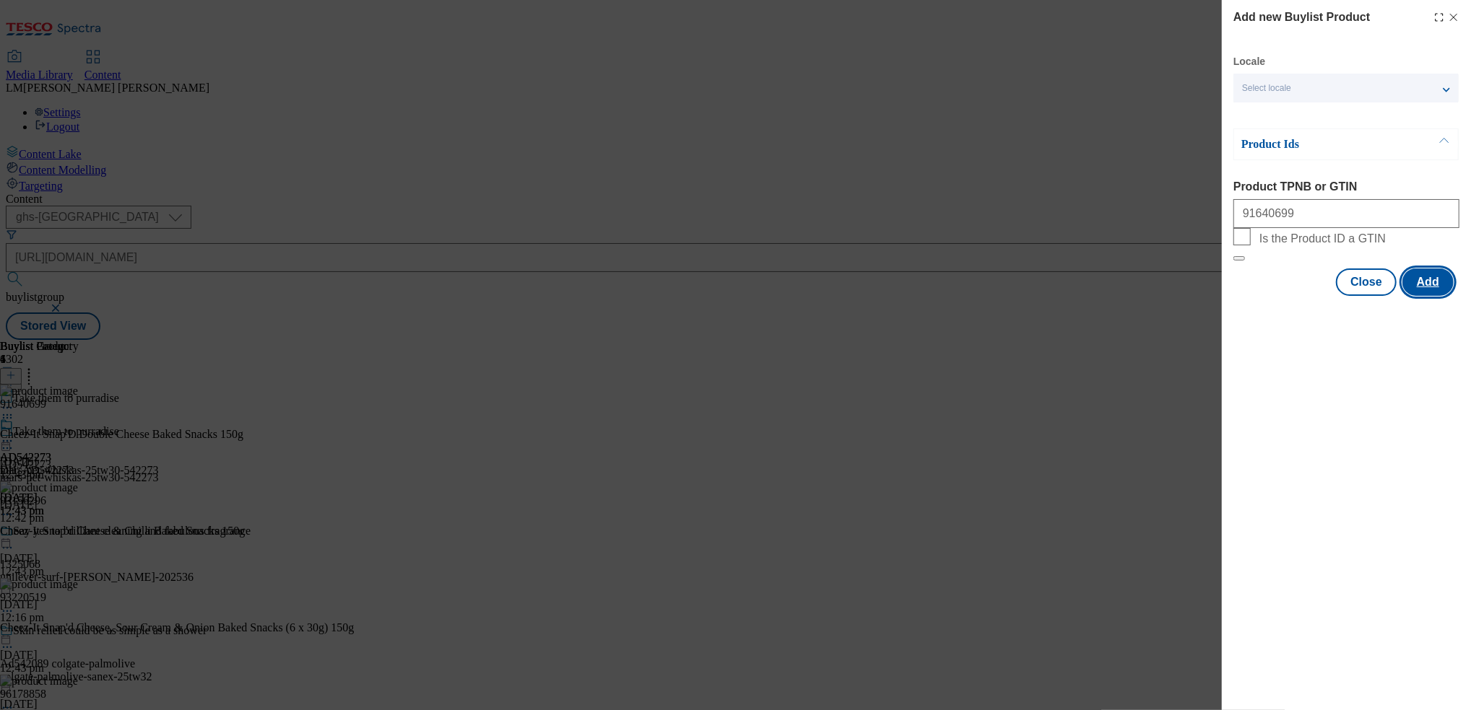
click at [1440, 296] on button "Add" at bounding box center [1427, 282] width 51 height 27
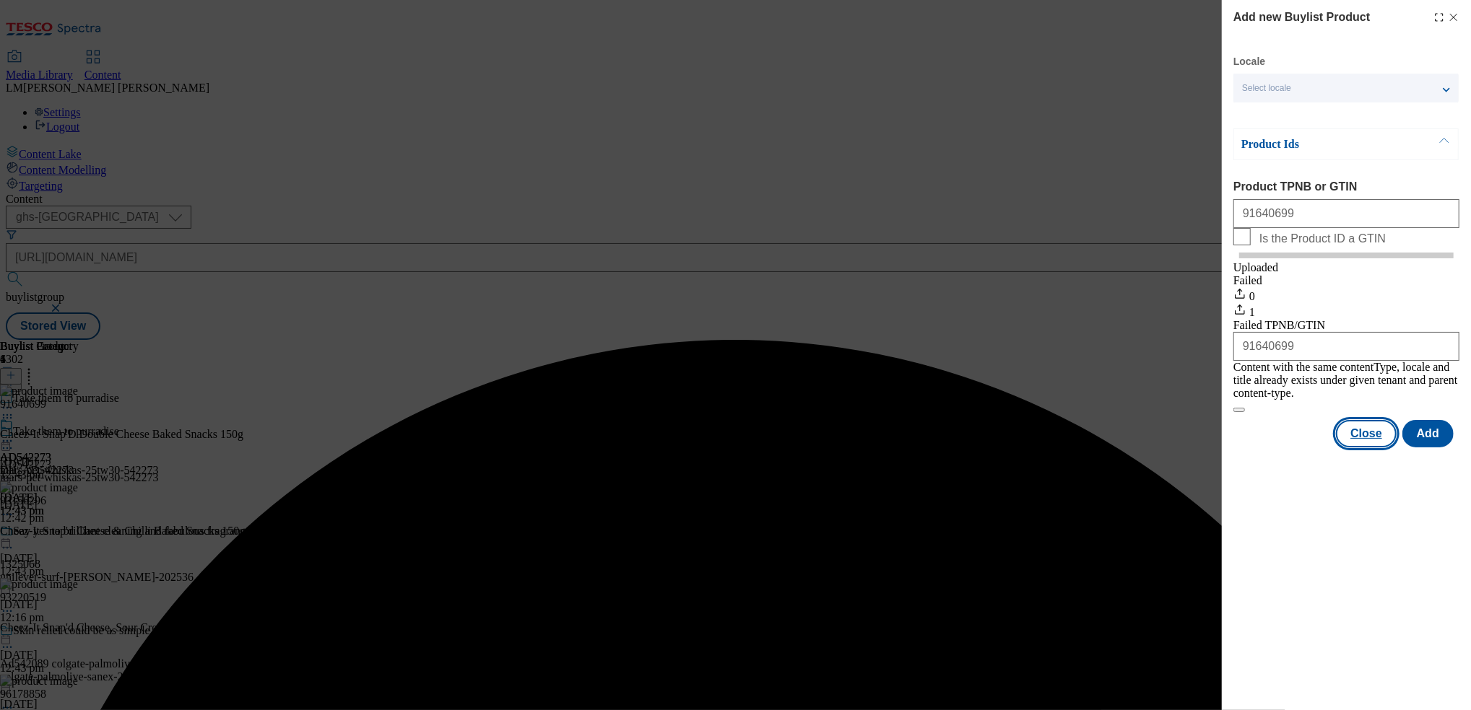
click at [1375, 442] on button "Close" at bounding box center [1366, 433] width 61 height 27
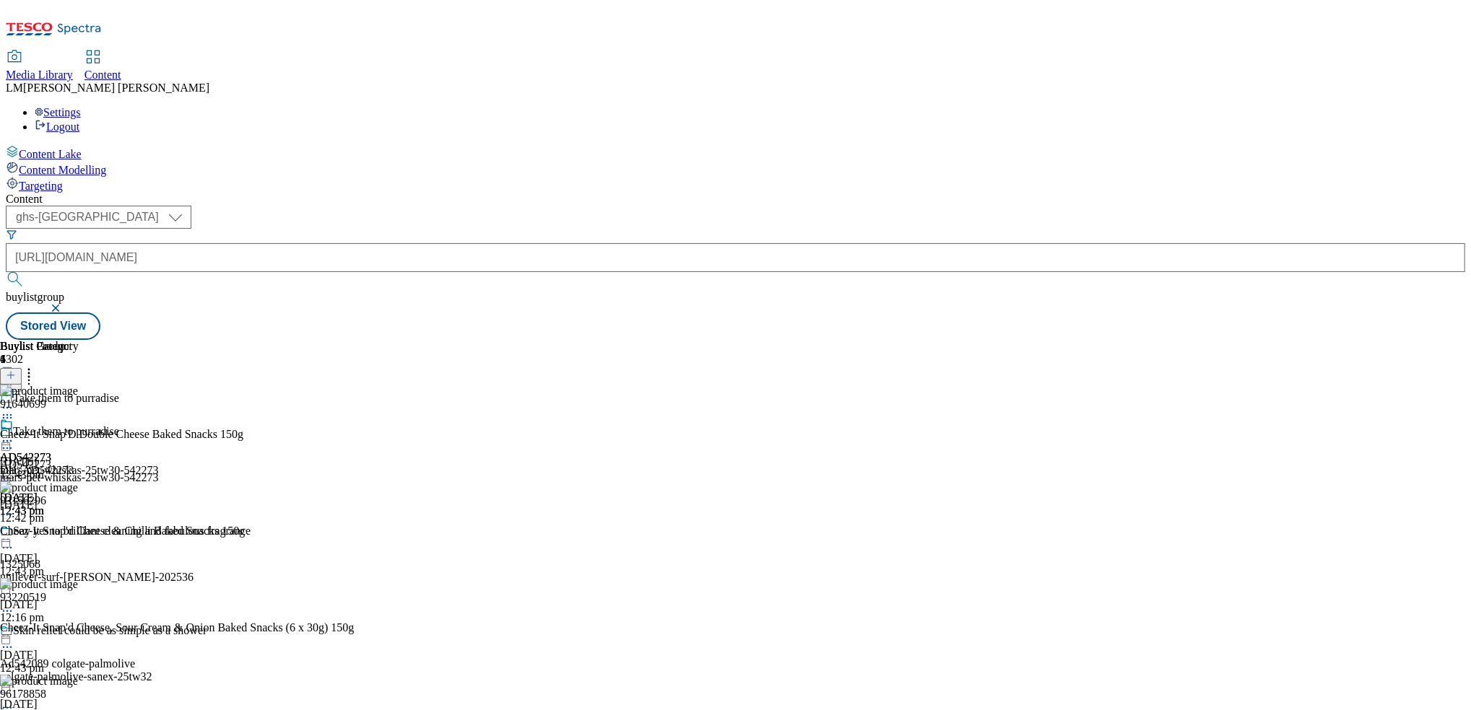
click at [36, 366] on icon at bounding box center [29, 373] width 14 height 14
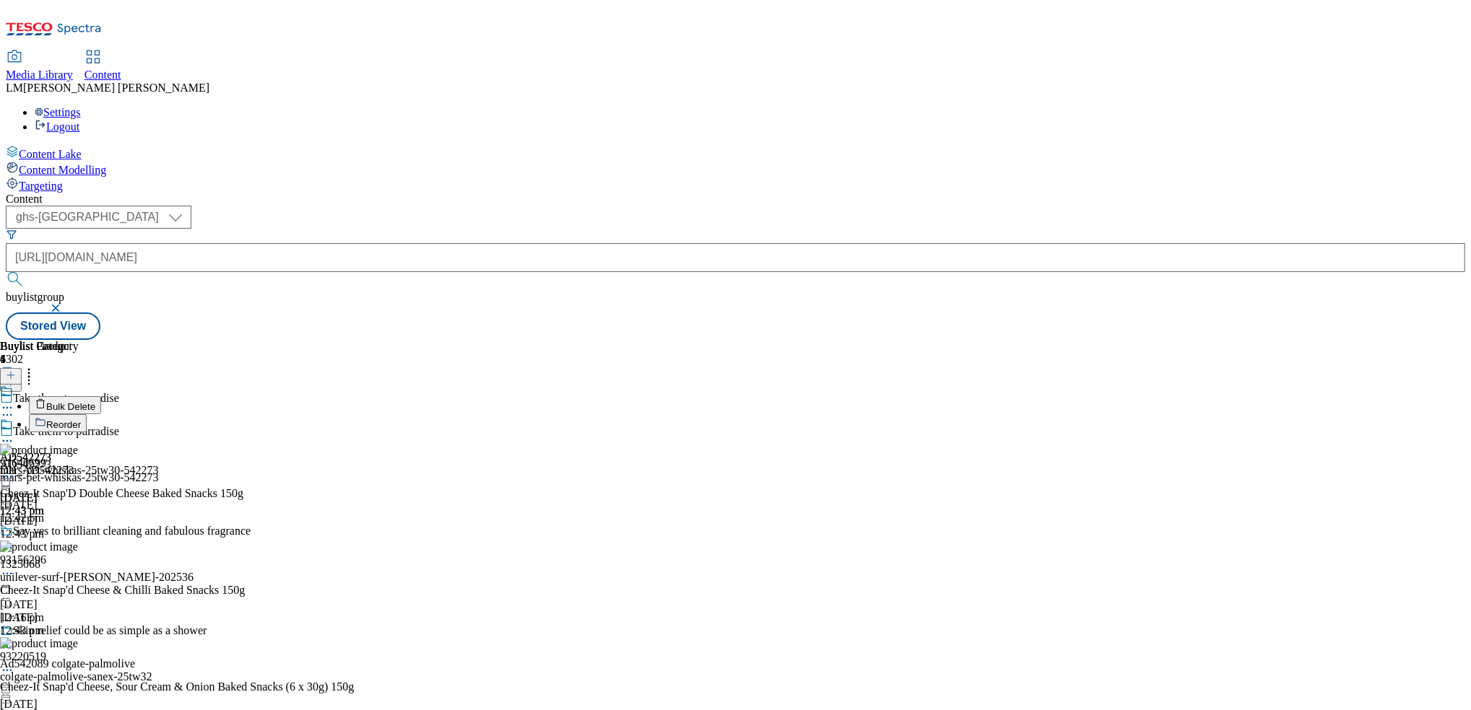
click at [81, 419] on span "Reorder" at bounding box center [63, 424] width 35 height 11
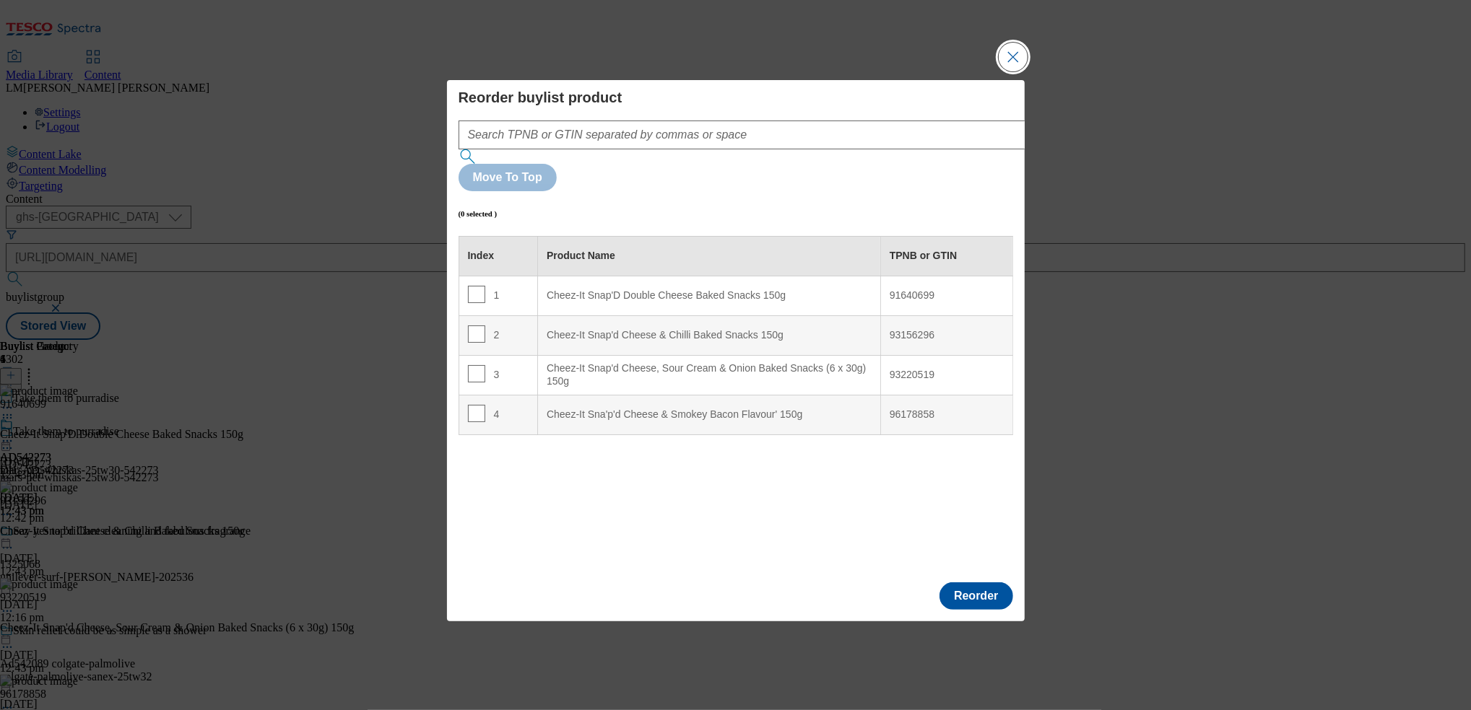
click at [1011, 71] on button "Close Modal" at bounding box center [1012, 57] width 29 height 29
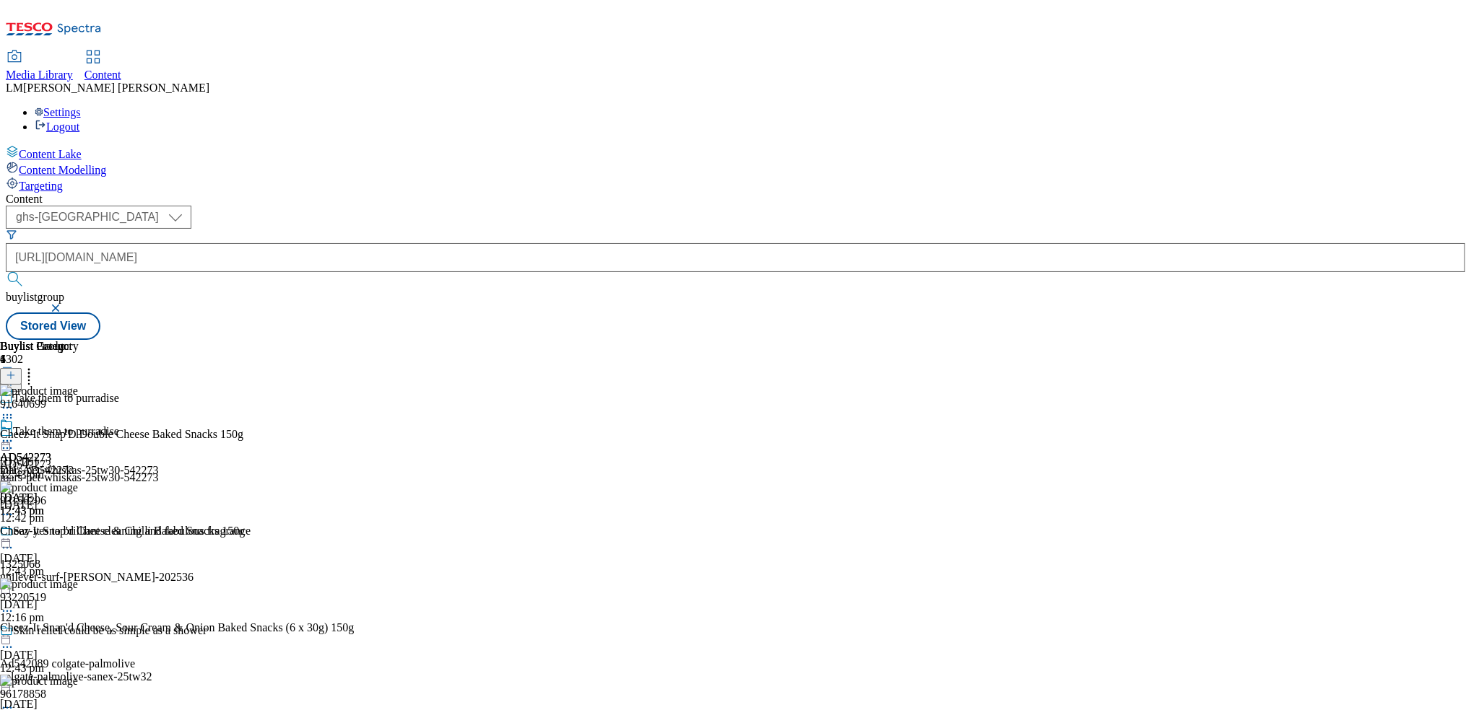
click at [36, 366] on icon at bounding box center [29, 373] width 14 height 14
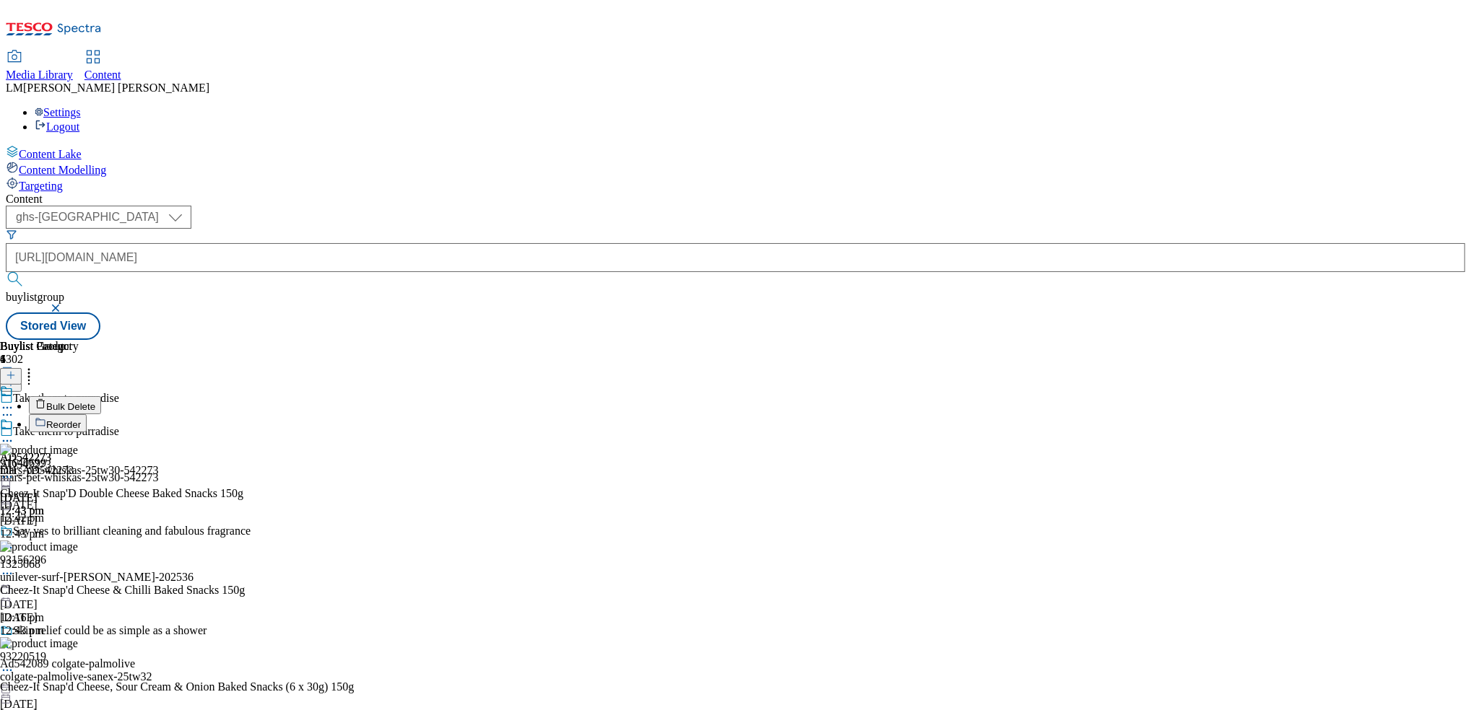
click at [101, 396] on button "Bulk Delete" at bounding box center [65, 405] width 72 height 18
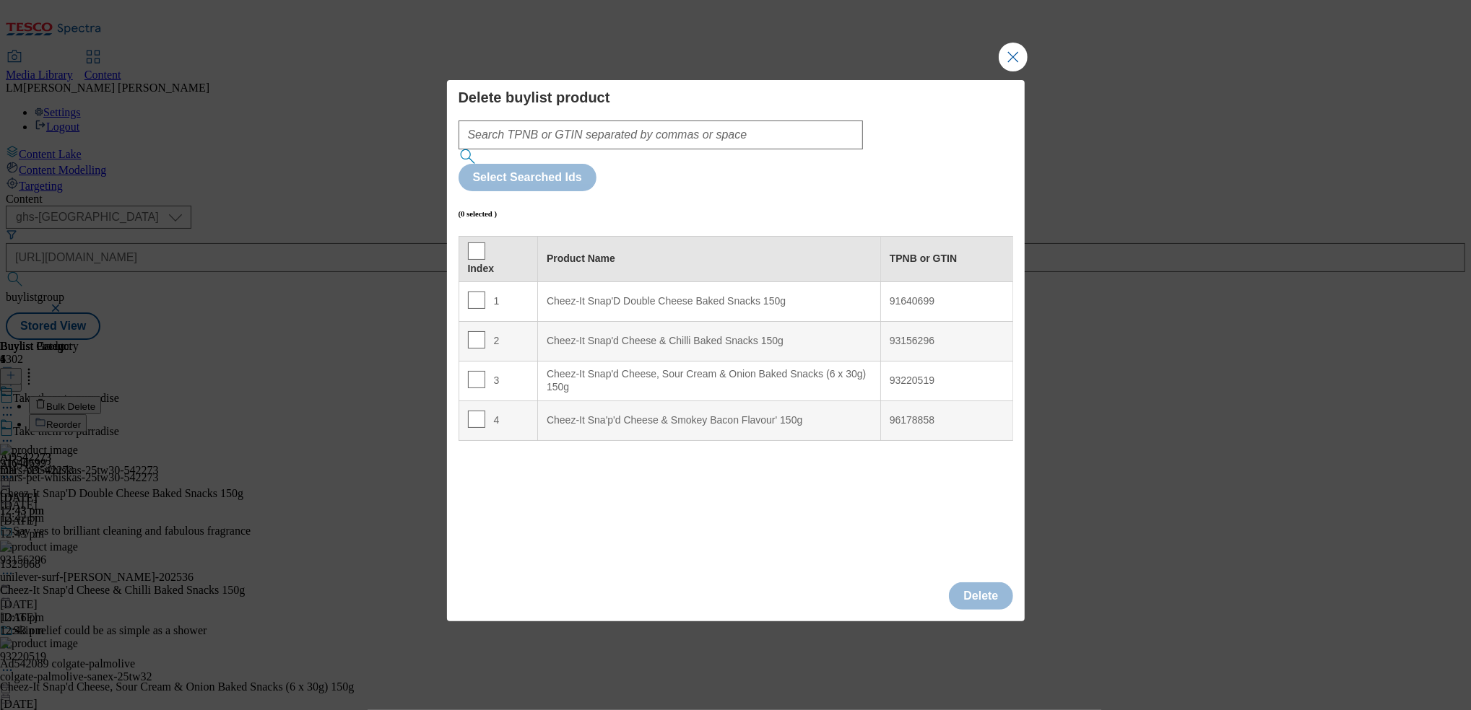
click at [606, 253] on div "Product Name" at bounding box center [709, 259] width 325 height 13
click at [472, 243] on input "Modal" at bounding box center [476, 251] width 17 height 17
checkbox input "true"
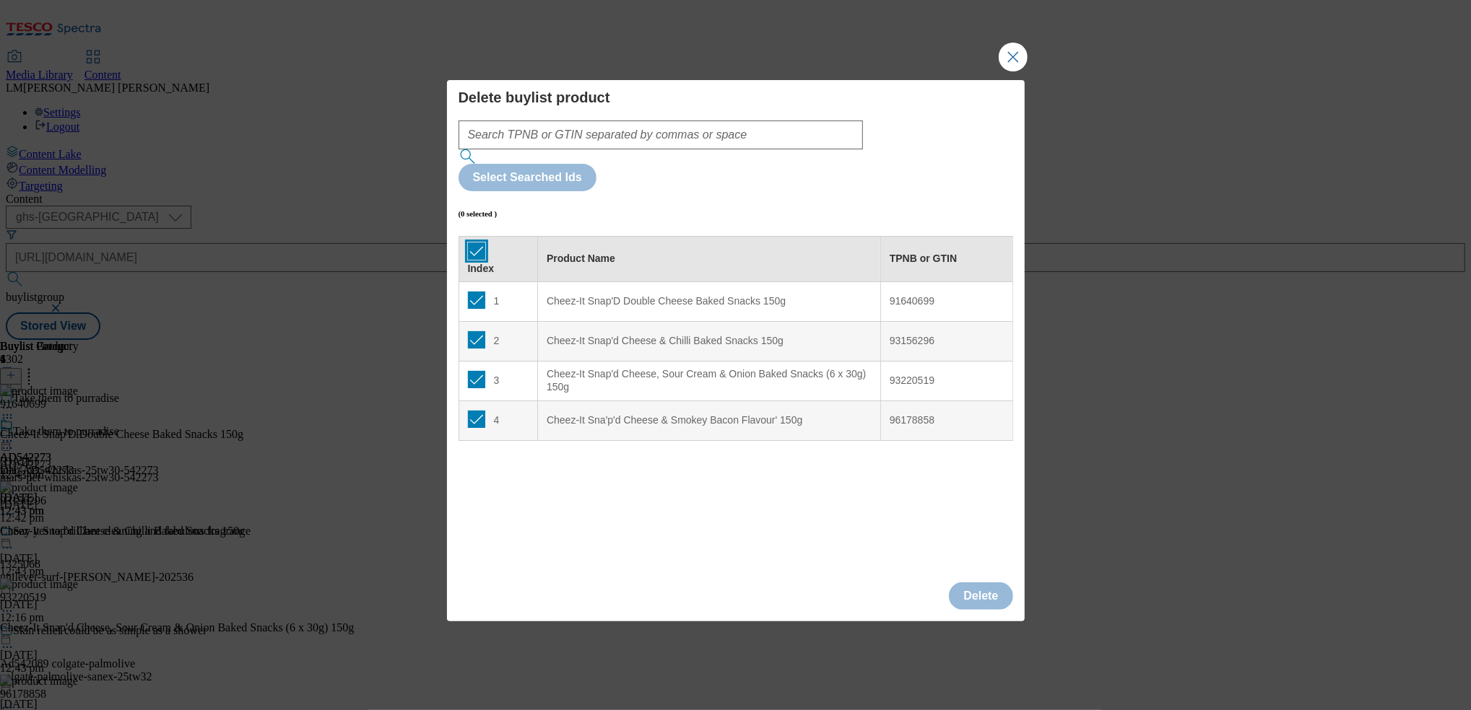
checkbox input "true"
click at [977, 583] on button "Delete" at bounding box center [981, 596] width 64 height 27
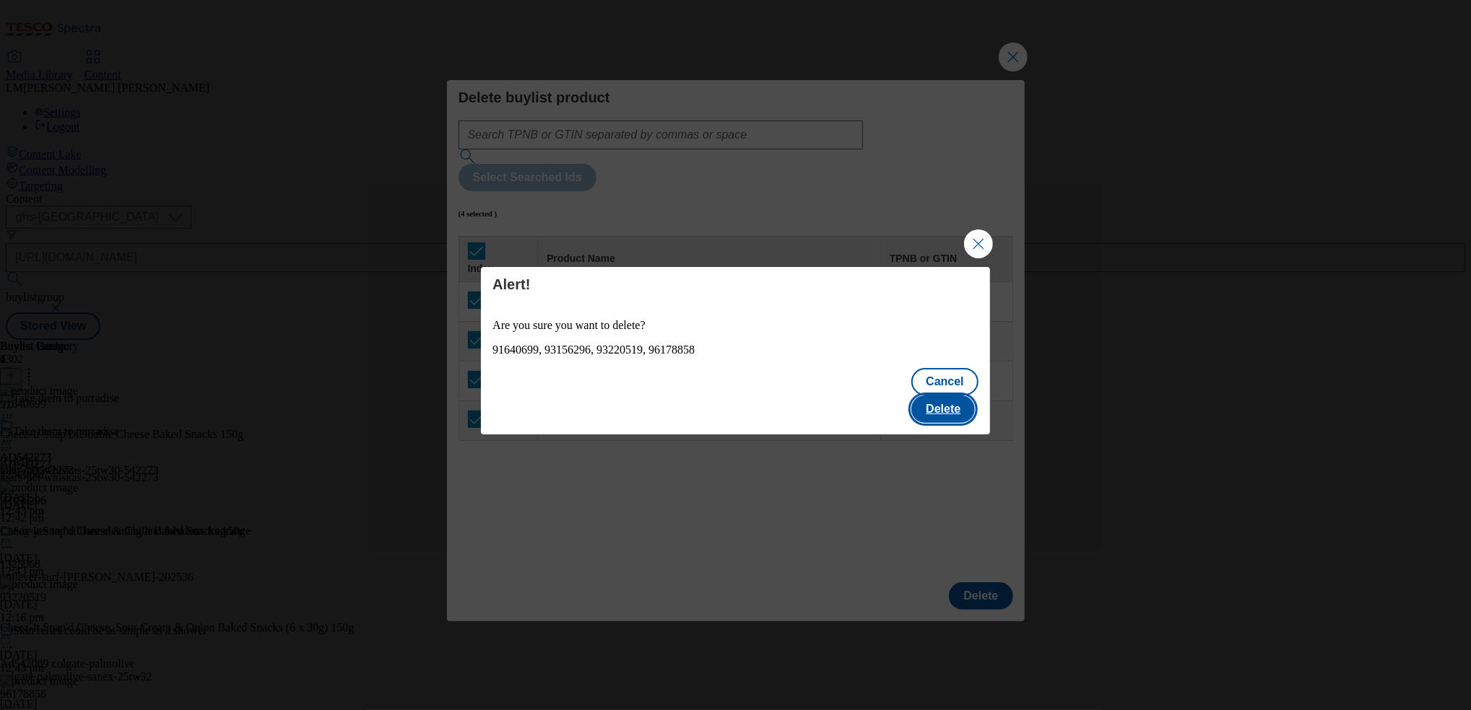
click at [967, 402] on button "Delete" at bounding box center [943, 409] width 64 height 27
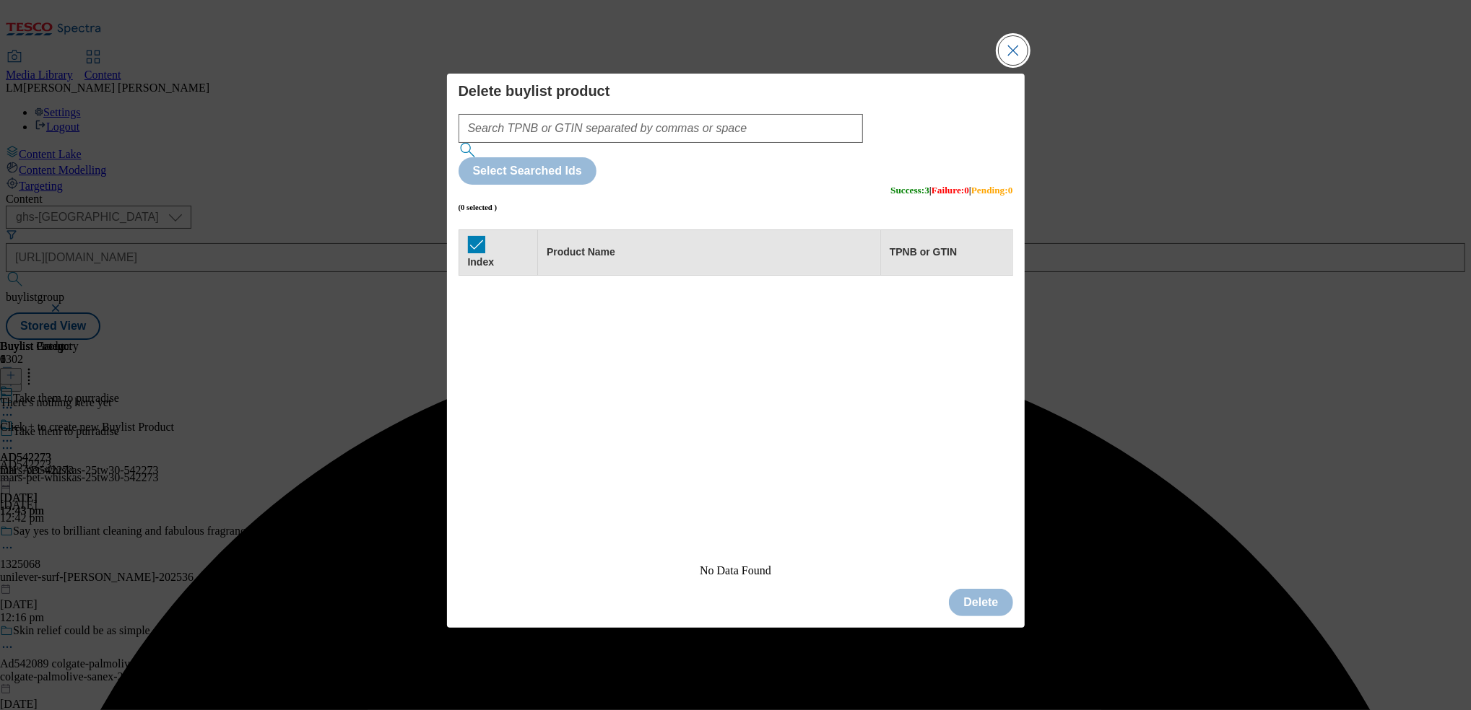
click at [1012, 65] on button "Close Modal" at bounding box center [1012, 50] width 29 height 29
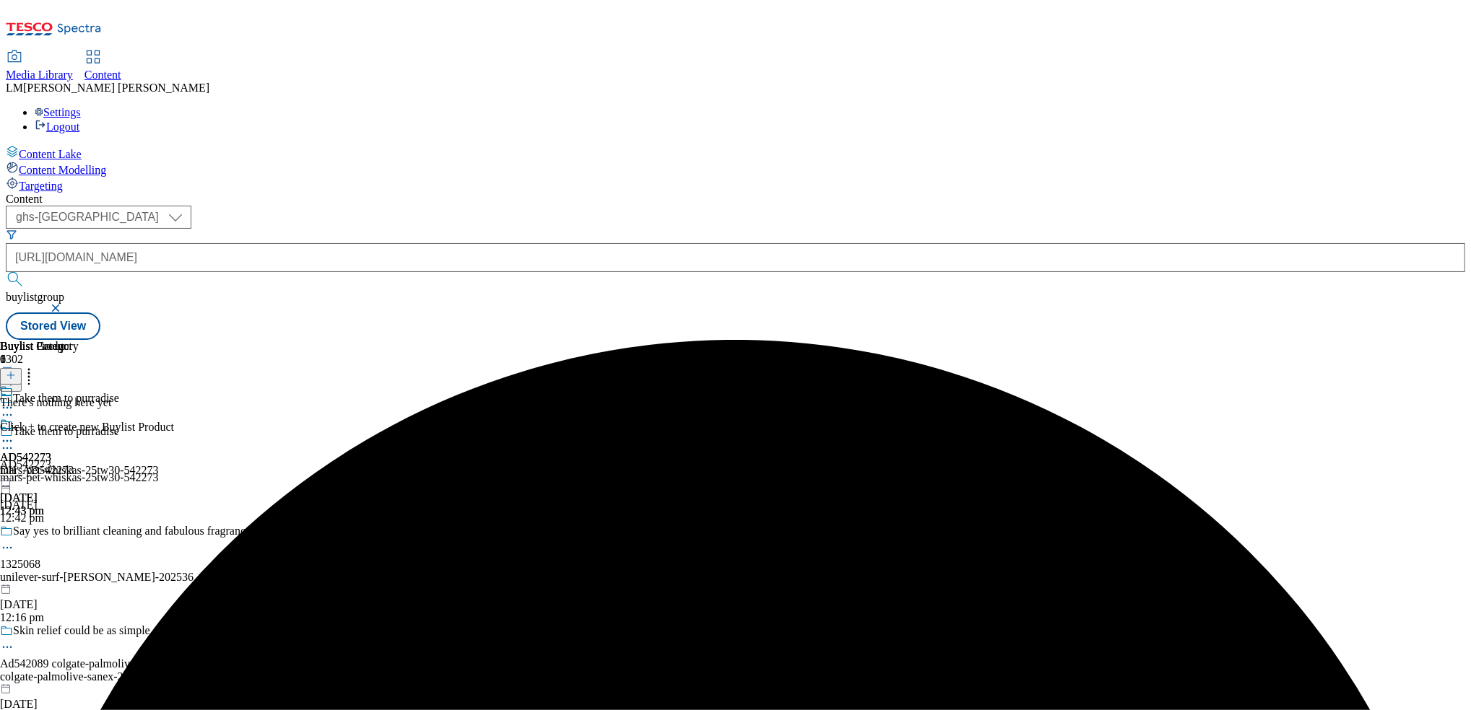
click at [22, 370] on div at bounding box center [11, 376] width 22 height 12
click at [22, 368] on button at bounding box center [11, 376] width 22 height 17
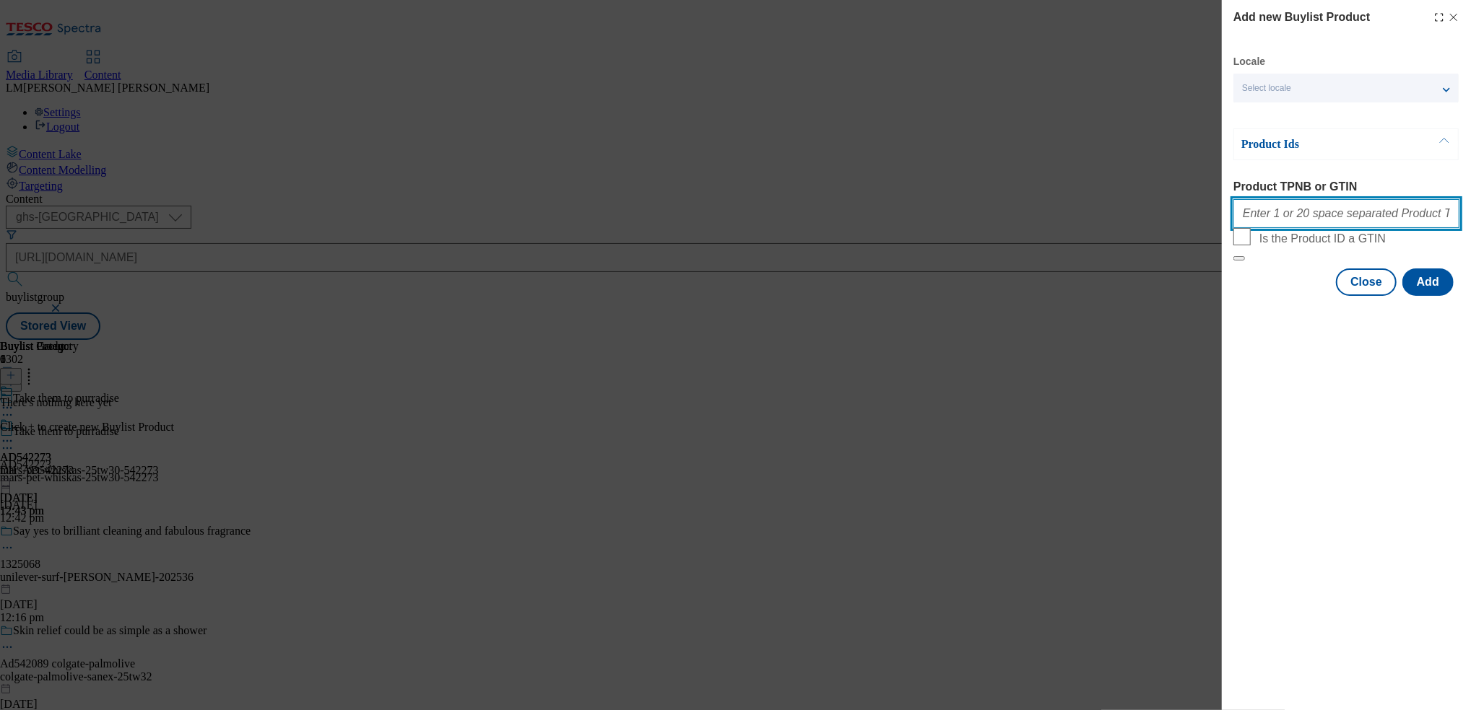
click at [1303, 220] on input "Product TPNB or GTIN" at bounding box center [1346, 213] width 226 height 29
paste input "91640699 93156296 93220519 96178858"
type input "91640699 93156296 93220519 96178858"
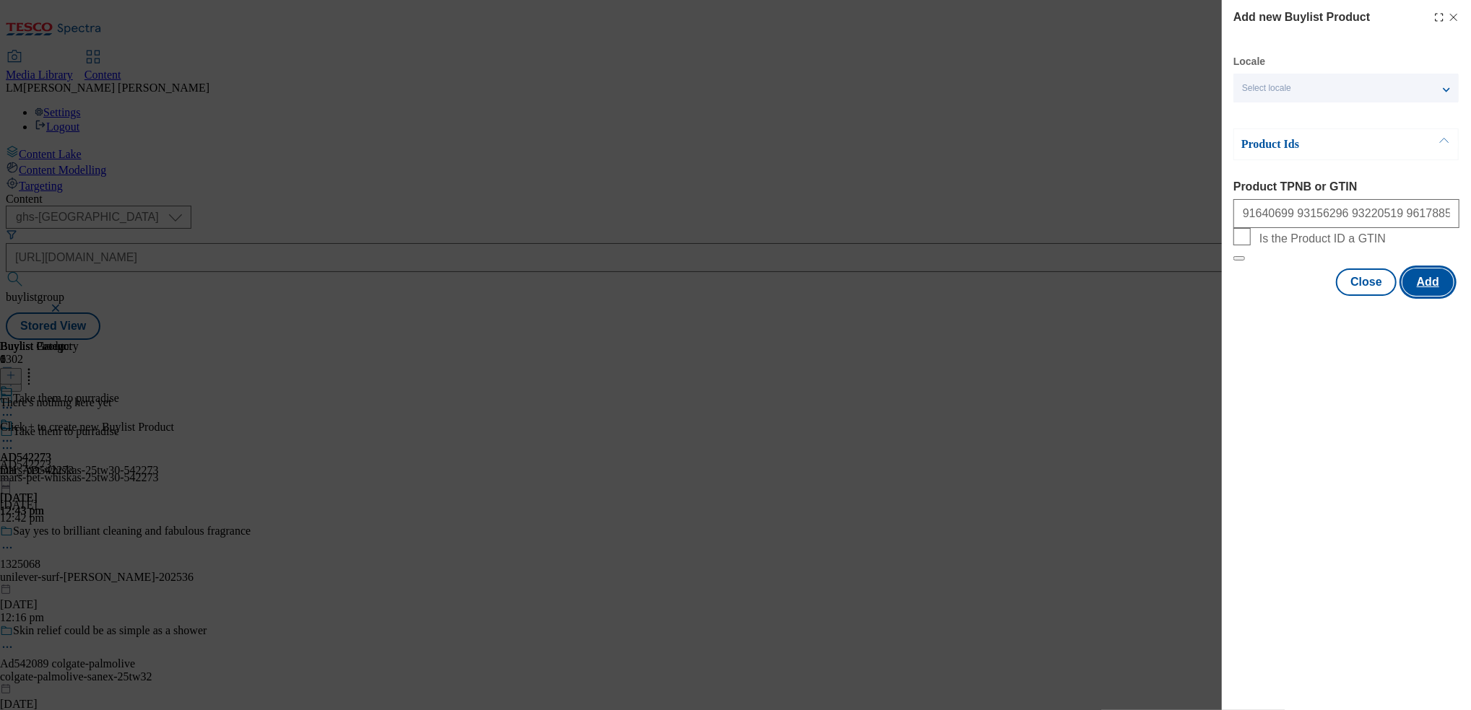
click at [1435, 296] on button "Add" at bounding box center [1427, 282] width 51 height 27
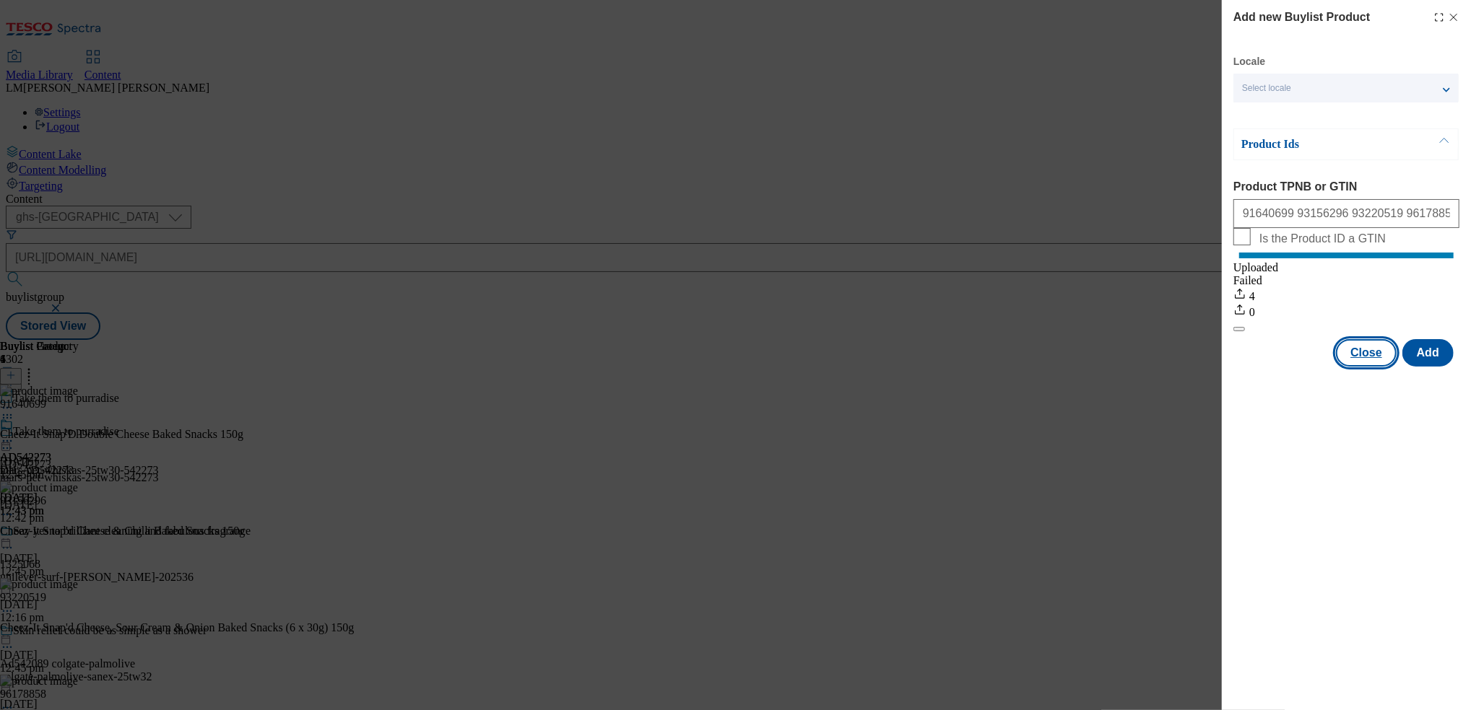
click at [1361, 364] on button "Close" at bounding box center [1366, 352] width 61 height 27
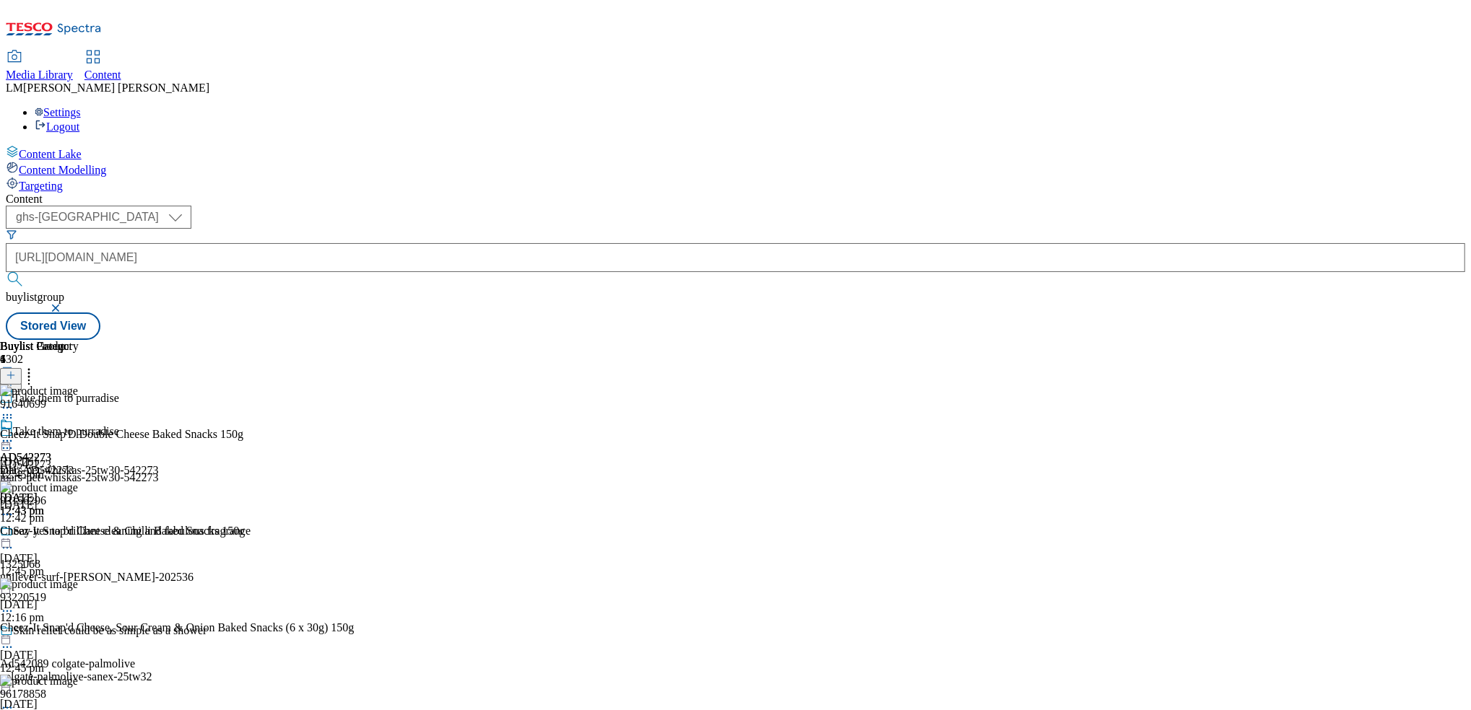
click at [354, 340] on header "Buylist Product 4" at bounding box center [177, 362] width 354 height 45
click at [30, 369] on circle at bounding box center [29, 370] width 2 height 2
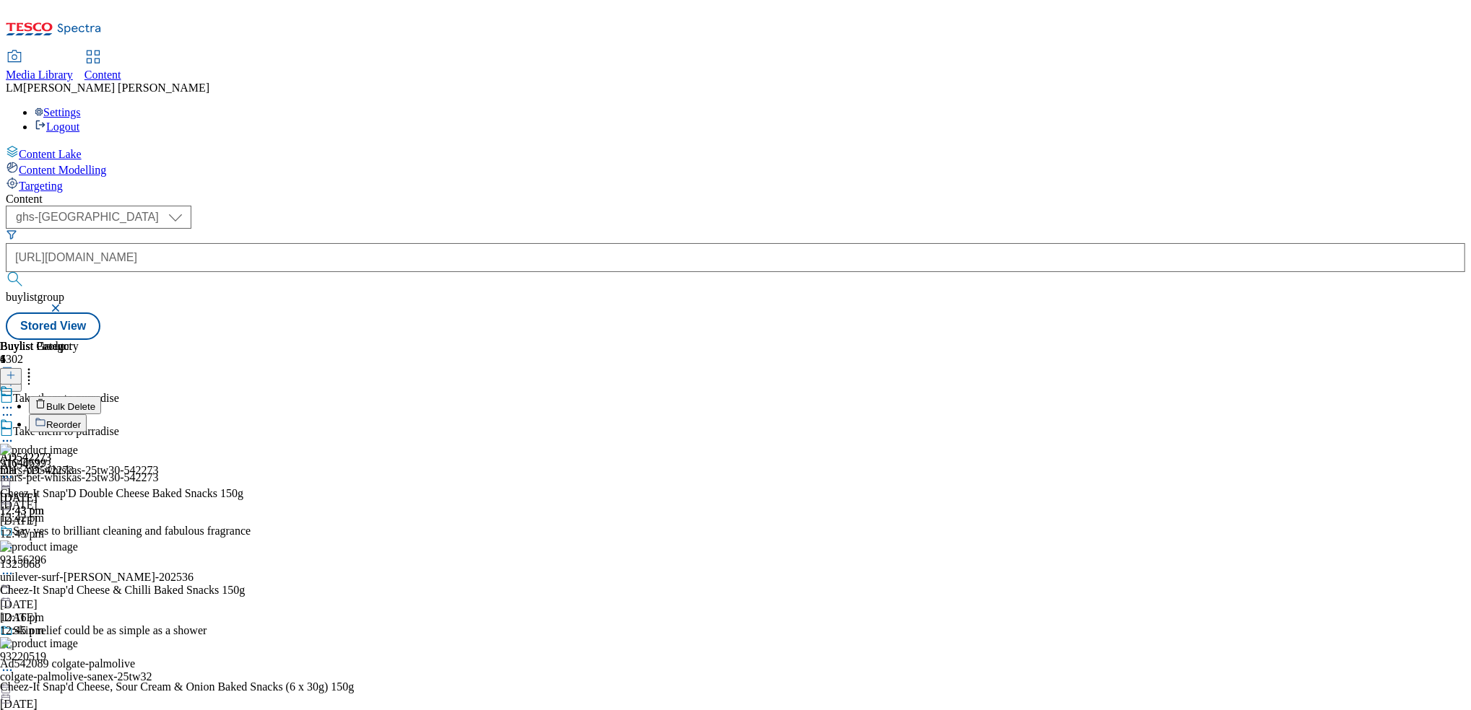
click at [95, 401] on span "Bulk Delete" at bounding box center [70, 406] width 49 height 11
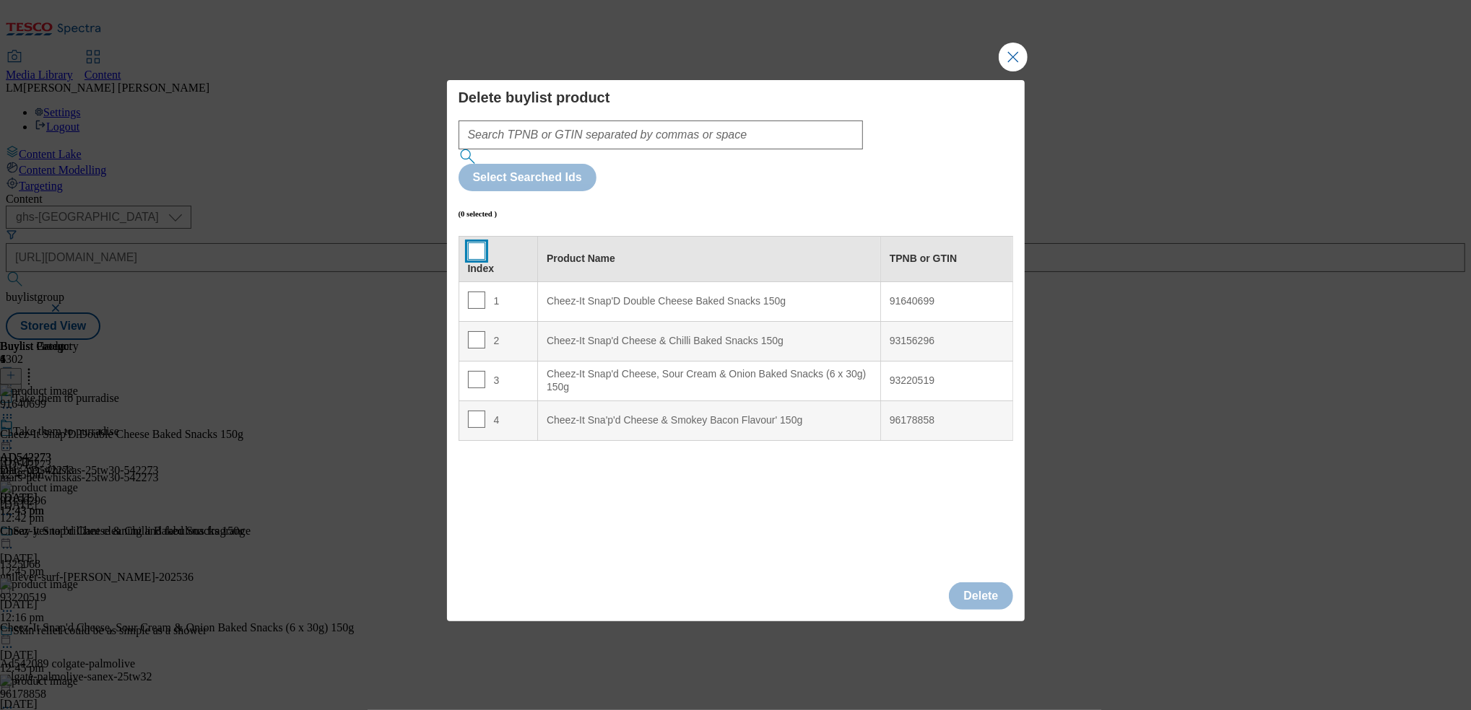
click at [470, 243] on input "Modal" at bounding box center [476, 251] width 17 height 17
checkbox input "true"
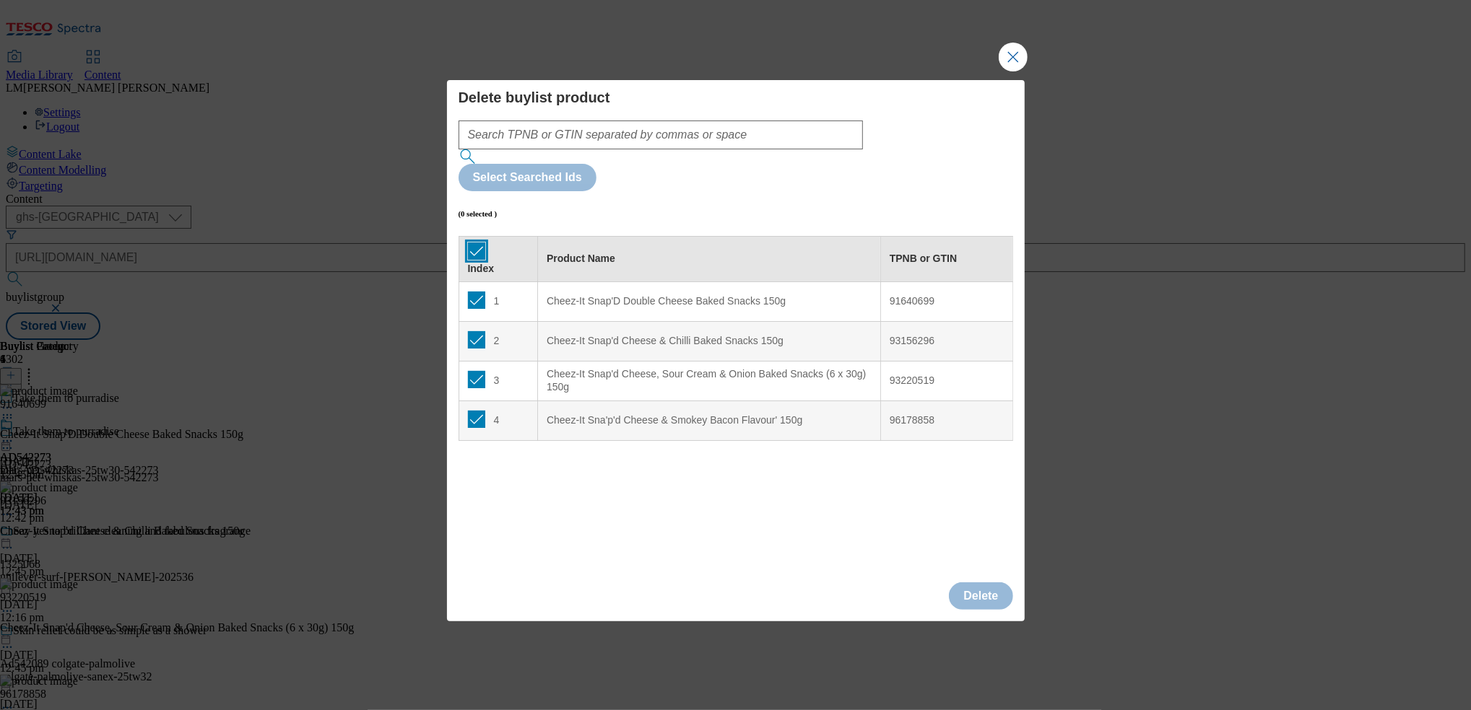
checkbox input "true"
click at [984, 583] on button "Delete" at bounding box center [981, 596] width 64 height 27
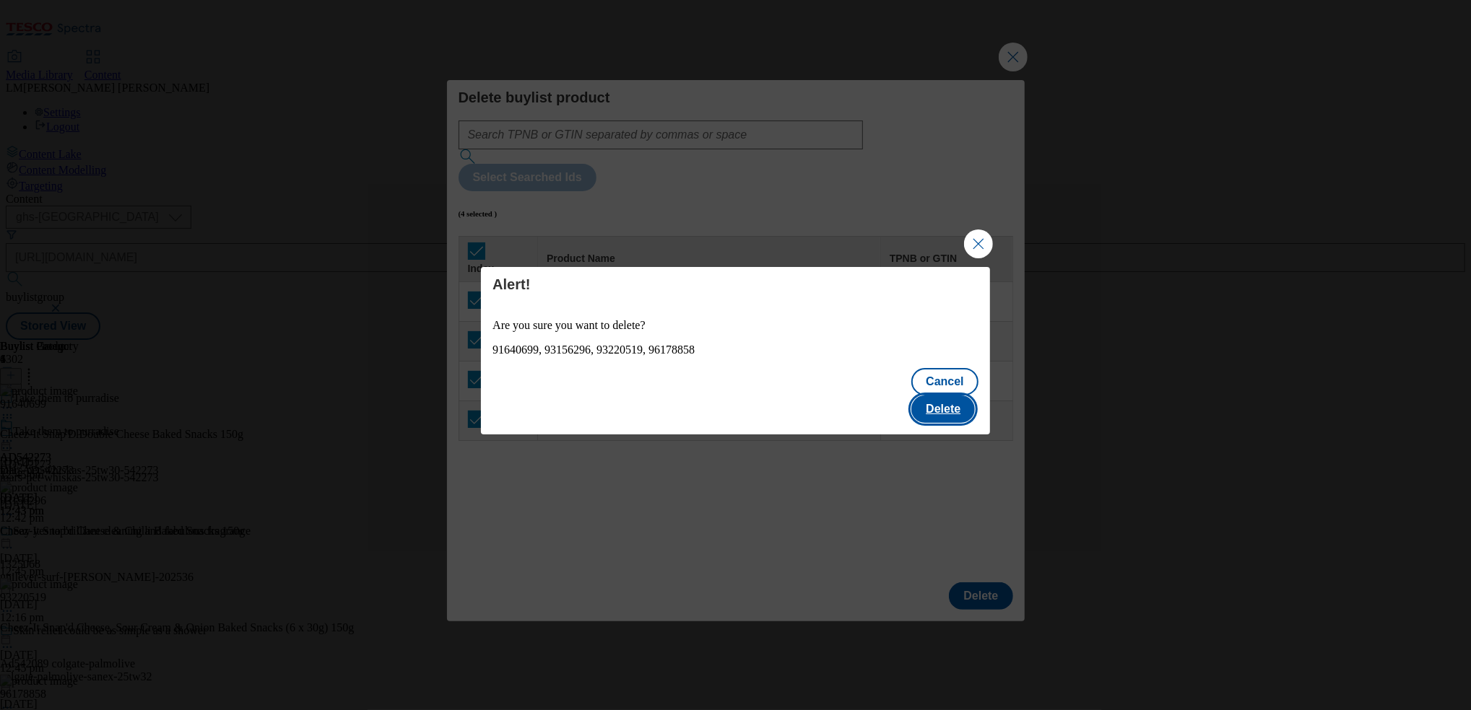
click at [949, 396] on button "Delete" at bounding box center [943, 409] width 64 height 27
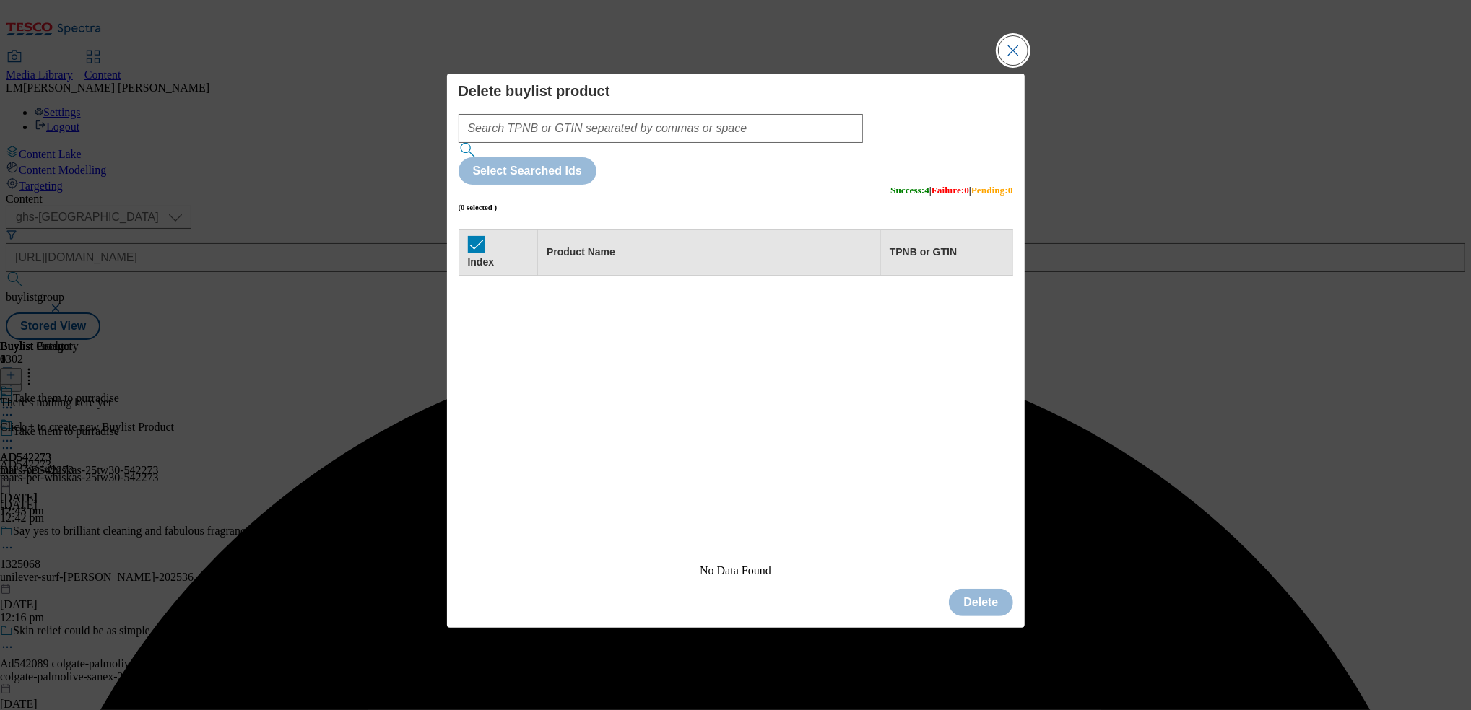
click at [1014, 65] on button "Close Modal" at bounding box center [1012, 50] width 29 height 29
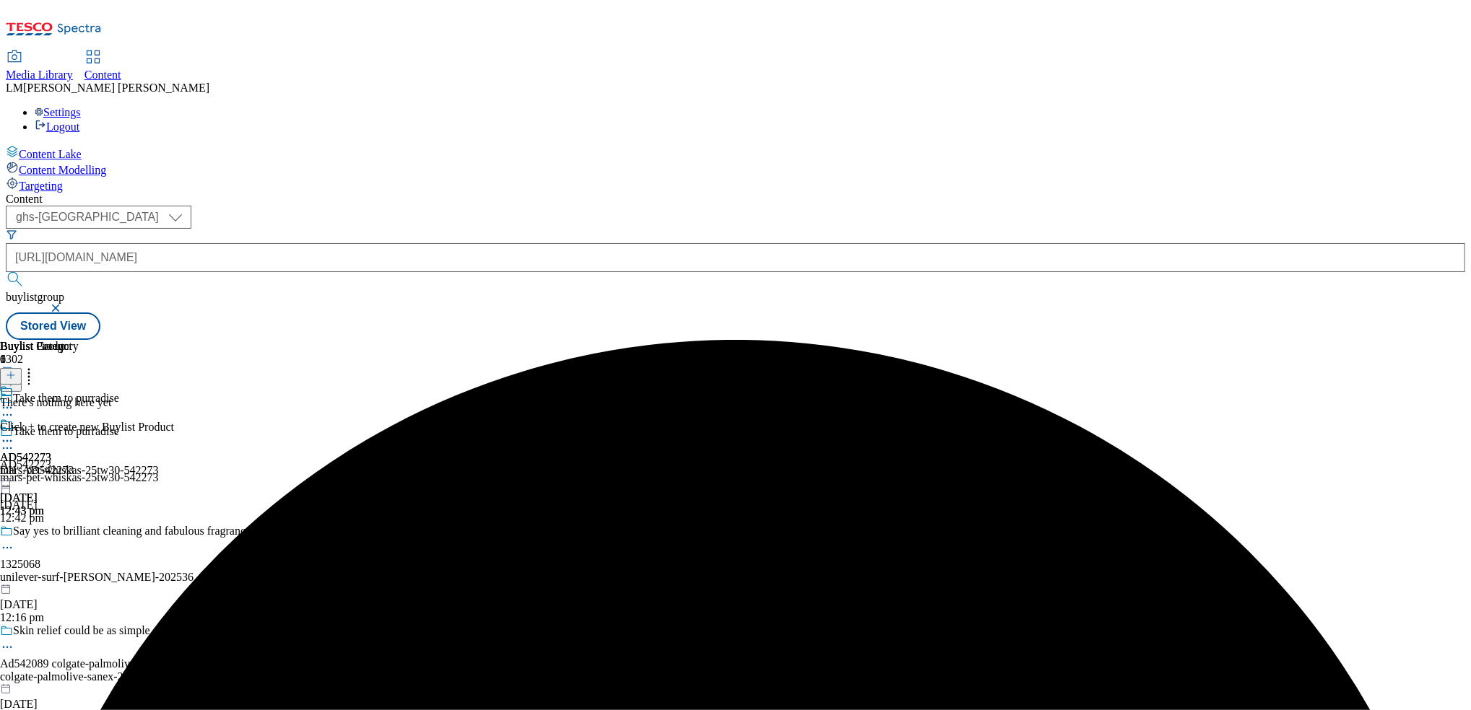
click at [22, 368] on button at bounding box center [11, 376] width 22 height 17
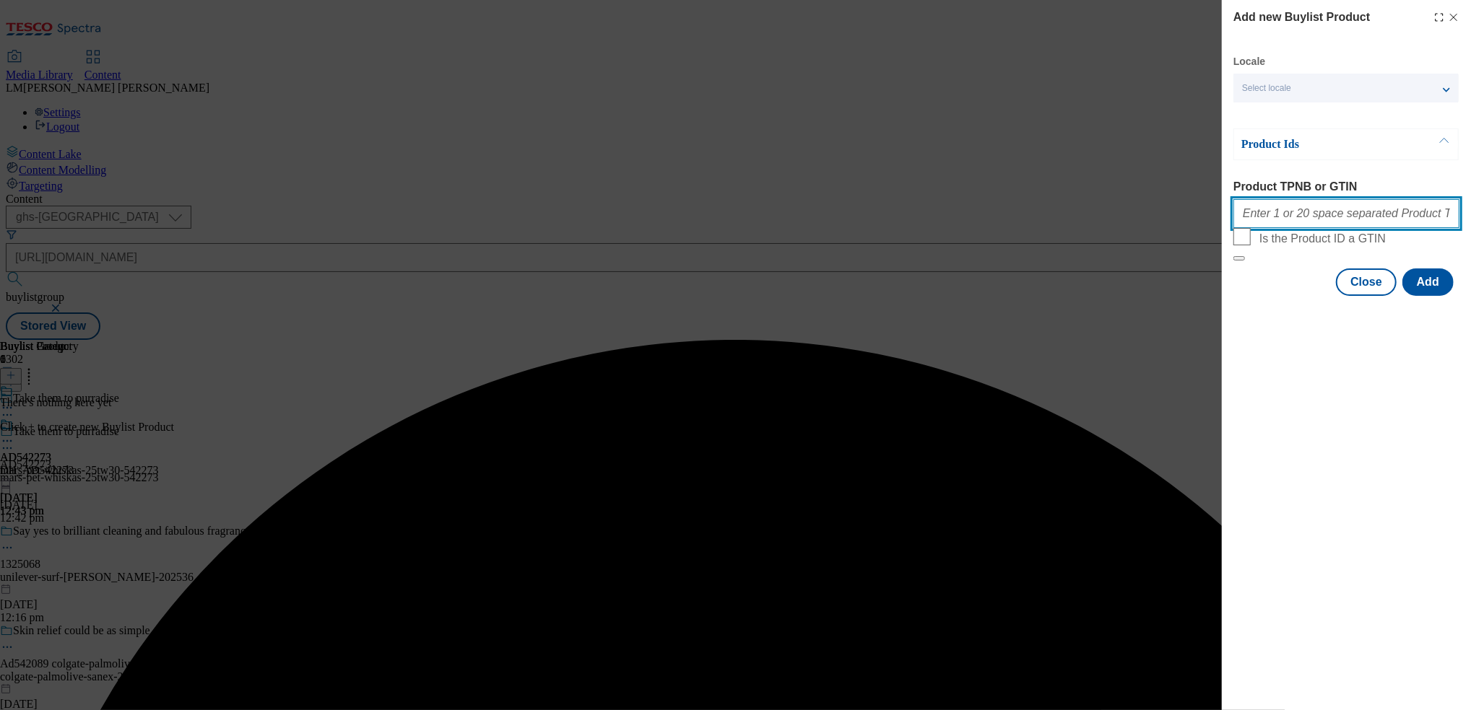
click at [1352, 212] on input "Product TPNB or GTIN" at bounding box center [1346, 213] width 226 height 29
paste input "91488205 91488460 91256100 91378740 91310468 91643552 91494890 91636031 9171760…"
type input "91488205 91488460 91256100 91378740 91310468 91643552 91494890 91636031 9171760…"
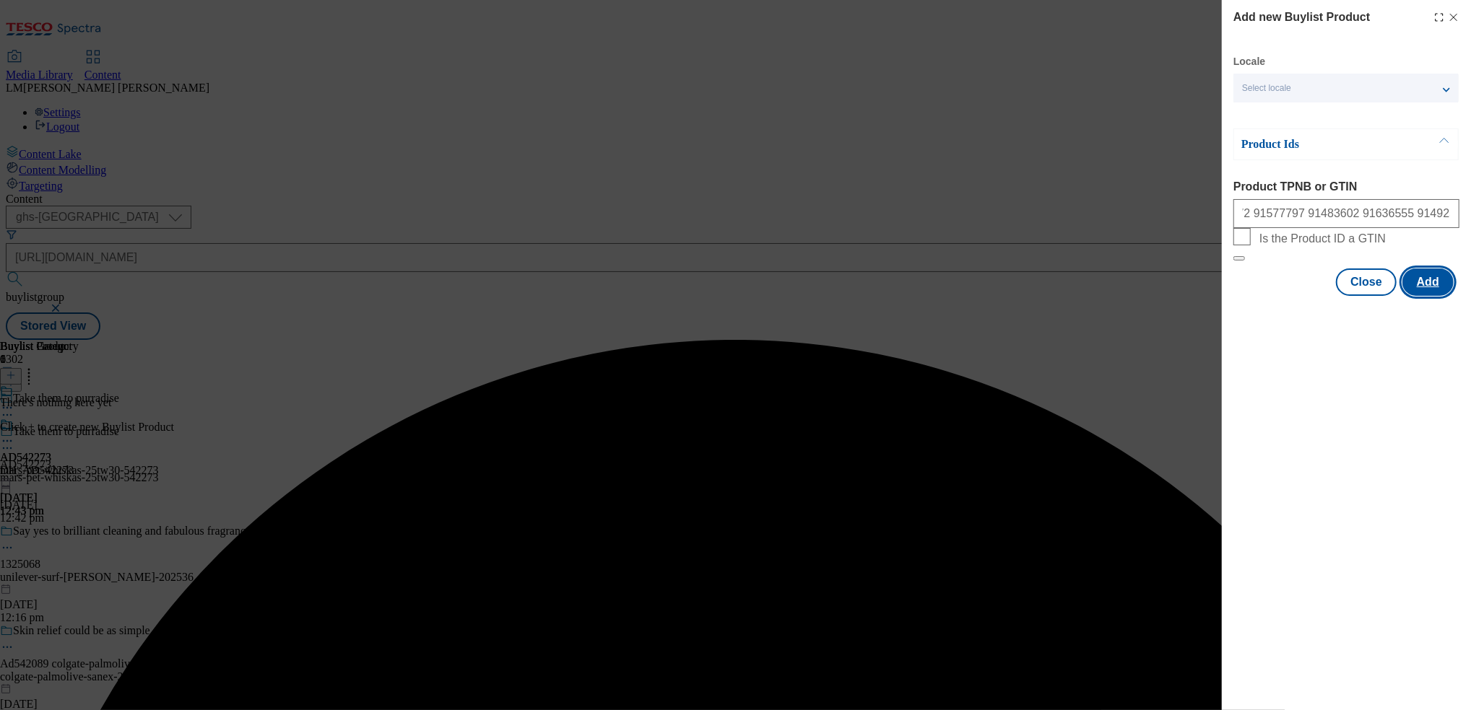
scroll to position [0, 0]
click at [1423, 296] on button "Add" at bounding box center [1427, 282] width 51 height 27
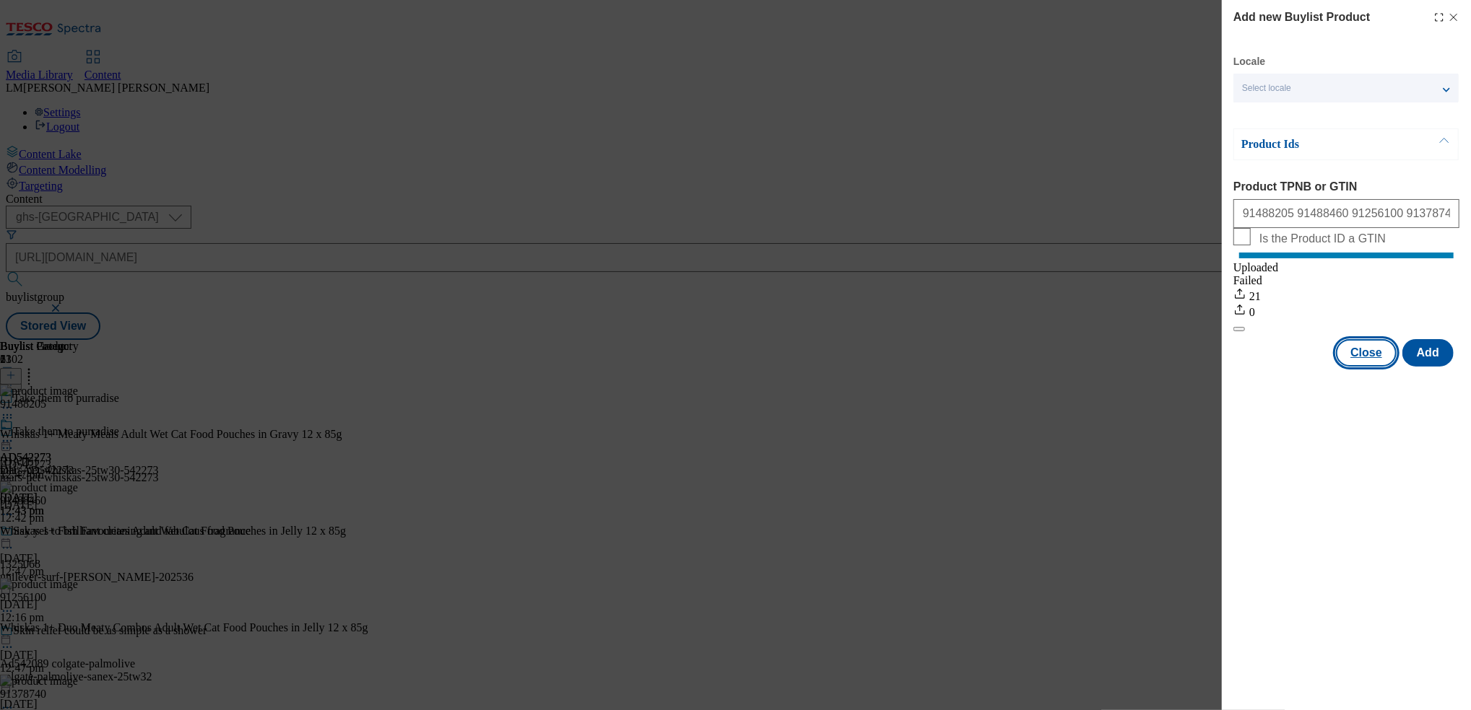
click at [1375, 367] on button "Close" at bounding box center [1366, 352] width 61 height 27
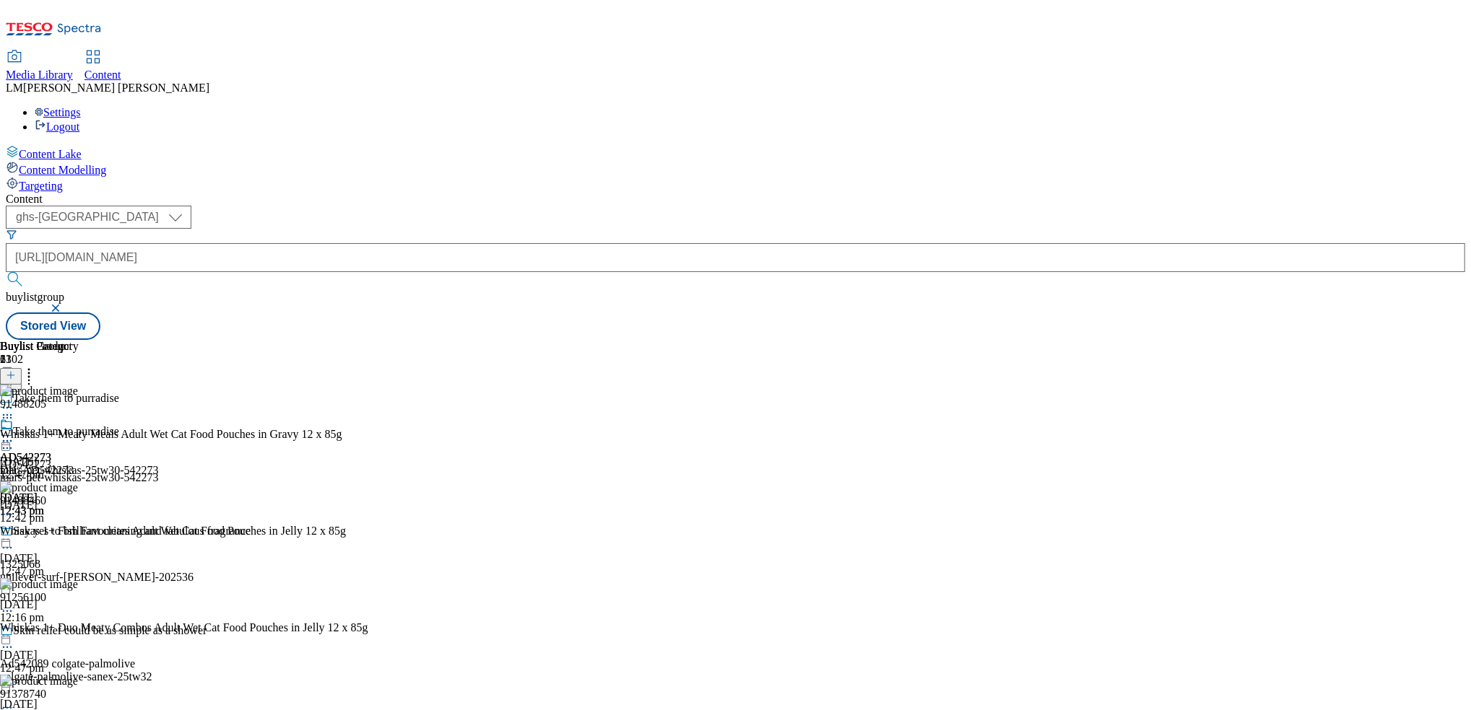
click at [14, 434] on icon at bounding box center [7, 441] width 14 height 14
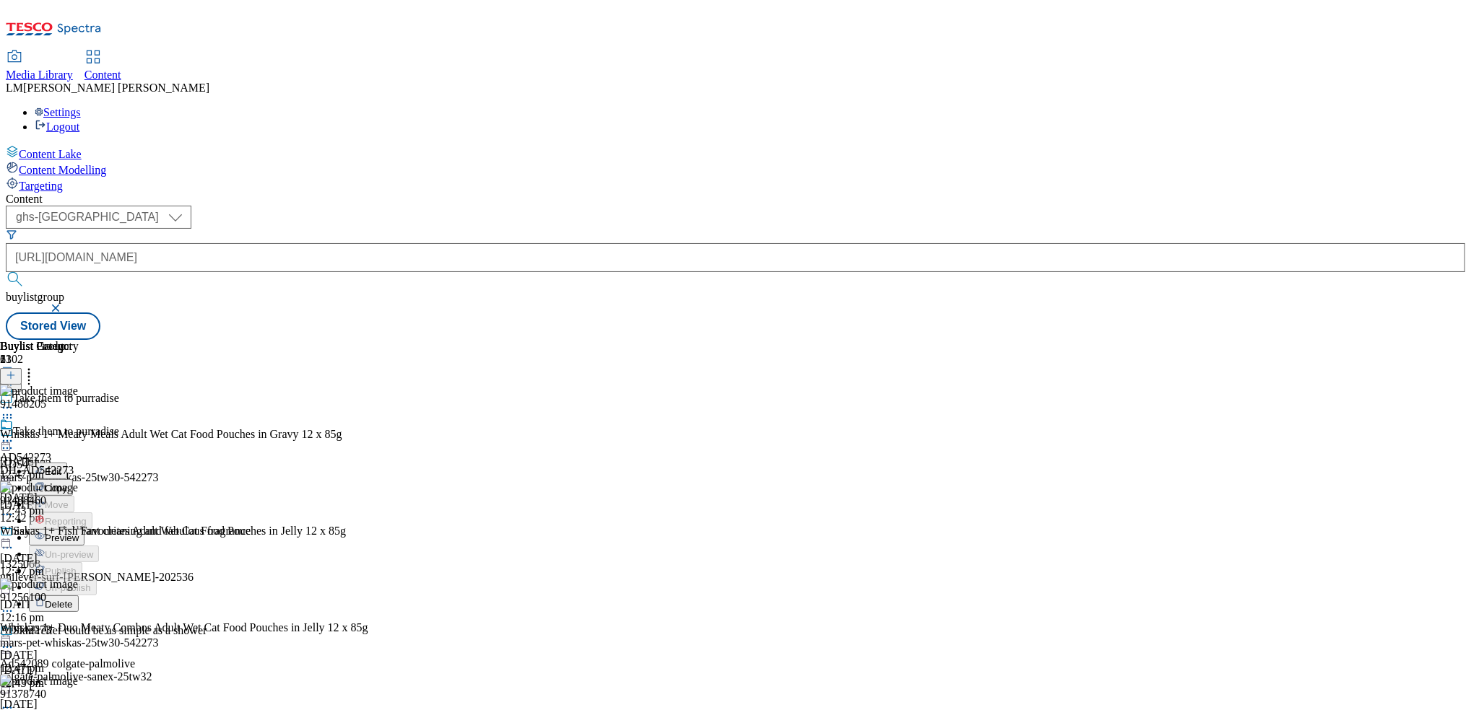
click at [79, 533] on span "Preview" at bounding box center [62, 538] width 34 height 11
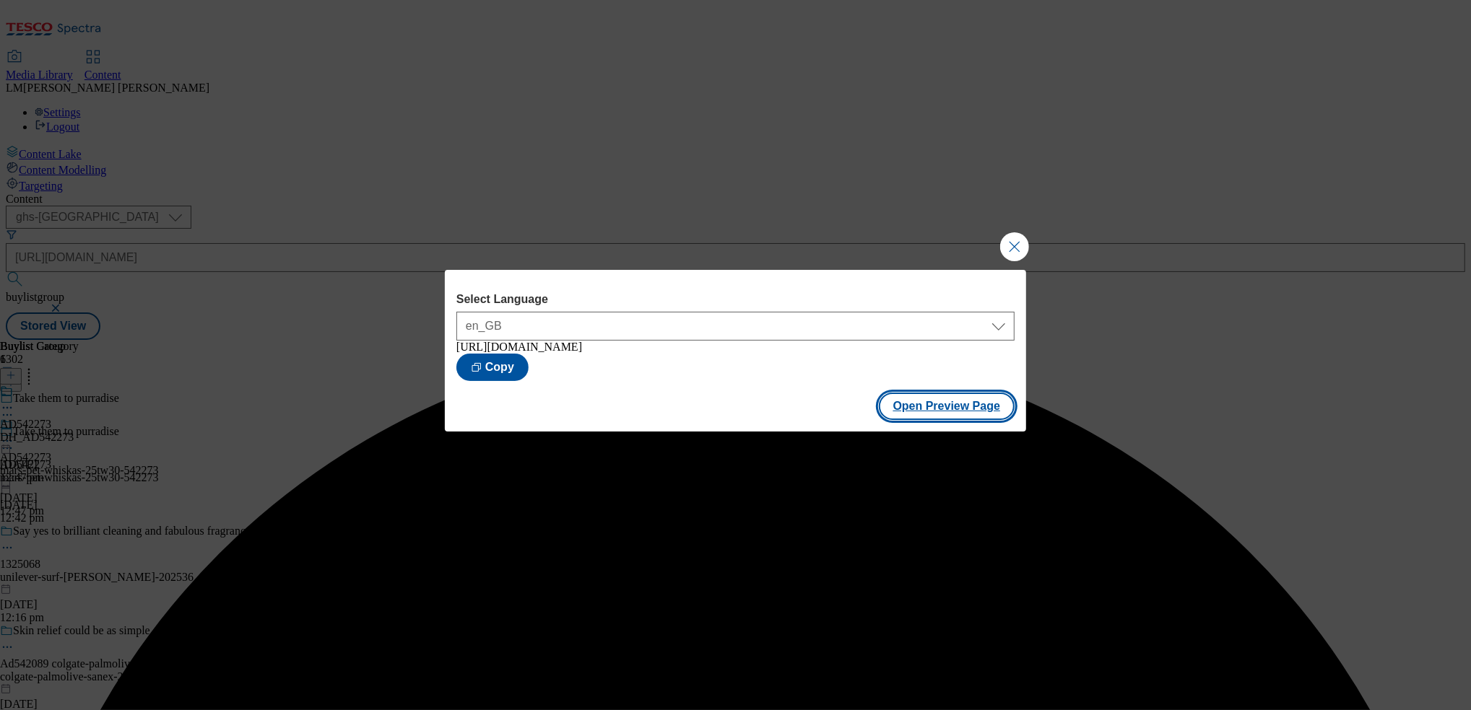
click at [927, 412] on button "Open Preview Page" at bounding box center [947, 406] width 136 height 27
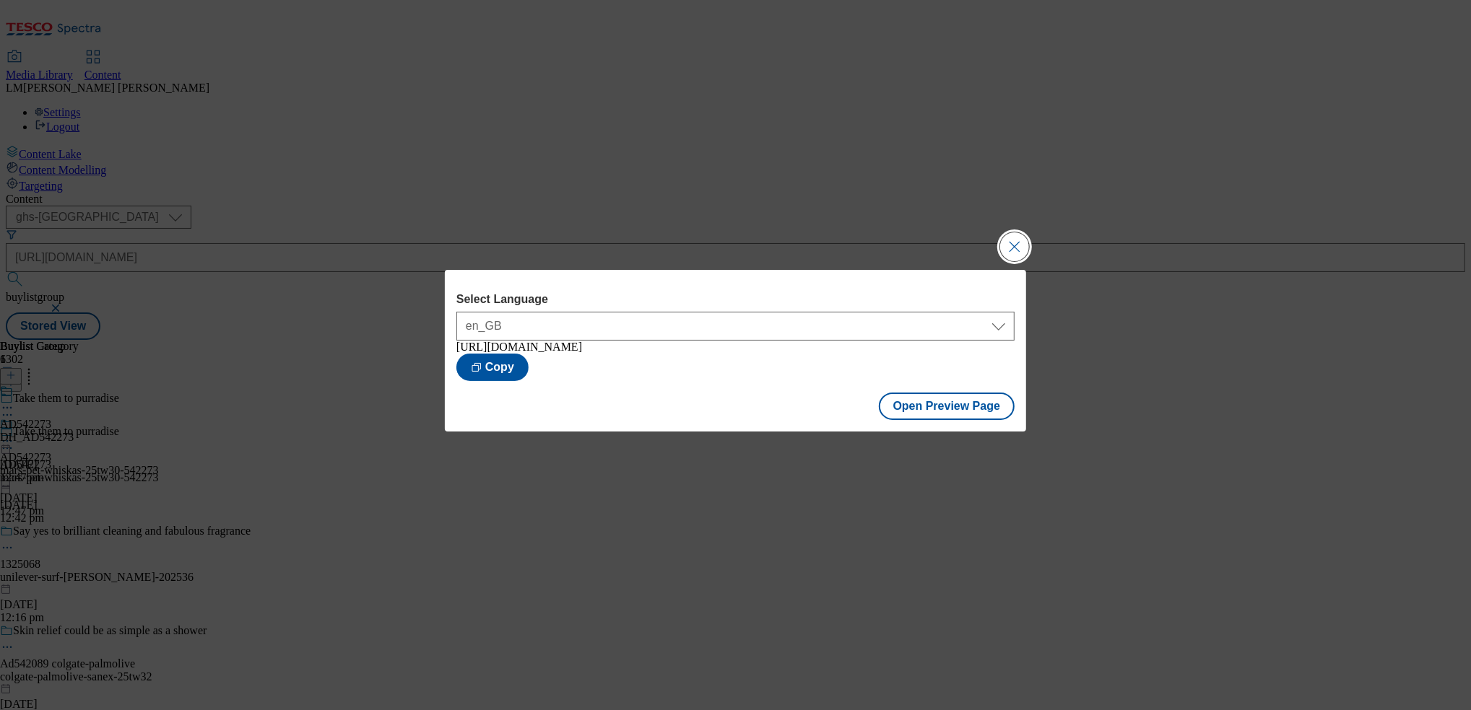
click at [1014, 243] on button "Close Modal" at bounding box center [1014, 246] width 29 height 29
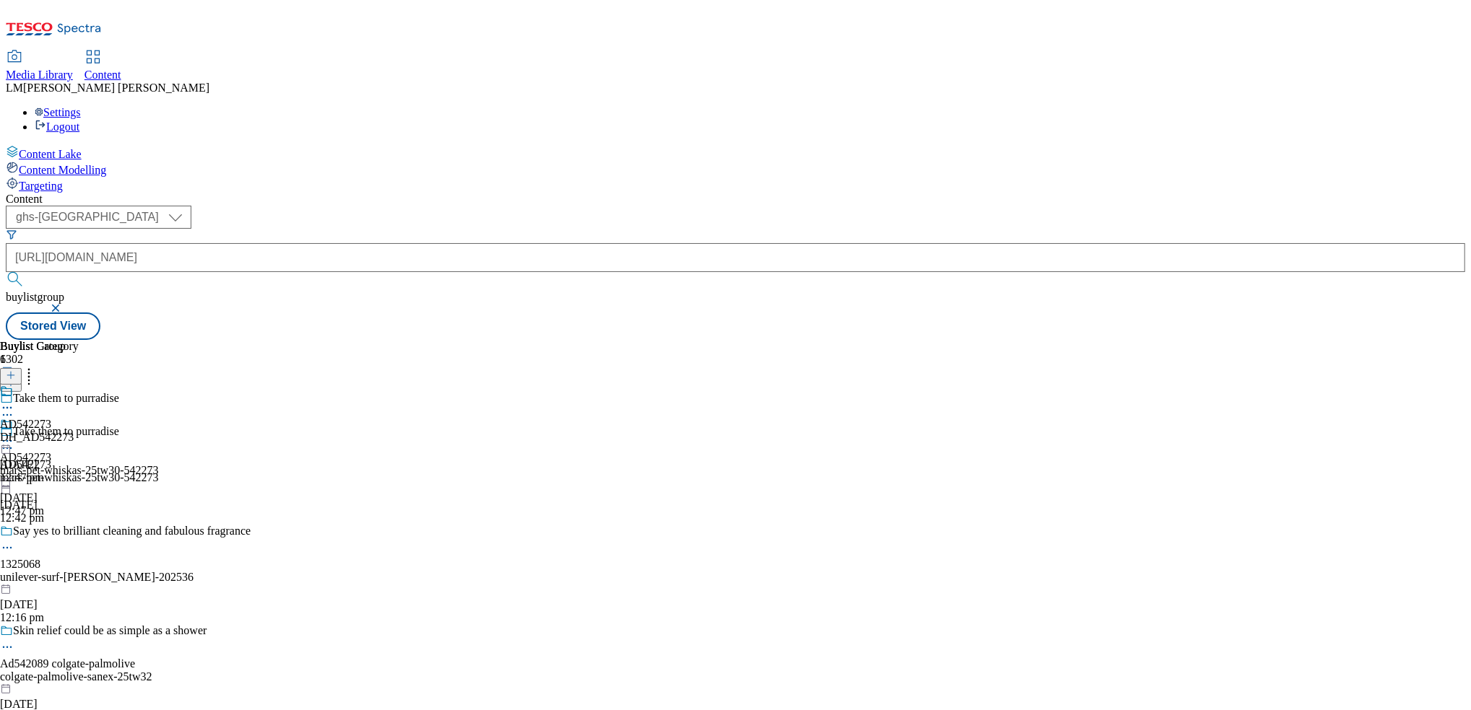
click at [79, 385] on div "AD542273 DH_AD542273 19 Sept 2025 12:47 pm" at bounding box center [39, 435] width 79 height 100
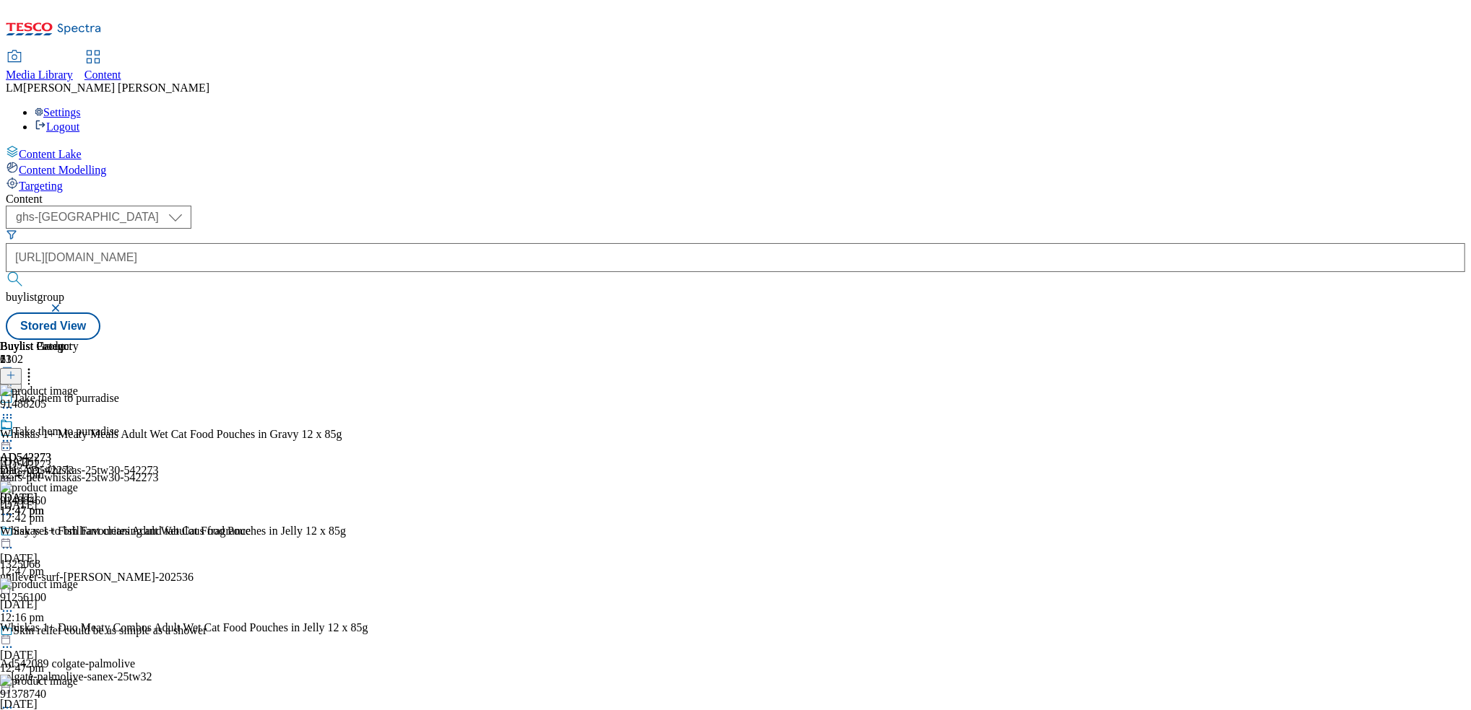
click at [36, 366] on icon at bounding box center [29, 373] width 14 height 14
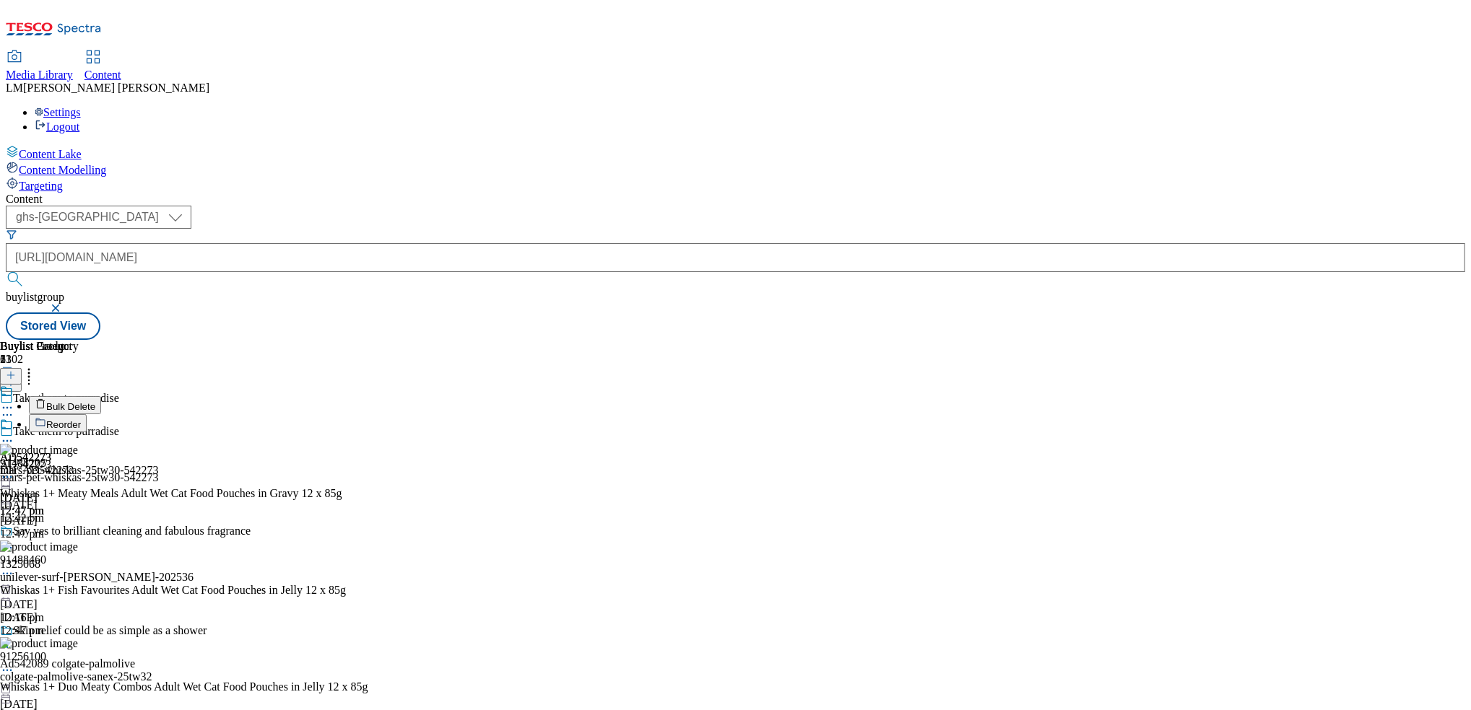
click at [81, 419] on span "Reorder" at bounding box center [63, 424] width 35 height 11
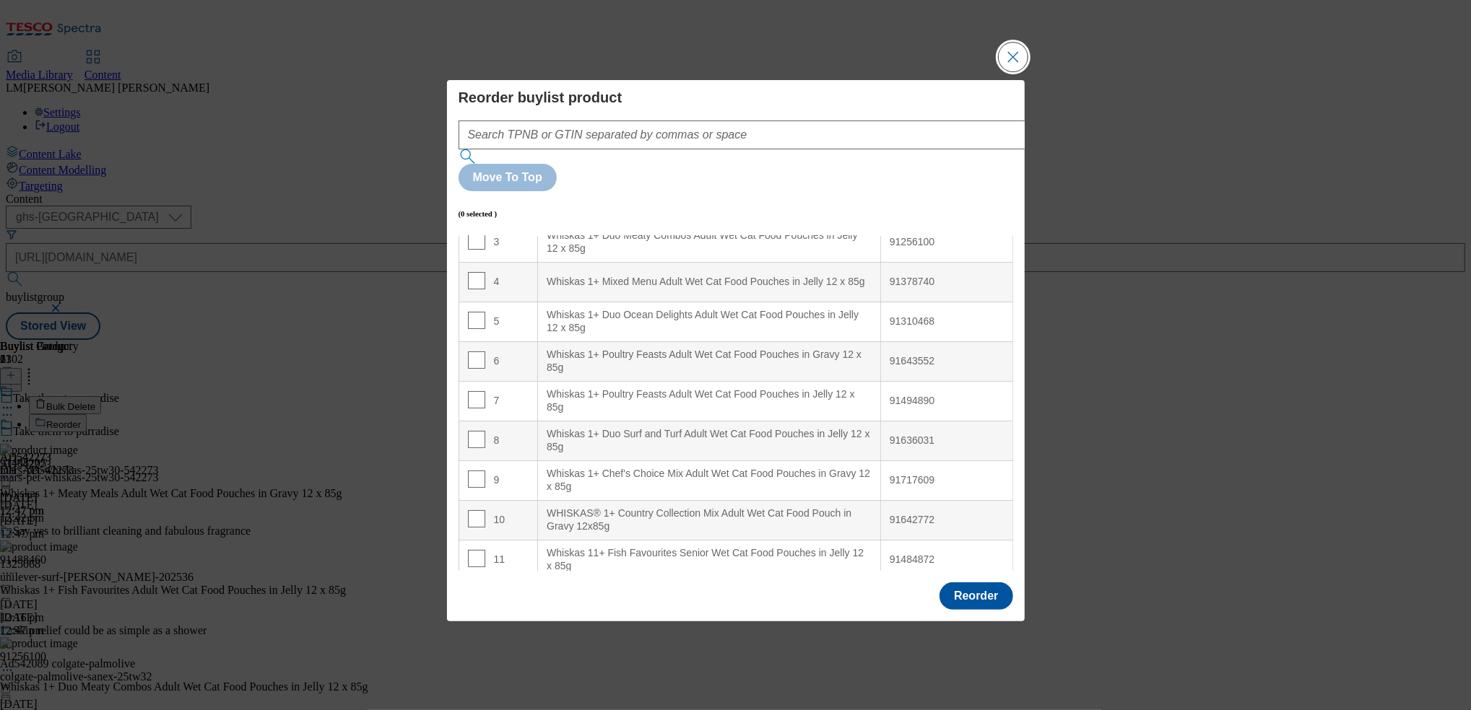
scroll to position [134, 0]
click at [480, 430] on input "Modal" at bounding box center [476, 438] width 17 height 17
checkbox input "true"
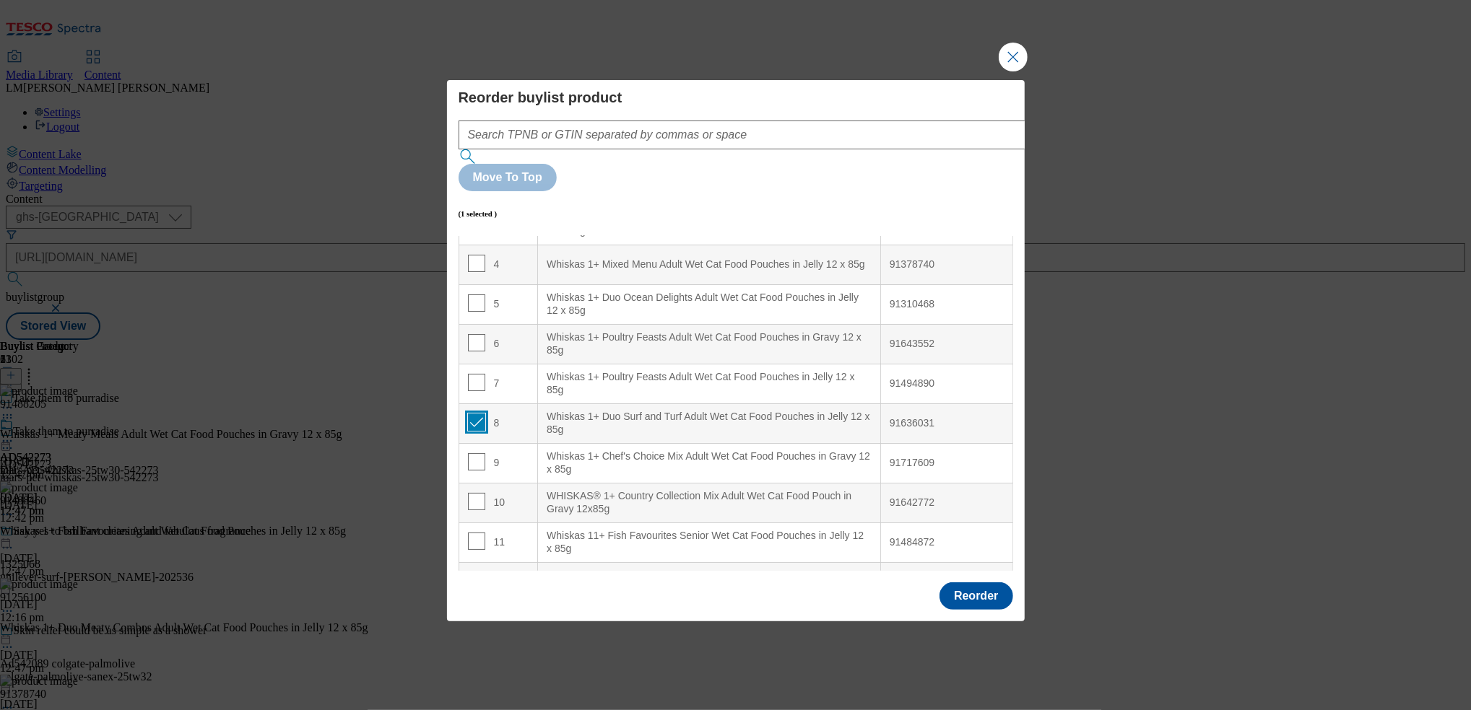
scroll to position [183, 0]
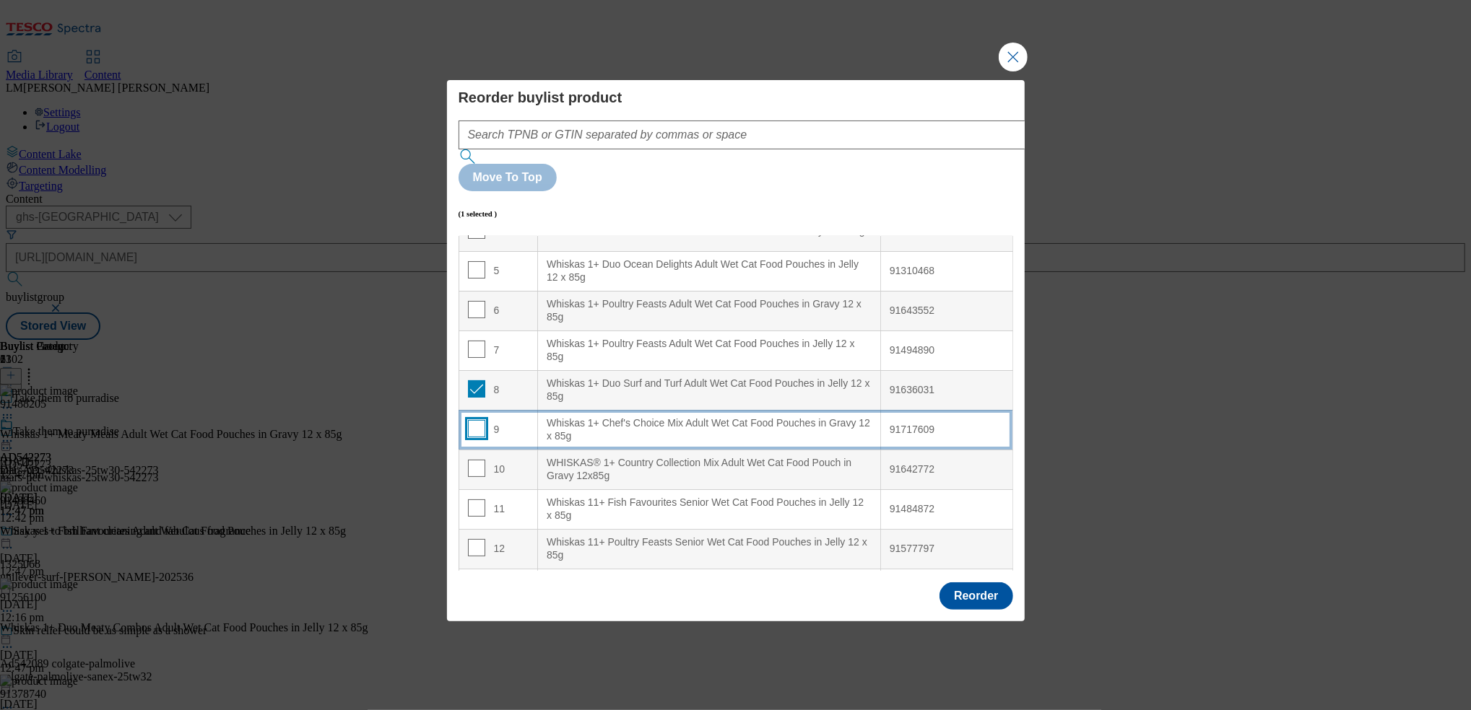
click at [480, 420] on input "Modal" at bounding box center [476, 428] width 17 height 17
checkbox input "true"
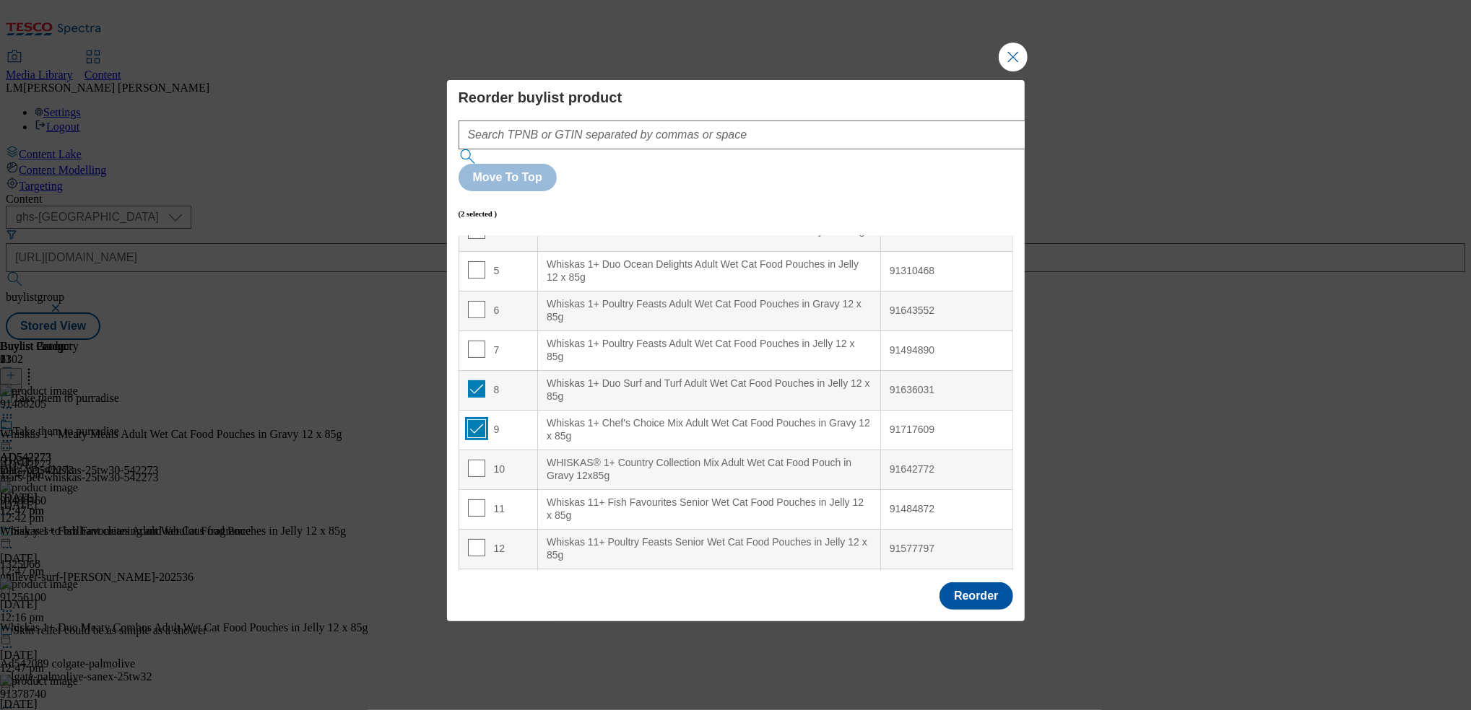
scroll to position [0, 0]
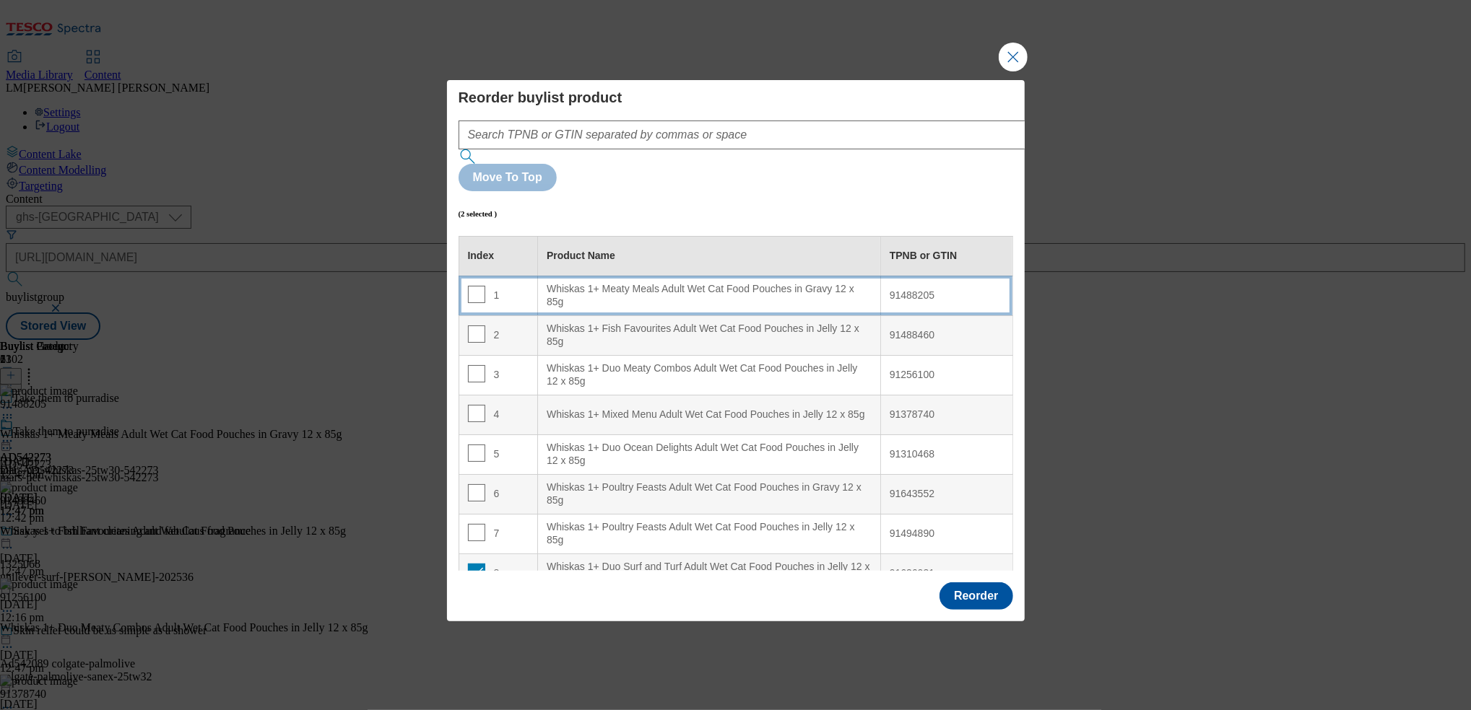
click at [554, 283] on div "Whiskas 1+ Meaty Meals Adult Wet Cat Food Pouches in Gravy 12 x 85g" at bounding box center [709, 295] width 325 height 25
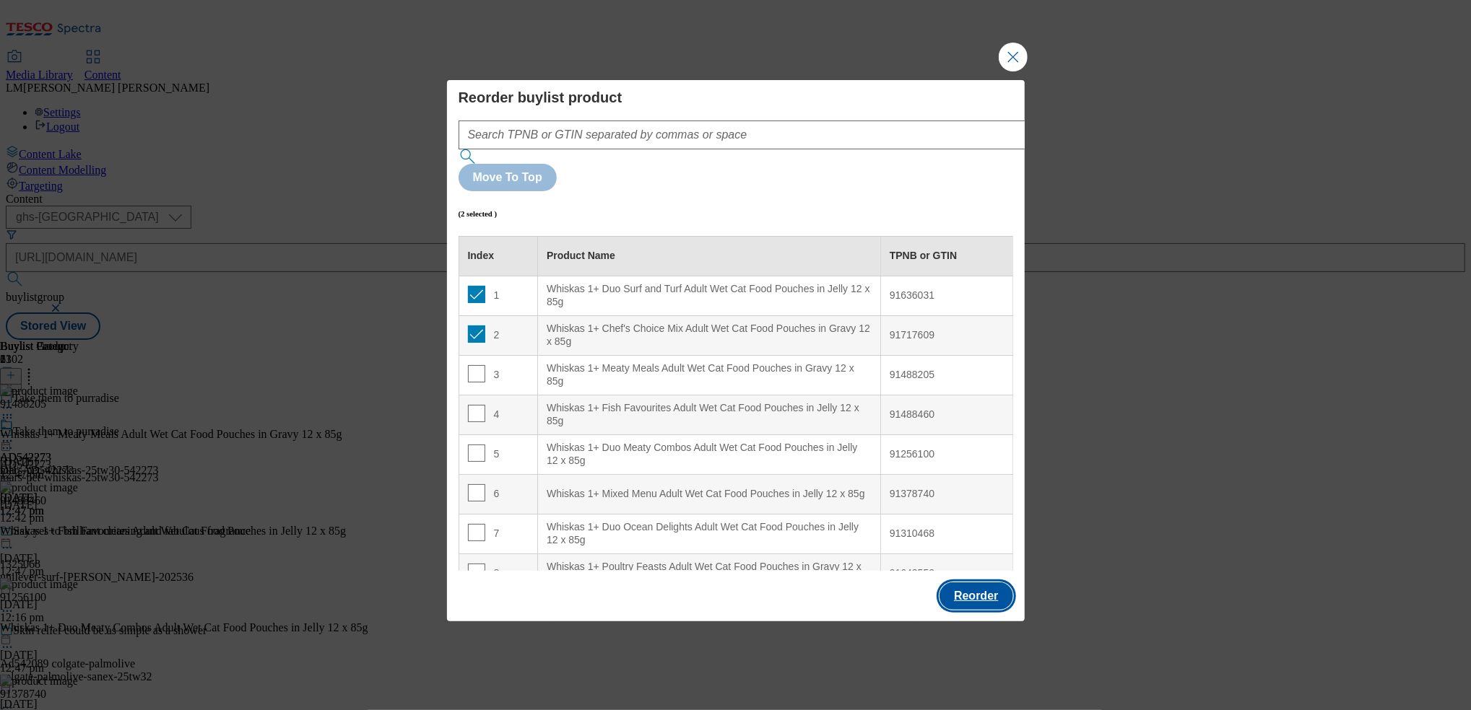
click at [992, 583] on button "Reorder" at bounding box center [975, 596] width 73 height 27
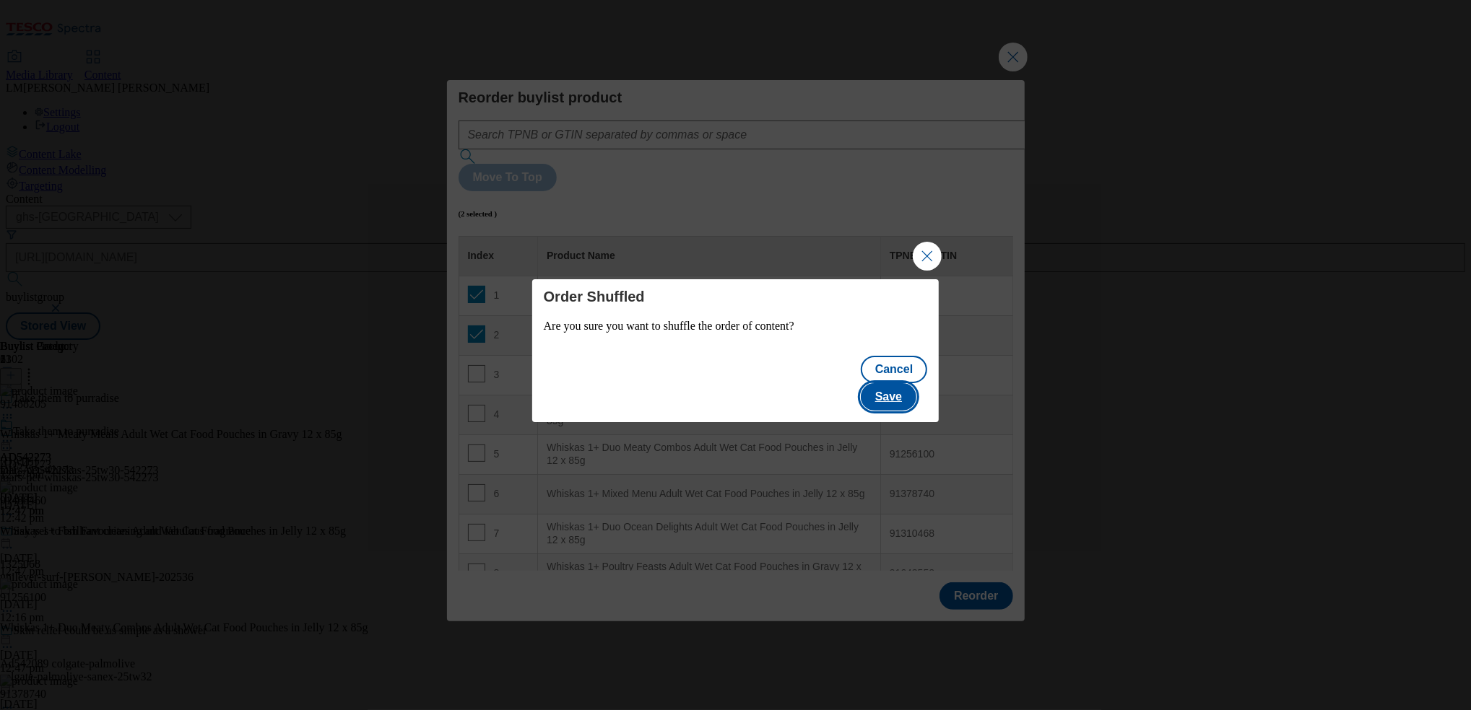
click at [905, 383] on button "Save" at bounding box center [889, 396] width 56 height 27
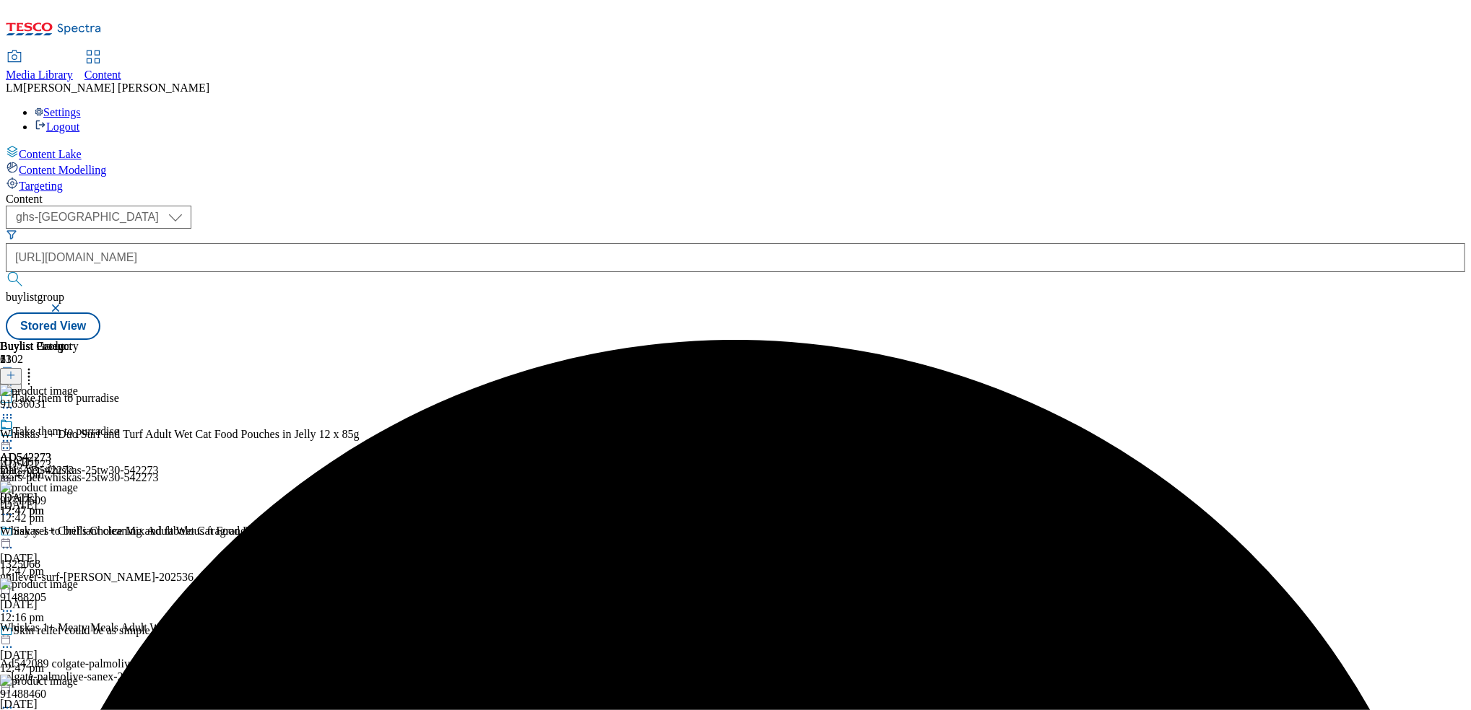
click at [14, 434] on icon at bounding box center [7, 441] width 14 height 14
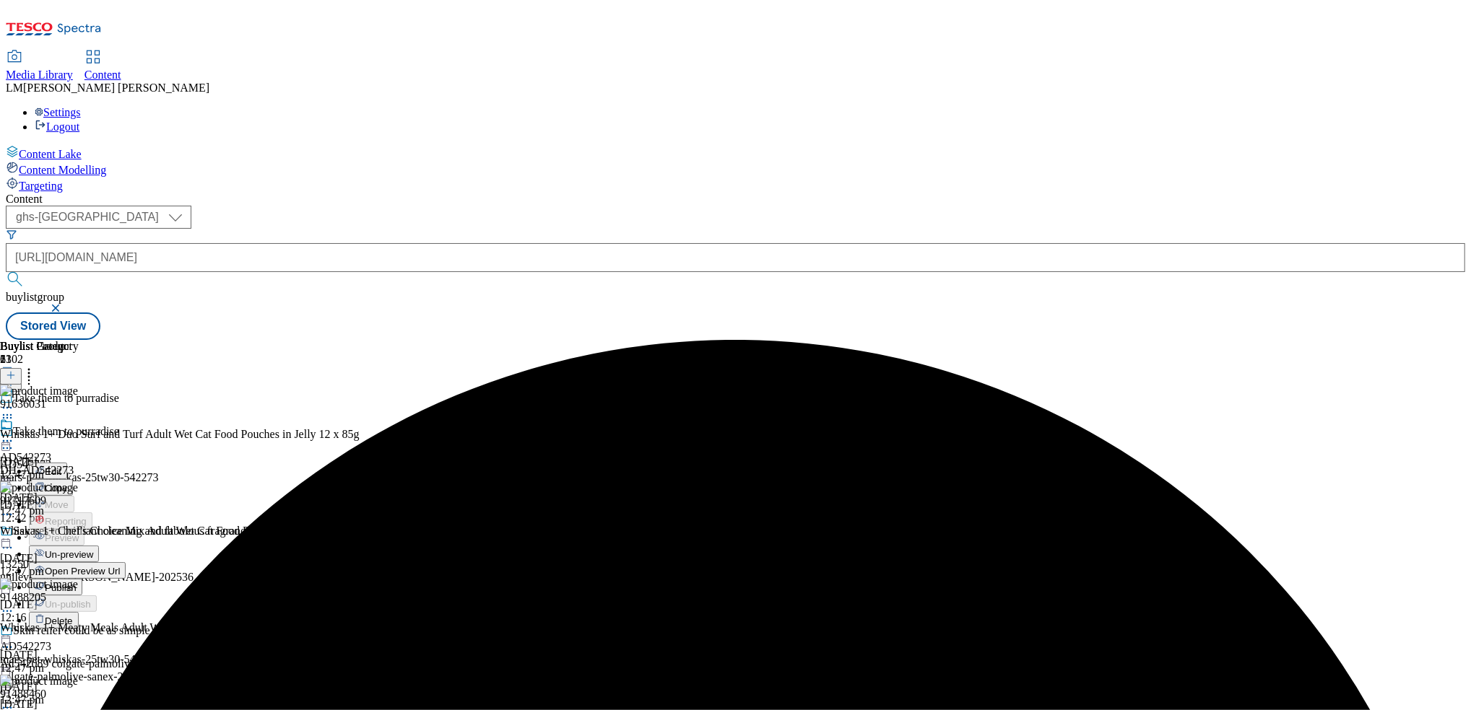
click at [77, 583] on span "Publish" at bounding box center [61, 588] width 32 height 11
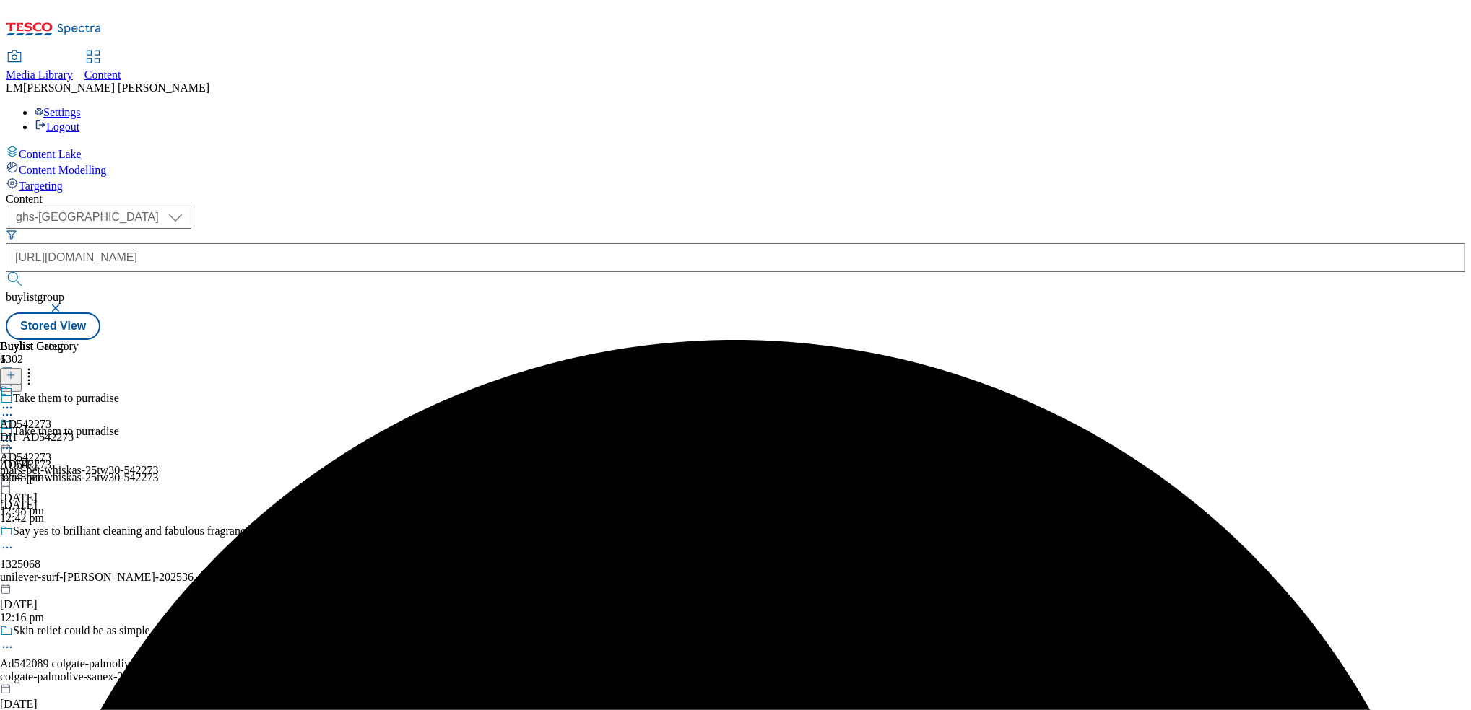
click at [14, 434] on icon at bounding box center [7, 441] width 14 height 14
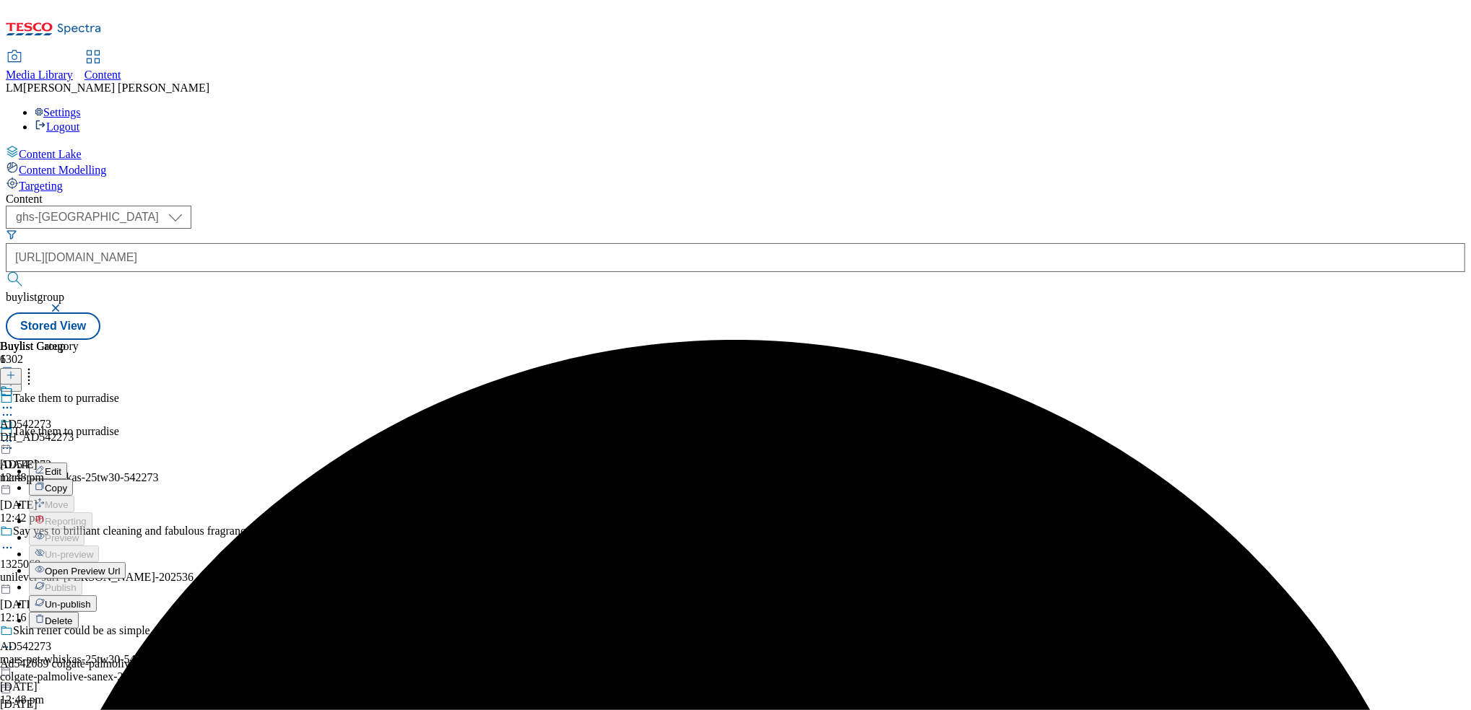
click at [159, 562] on li "Open Preview Url" at bounding box center [94, 570] width 130 height 17
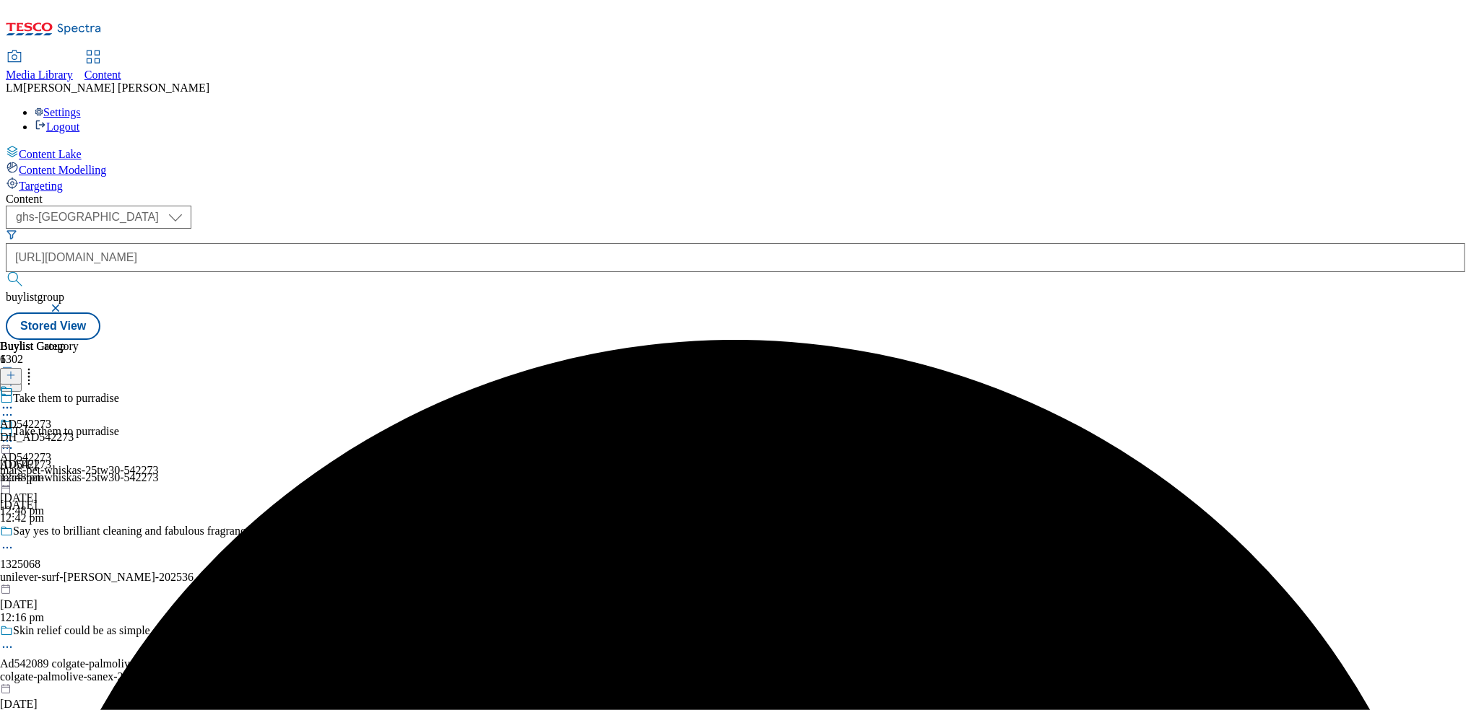
click at [12, 440] on circle at bounding box center [11, 441] width 2 height 2
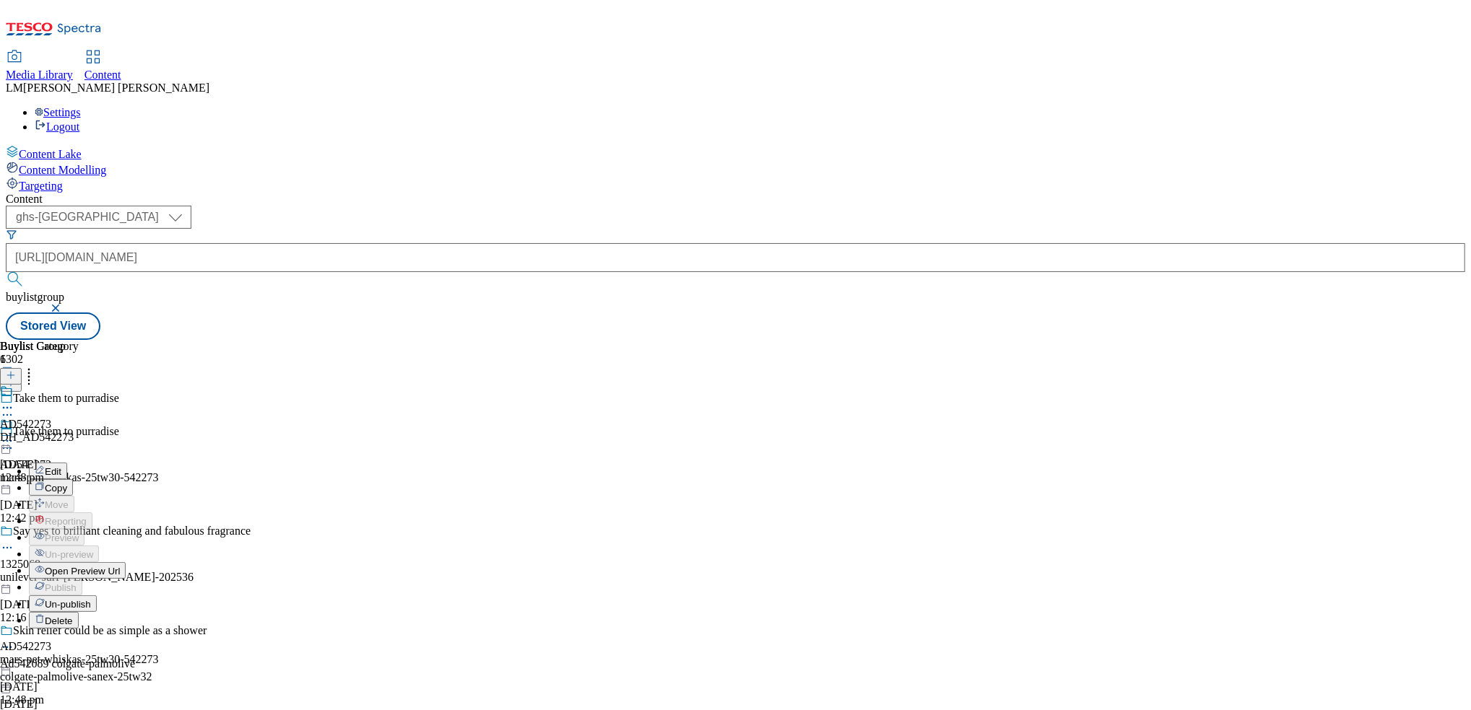
click at [120, 566] on span "Open Preview Url" at bounding box center [82, 571] width 75 height 11
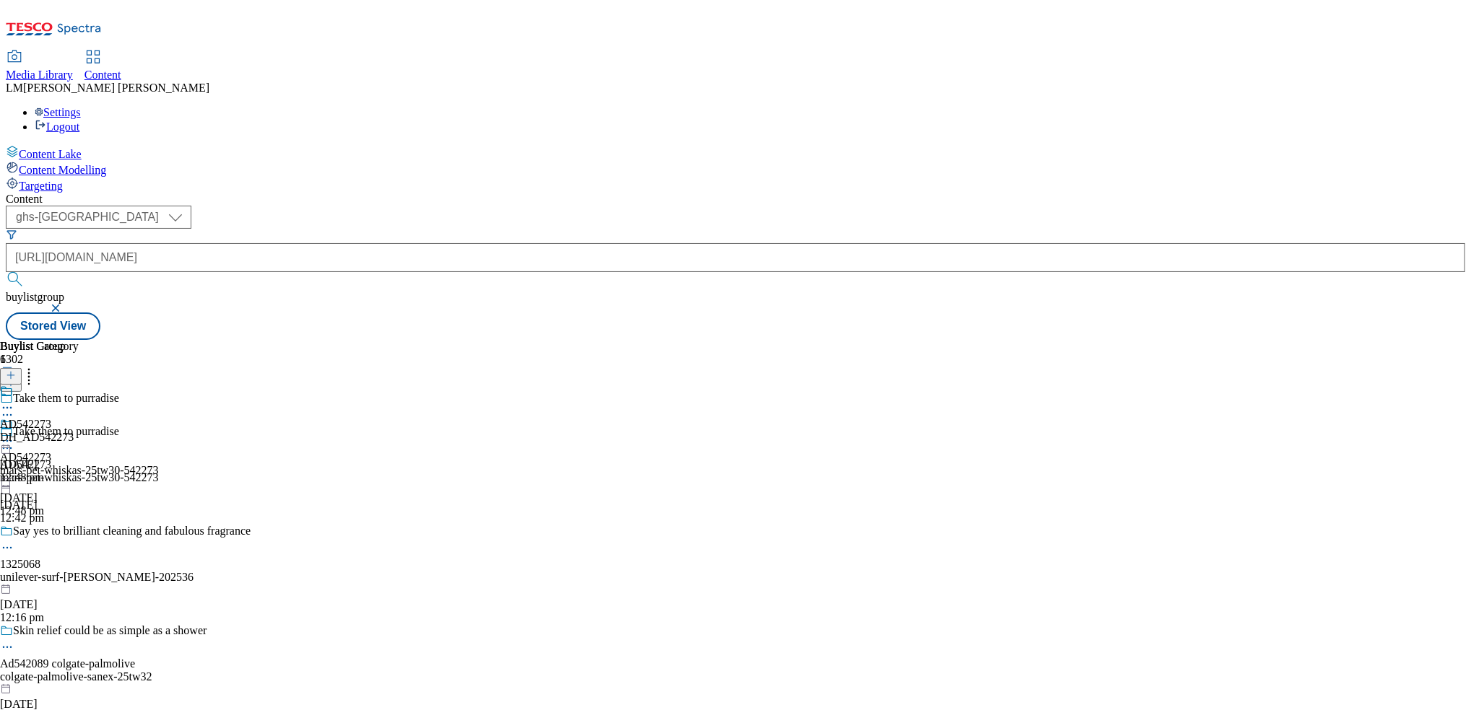
click at [14, 434] on icon at bounding box center [7, 441] width 14 height 14
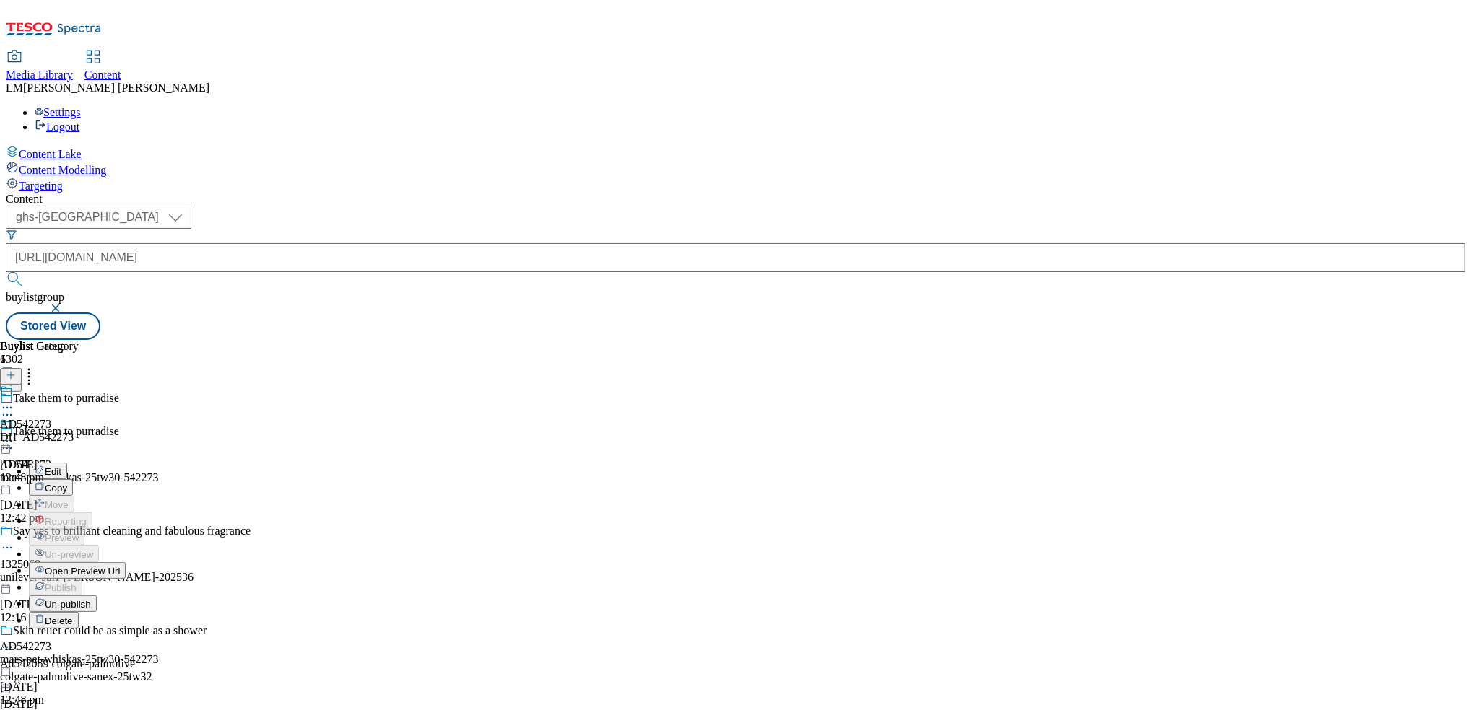
click at [91, 599] on span "Un-publish" at bounding box center [68, 604] width 46 height 11
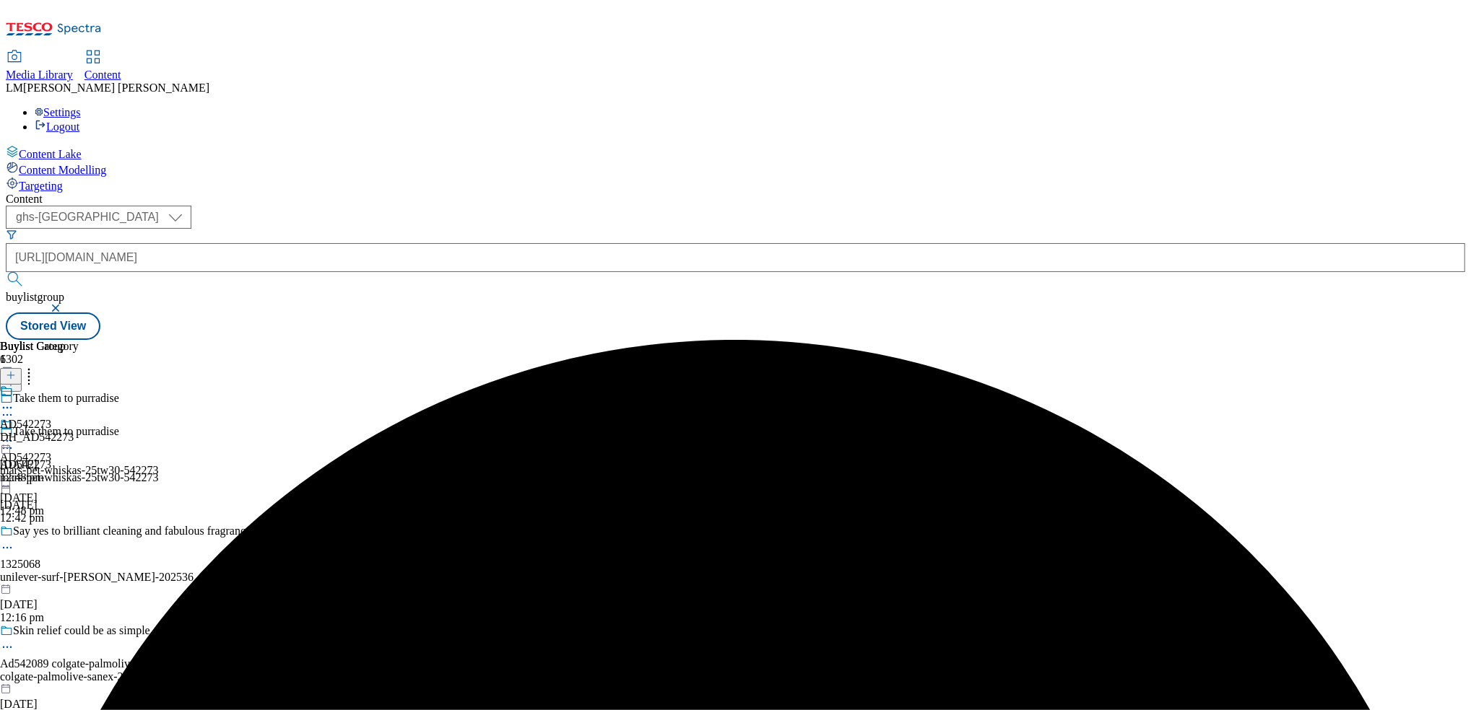
click at [36, 366] on icon at bounding box center [29, 373] width 14 height 14
click at [14, 434] on icon at bounding box center [7, 441] width 14 height 14
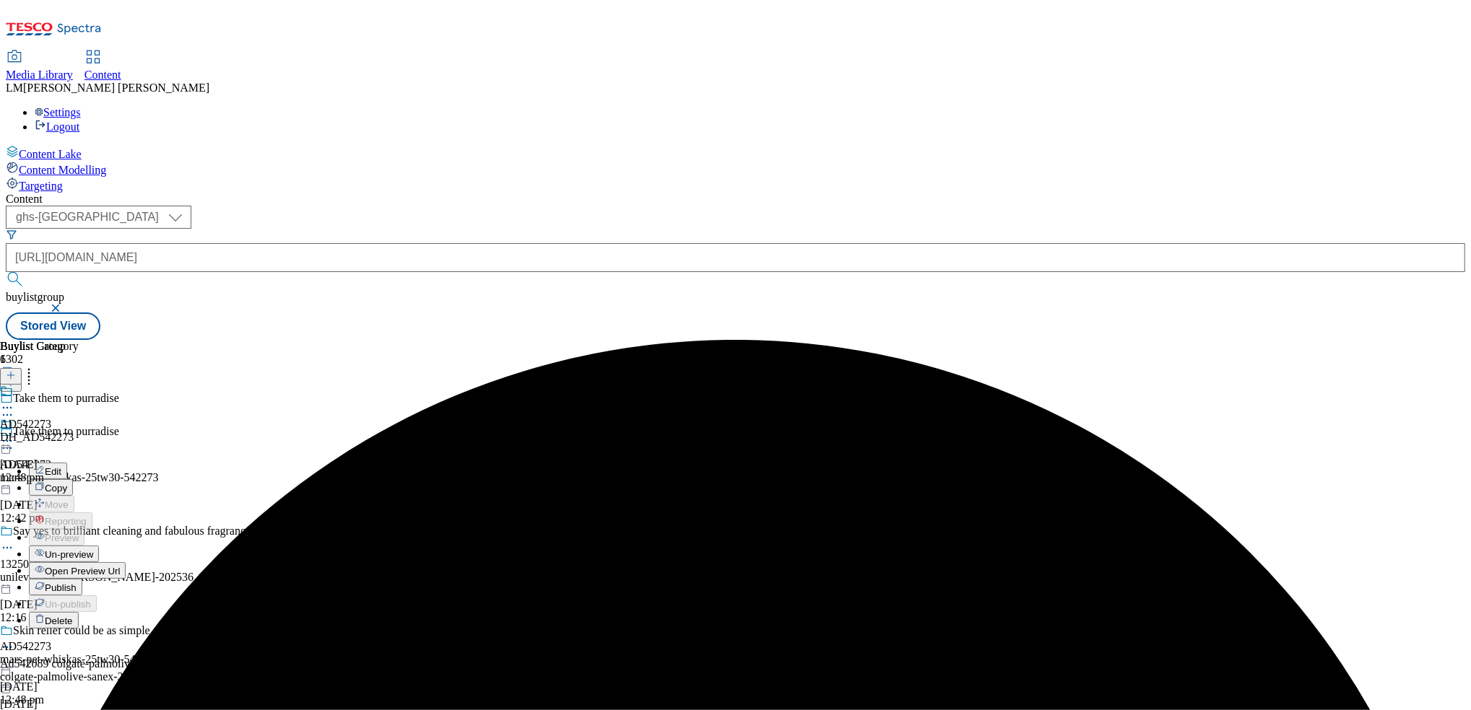
click at [93, 549] on span "Un-preview" at bounding box center [69, 554] width 48 height 11
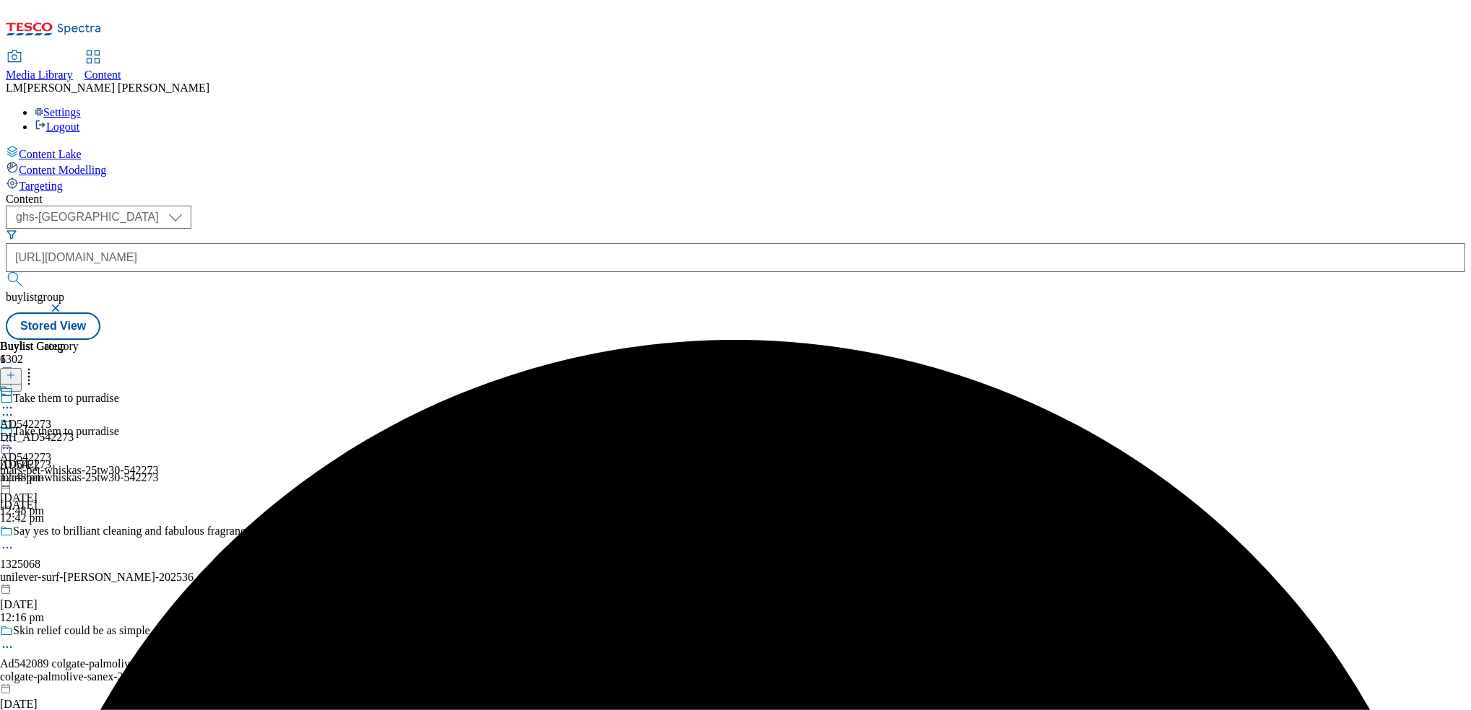
click at [79, 431] on div "DH_AD542273" at bounding box center [39, 437] width 79 height 13
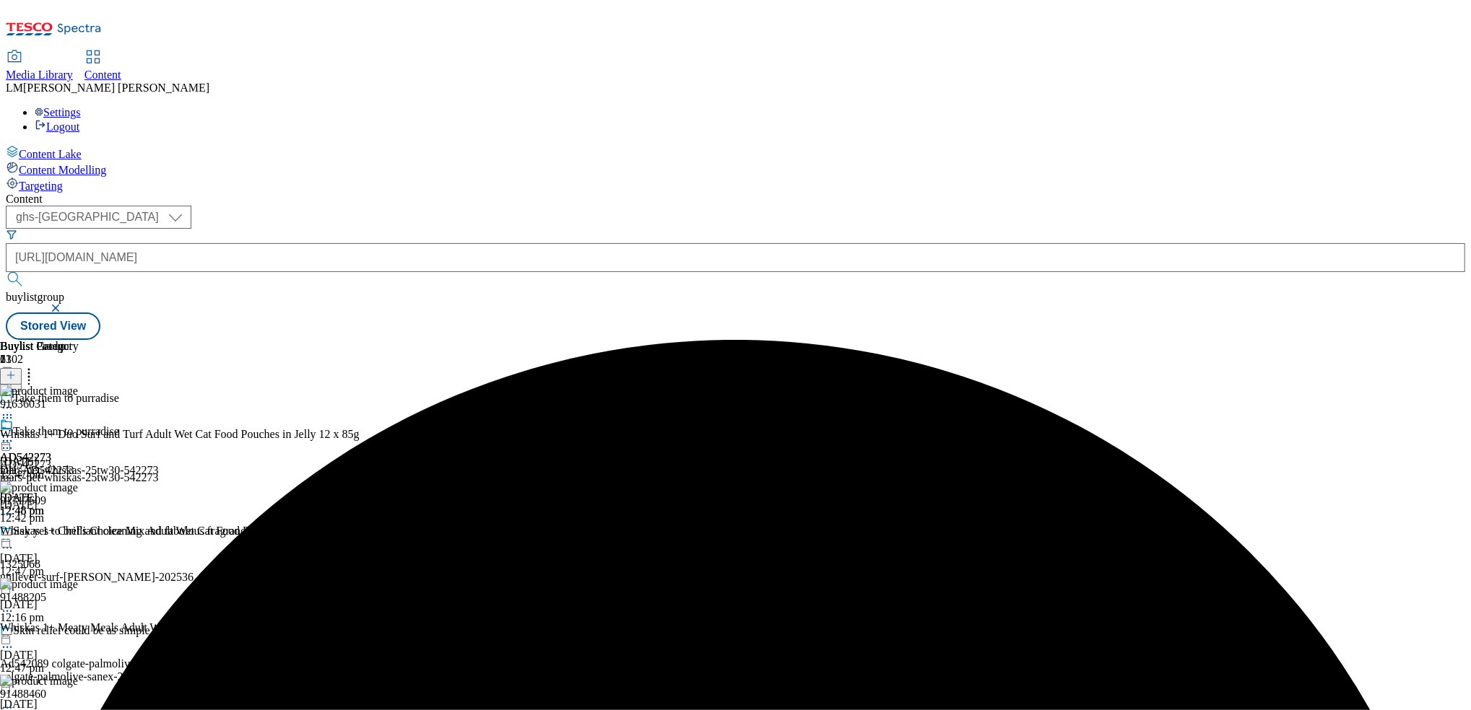
click at [14, 434] on icon at bounding box center [7, 441] width 14 height 14
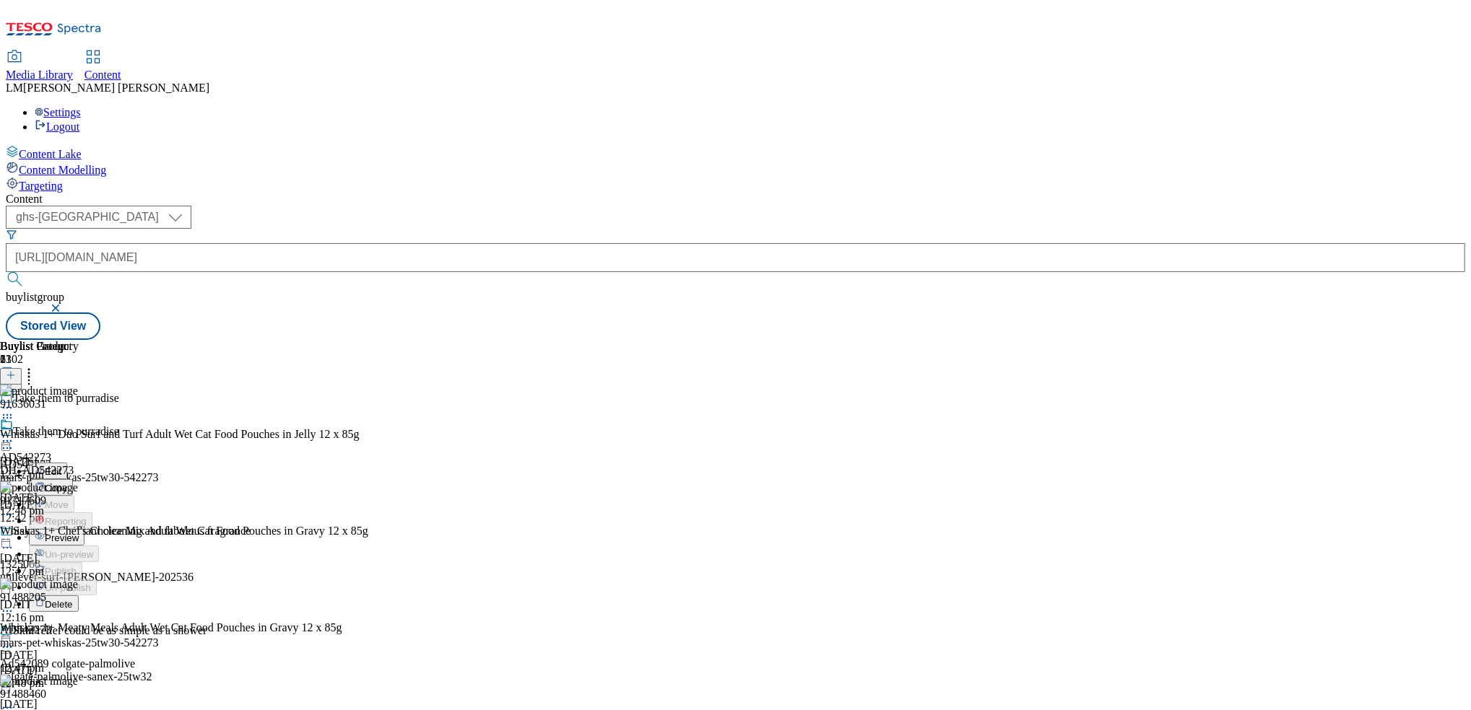
click at [79, 533] on span "Preview" at bounding box center [62, 538] width 34 height 11
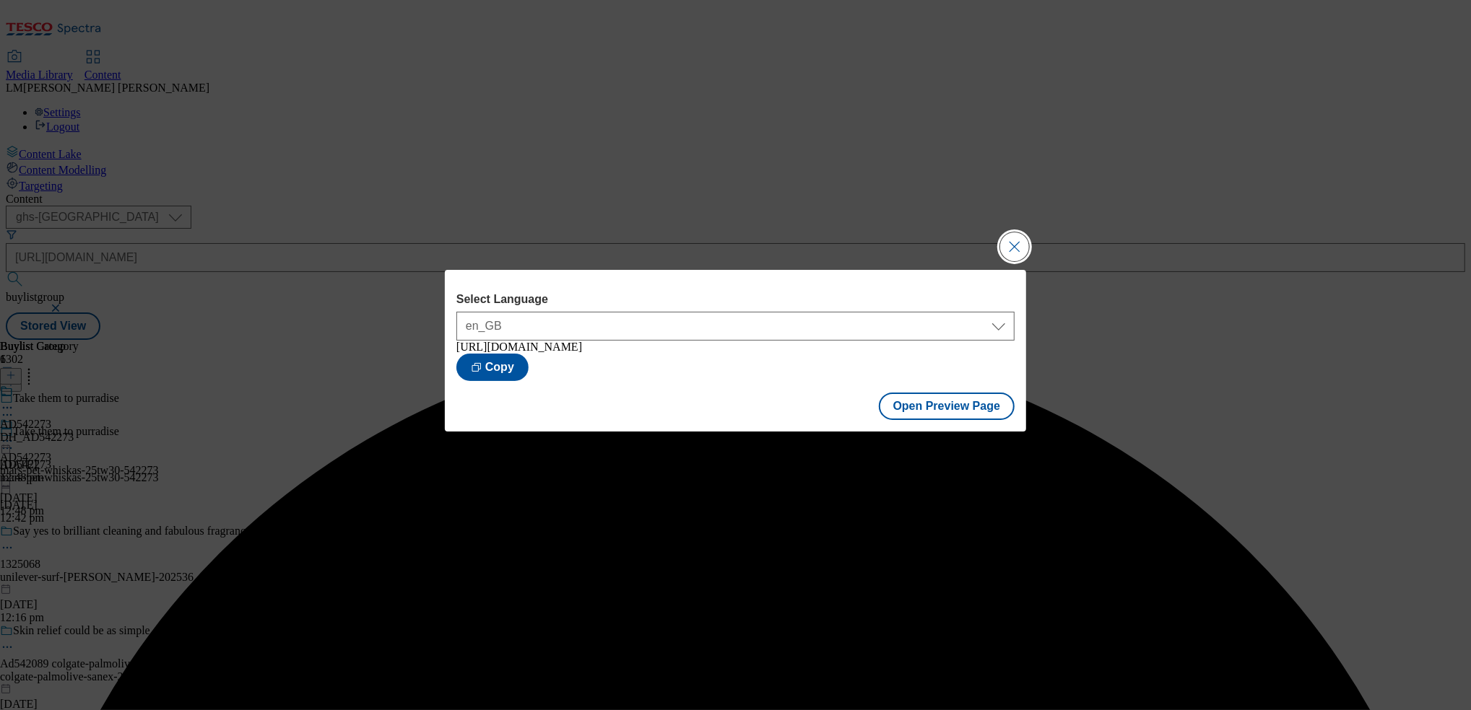
click at [1010, 246] on button "Close Modal" at bounding box center [1014, 246] width 29 height 29
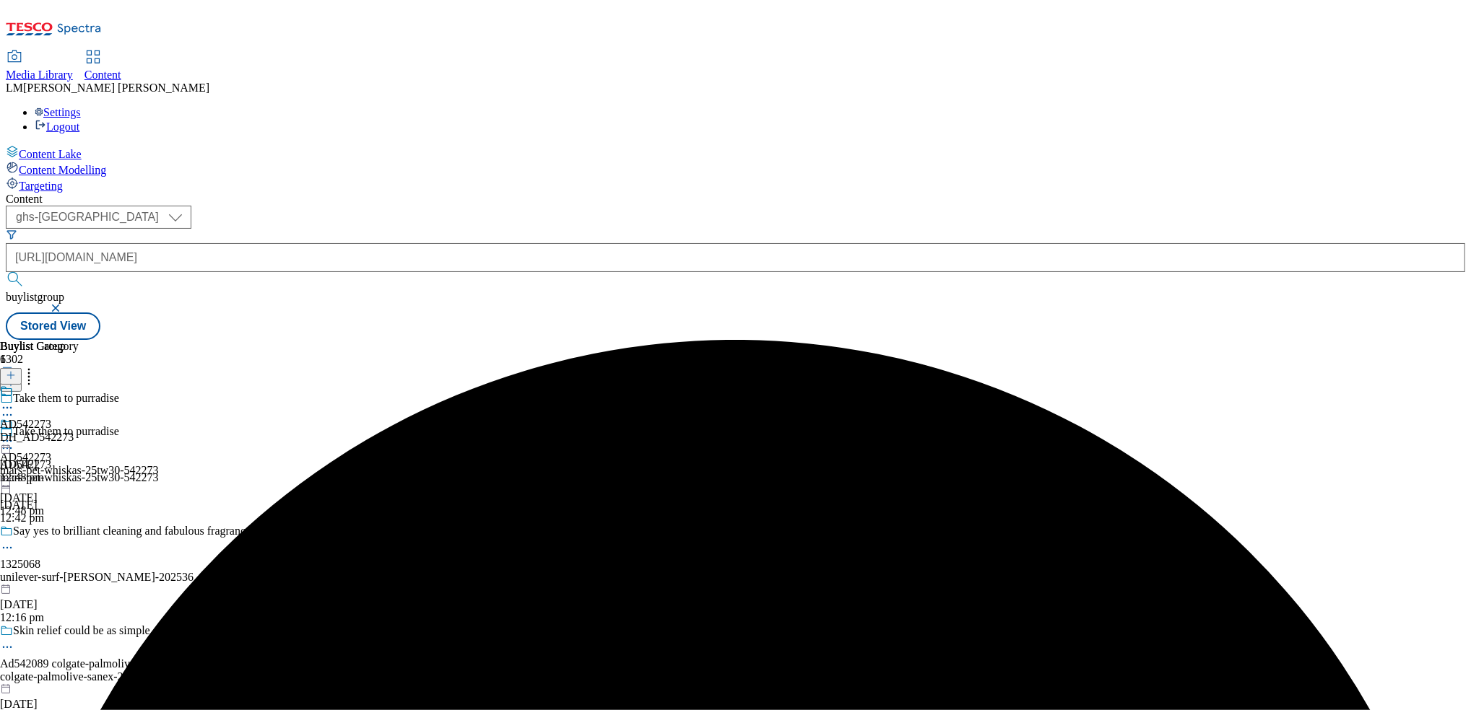
click at [14, 434] on icon at bounding box center [7, 441] width 14 height 14
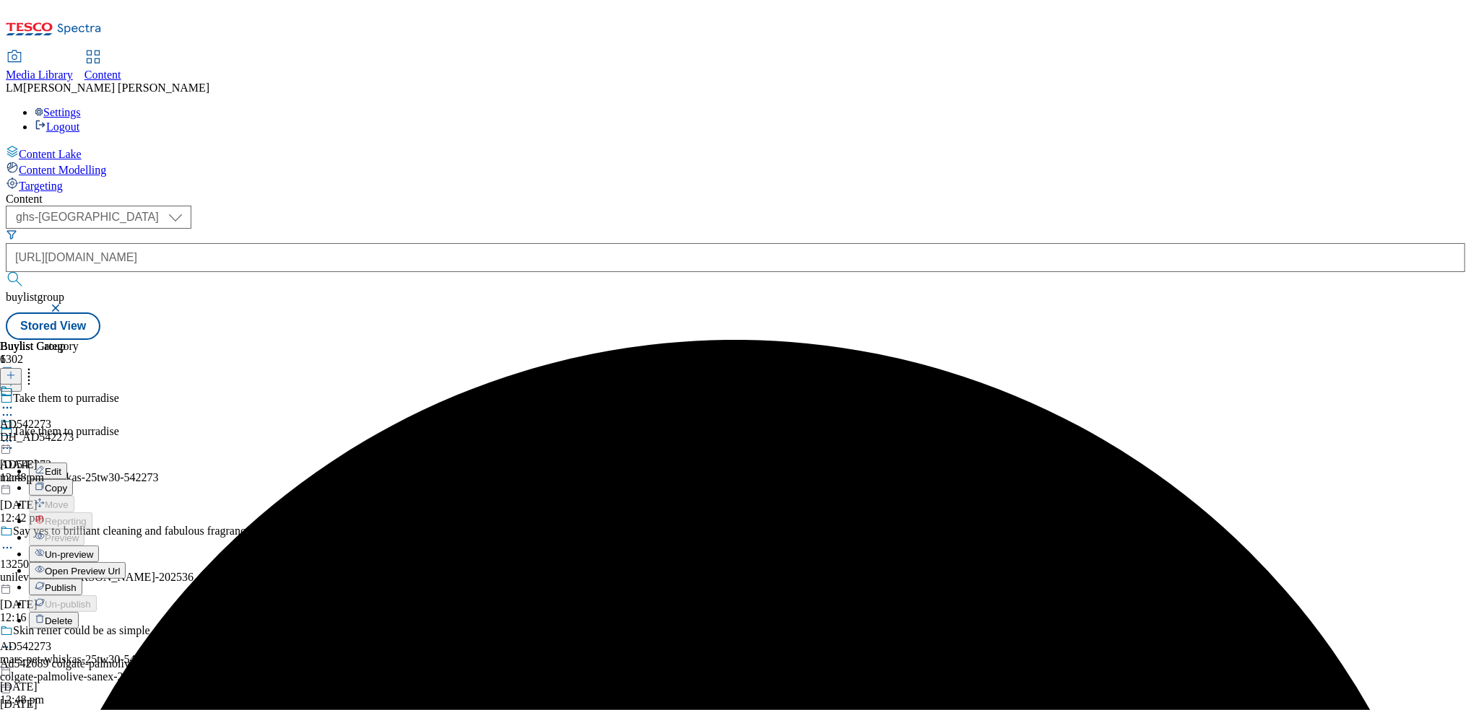
click at [77, 583] on span "Publish" at bounding box center [61, 588] width 32 height 11
